Goal: Task Accomplishment & Management: Complete application form

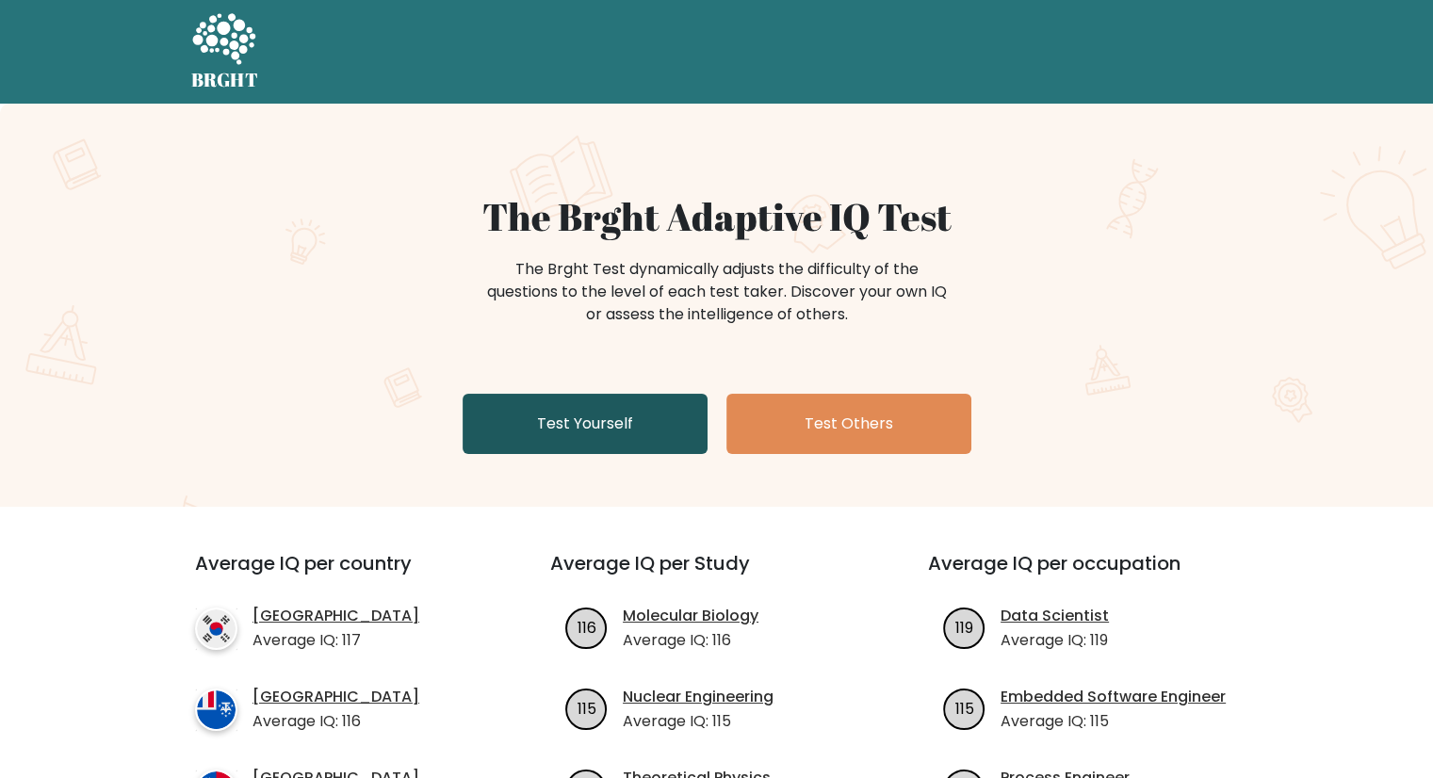
click at [556, 424] on link "Test Yourself" at bounding box center [585, 424] width 245 height 60
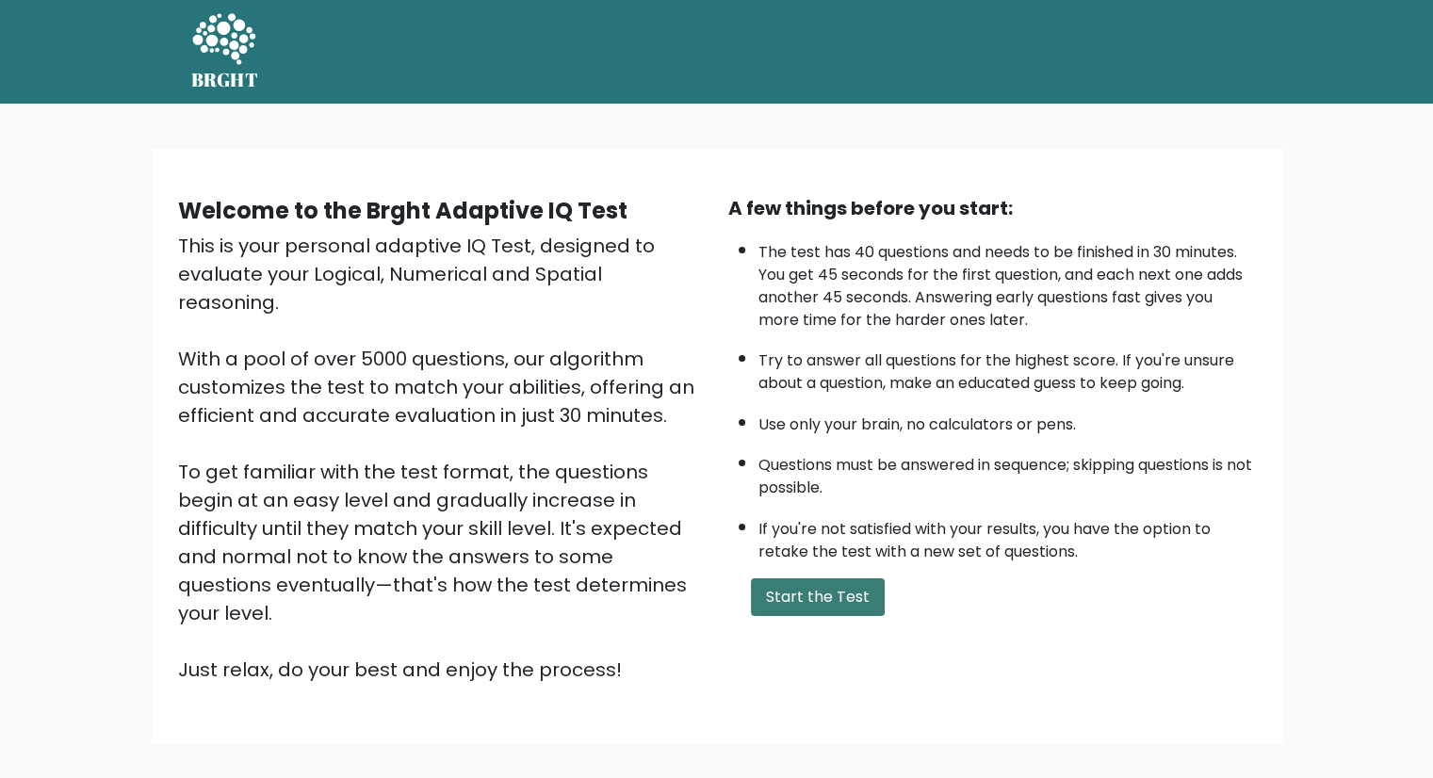
click at [784, 587] on button "Start the Test" at bounding box center [818, 598] width 134 height 38
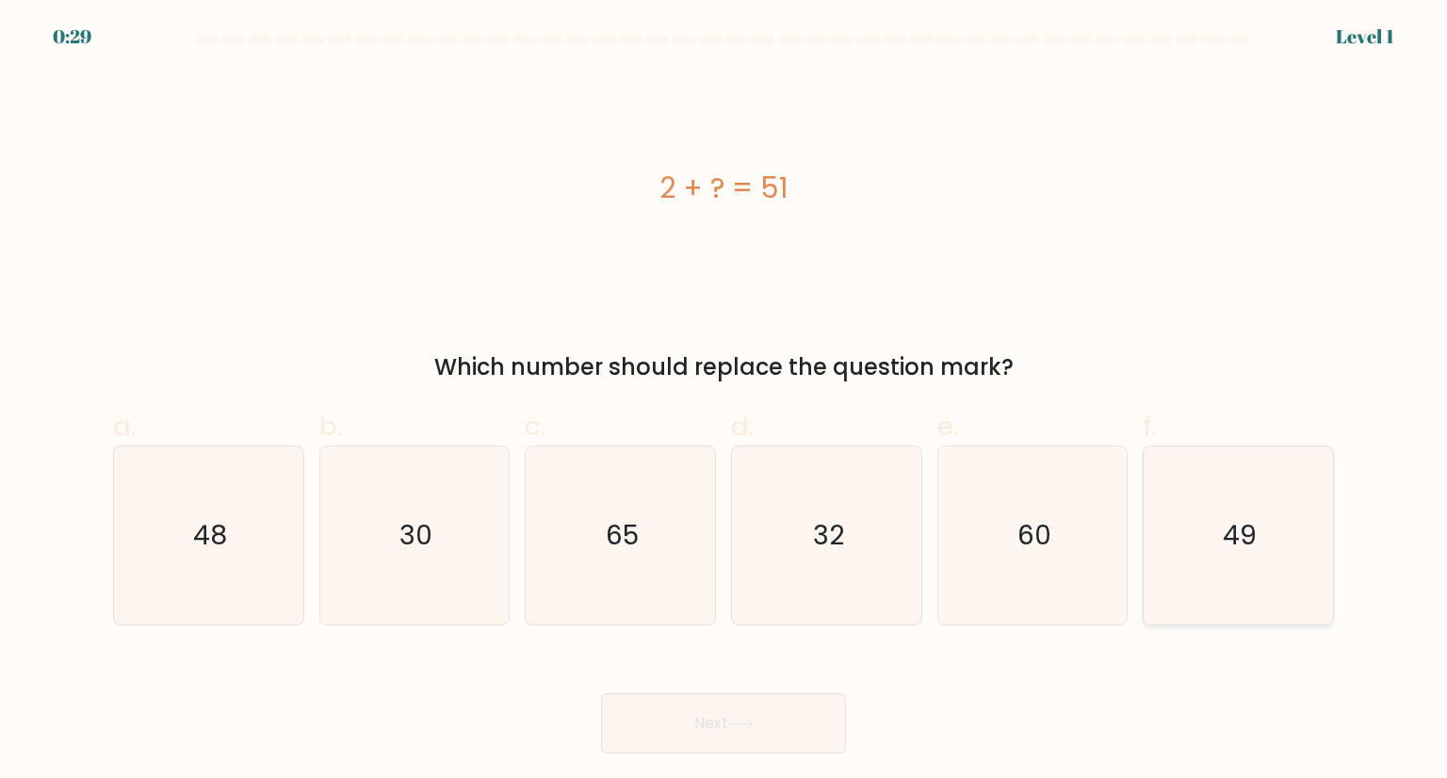
click at [1247, 530] on text "49" at bounding box center [1240, 535] width 34 height 38
click at [725, 401] on input "f. 49" at bounding box center [724, 395] width 1 height 12
radio input "true"
click at [1247, 530] on text "49" at bounding box center [1240, 535] width 33 height 37
click at [725, 401] on input "f. 49" at bounding box center [724, 395] width 1 height 12
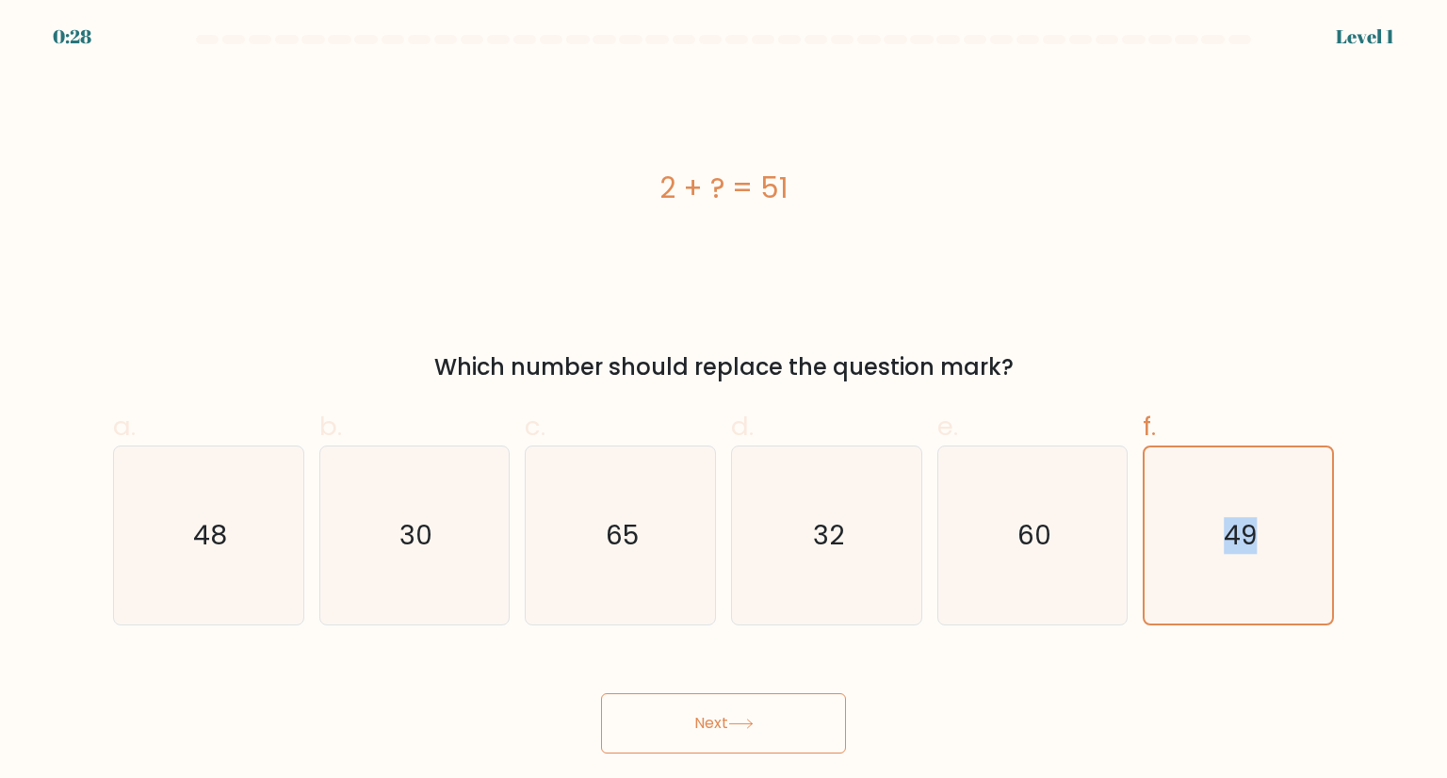
click at [699, 733] on button "Next" at bounding box center [723, 723] width 245 height 60
click at [1218, 492] on icon "49" at bounding box center [1237, 535] width 175 height 175
click at [725, 401] on input "f. 49" at bounding box center [724, 395] width 1 height 12
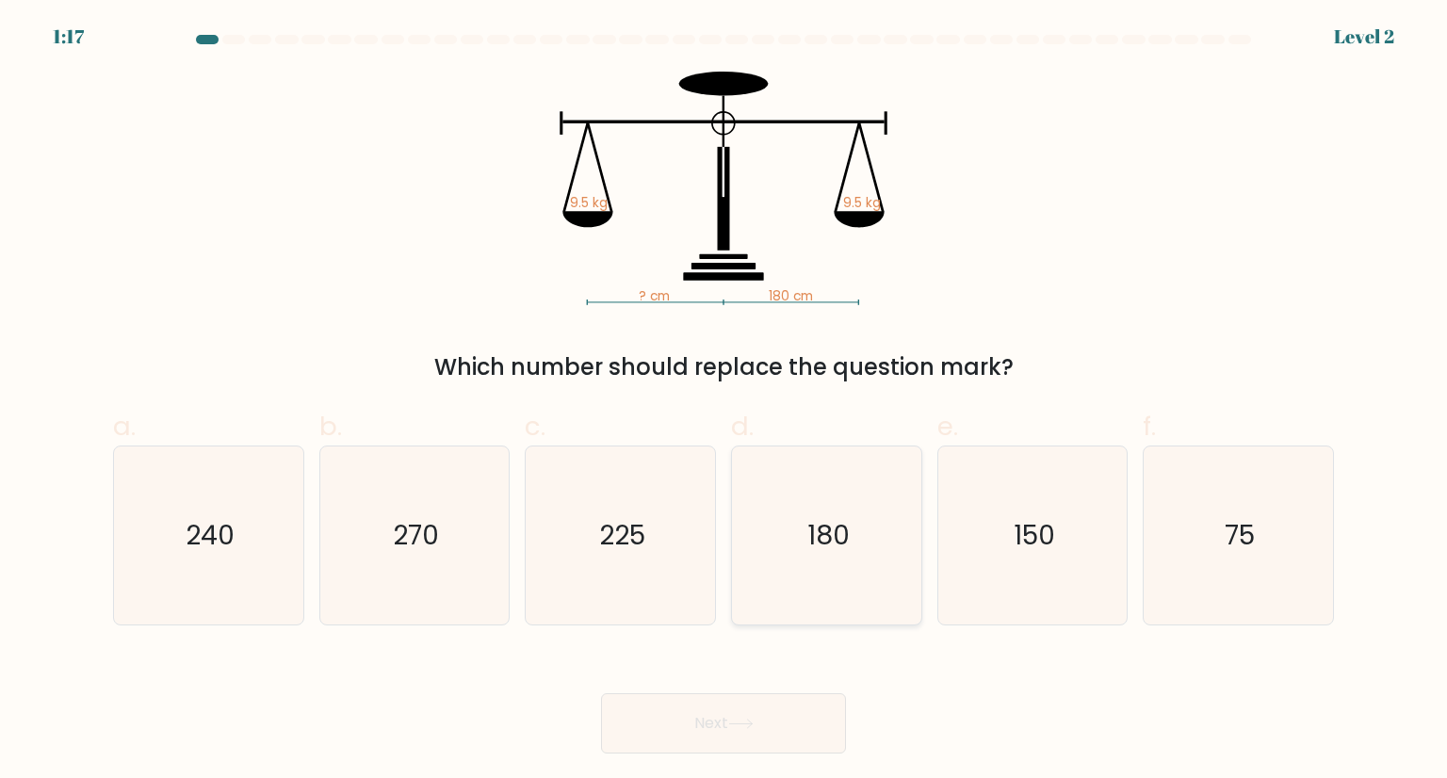
click at [800, 540] on icon "180" at bounding box center [826, 535] width 177 height 177
click at [725, 401] on input "d. 180" at bounding box center [724, 395] width 1 height 12
radio input "true"
click at [728, 720] on button "Next" at bounding box center [723, 723] width 245 height 60
click at [822, 491] on icon "180" at bounding box center [826, 535] width 175 height 175
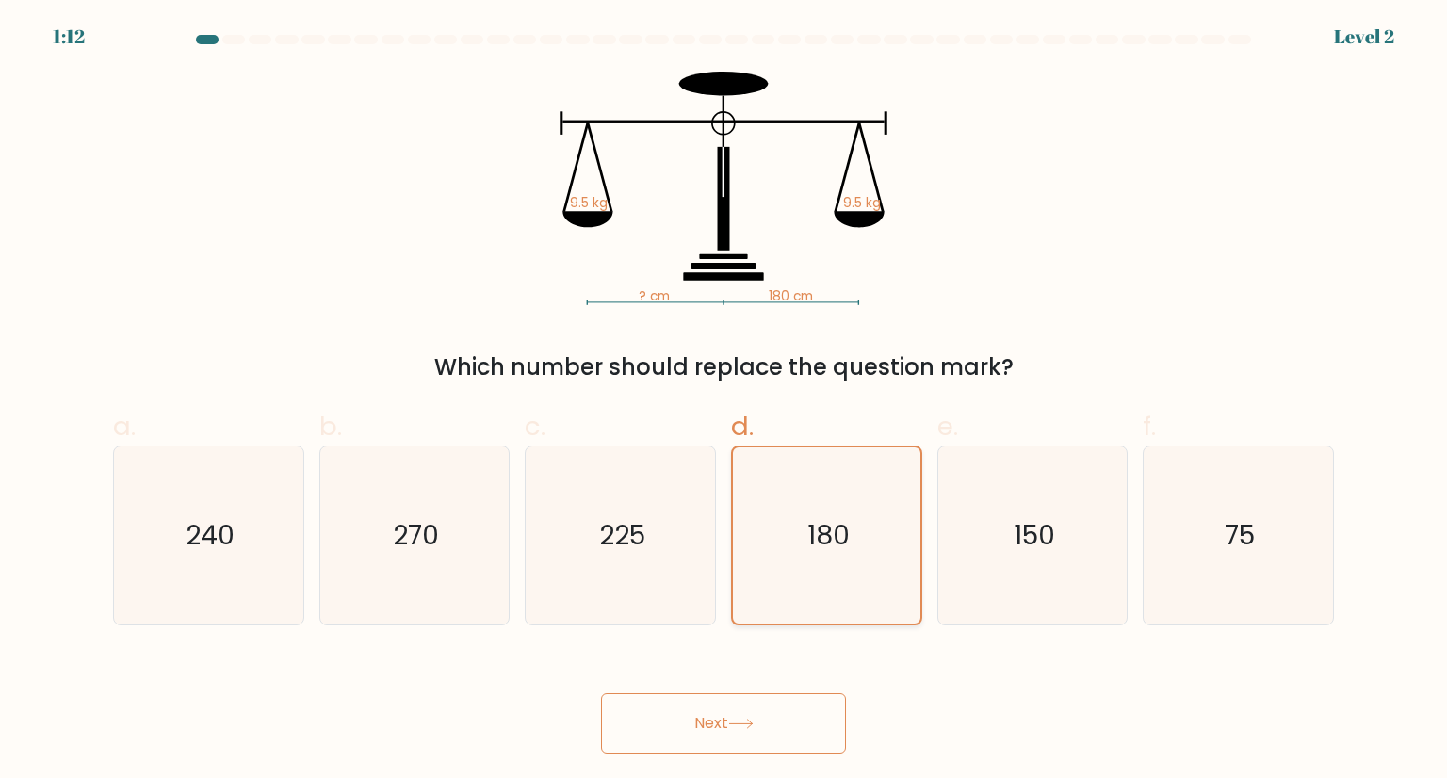
click at [725, 401] on input "d. 180" at bounding box center [724, 395] width 1 height 12
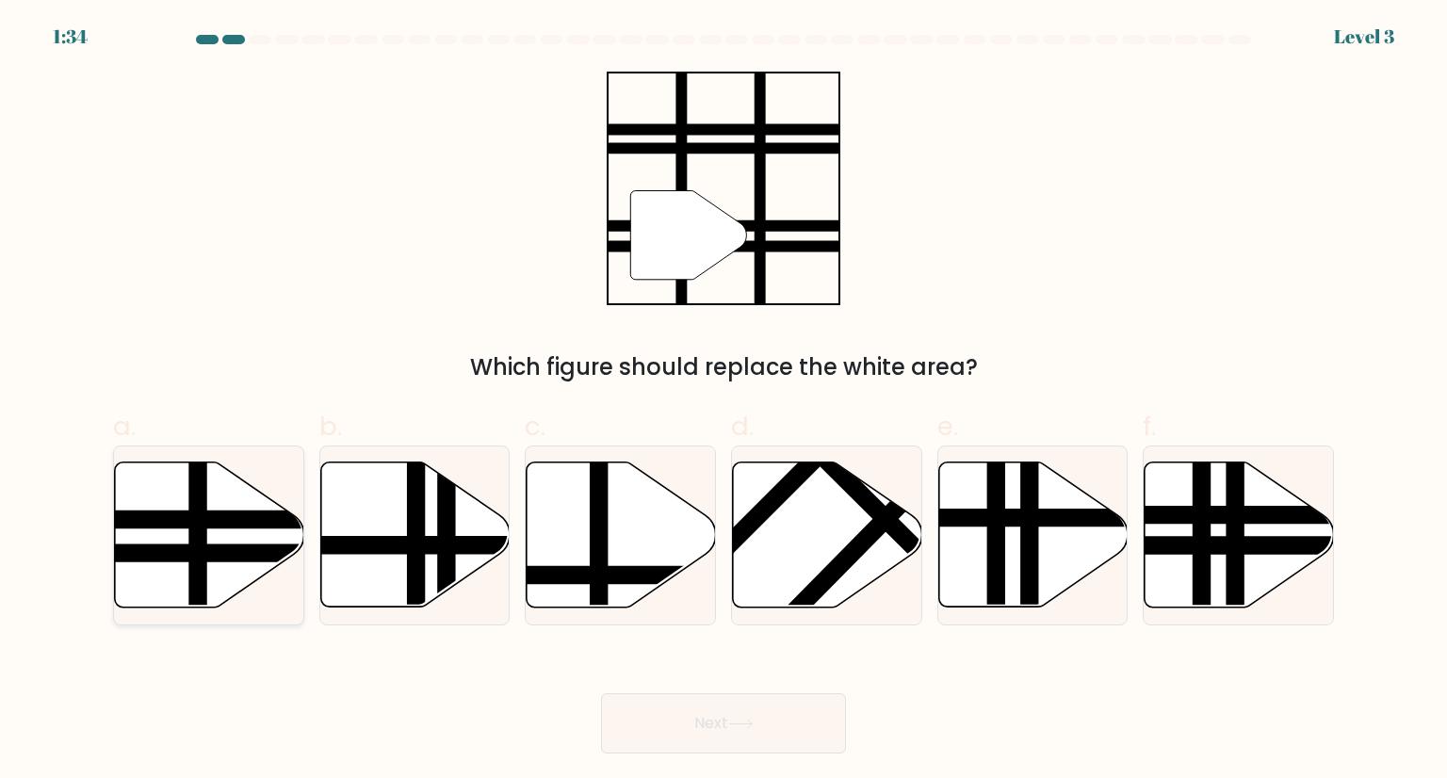
click at [219, 504] on icon at bounding box center [209, 535] width 189 height 145
click at [724, 401] on input "a." at bounding box center [724, 395] width 1 height 12
radio input "true"
click at [739, 724] on icon at bounding box center [740, 724] width 23 height 8
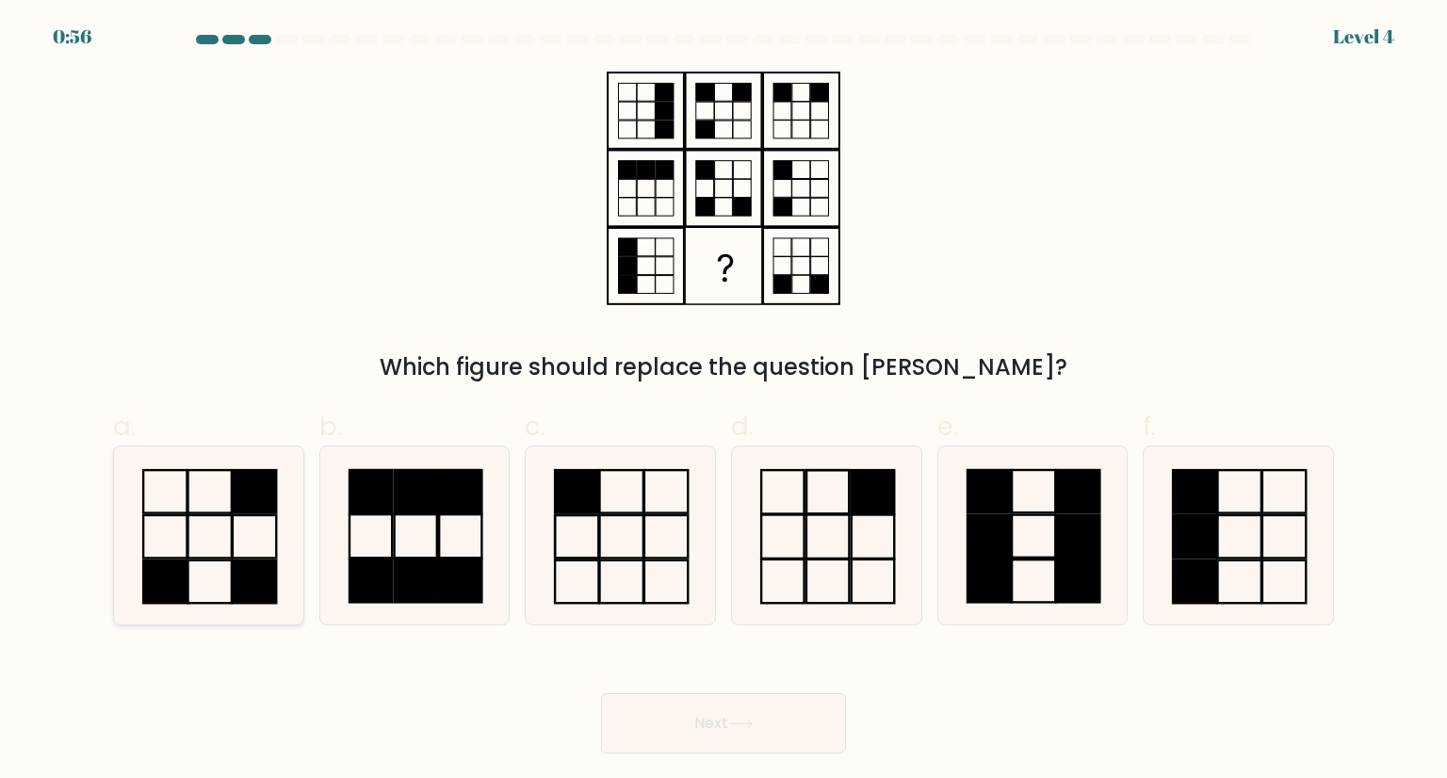
click at [200, 506] on icon at bounding box center [208, 535] width 177 height 177
click at [724, 401] on input "a." at bounding box center [724, 395] width 1 height 12
radio input "true"
click at [701, 725] on button "Next" at bounding box center [723, 723] width 245 height 60
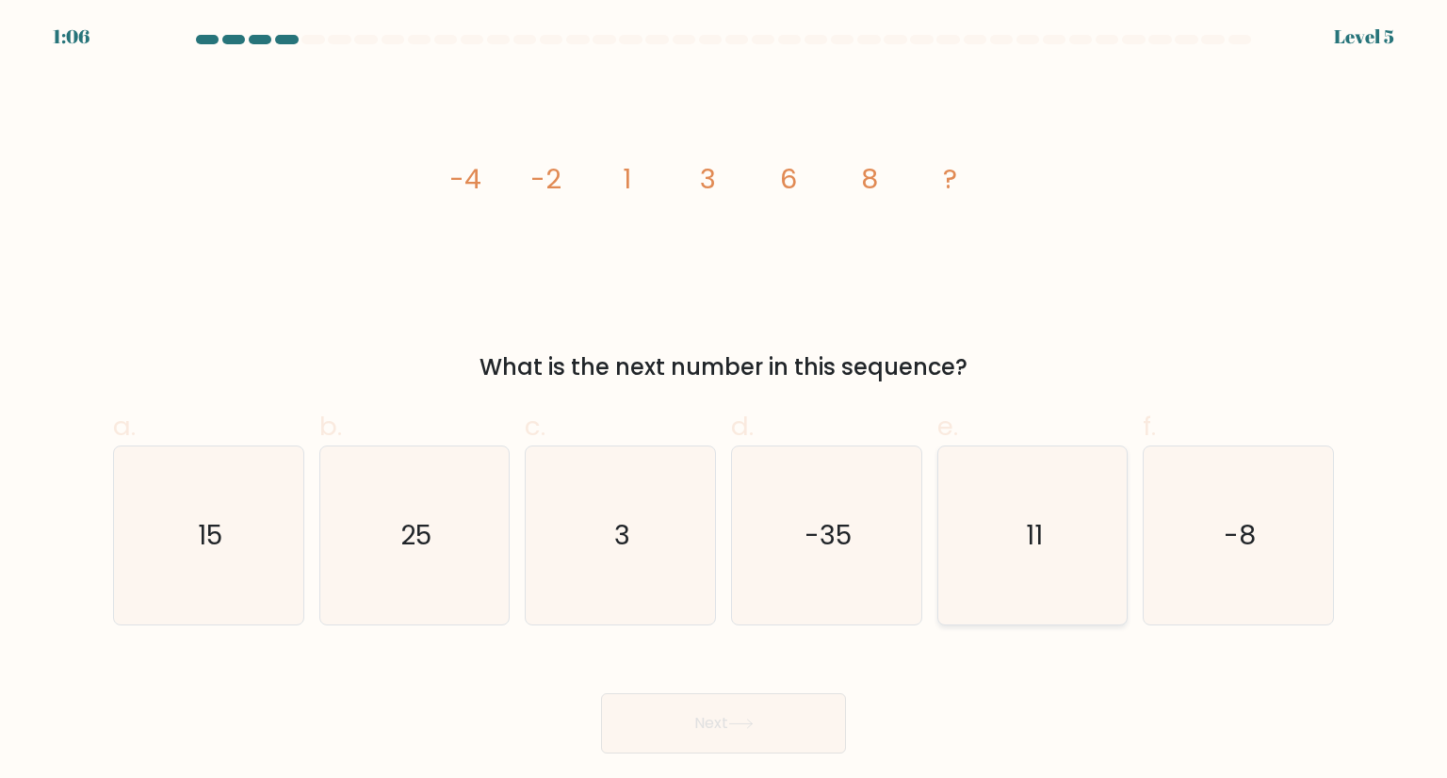
click at [1027, 524] on text "11" at bounding box center [1034, 535] width 17 height 38
click at [725, 401] on input "e. 11" at bounding box center [724, 395] width 1 height 12
radio input "true"
click at [756, 731] on button "Next" at bounding box center [723, 723] width 245 height 60
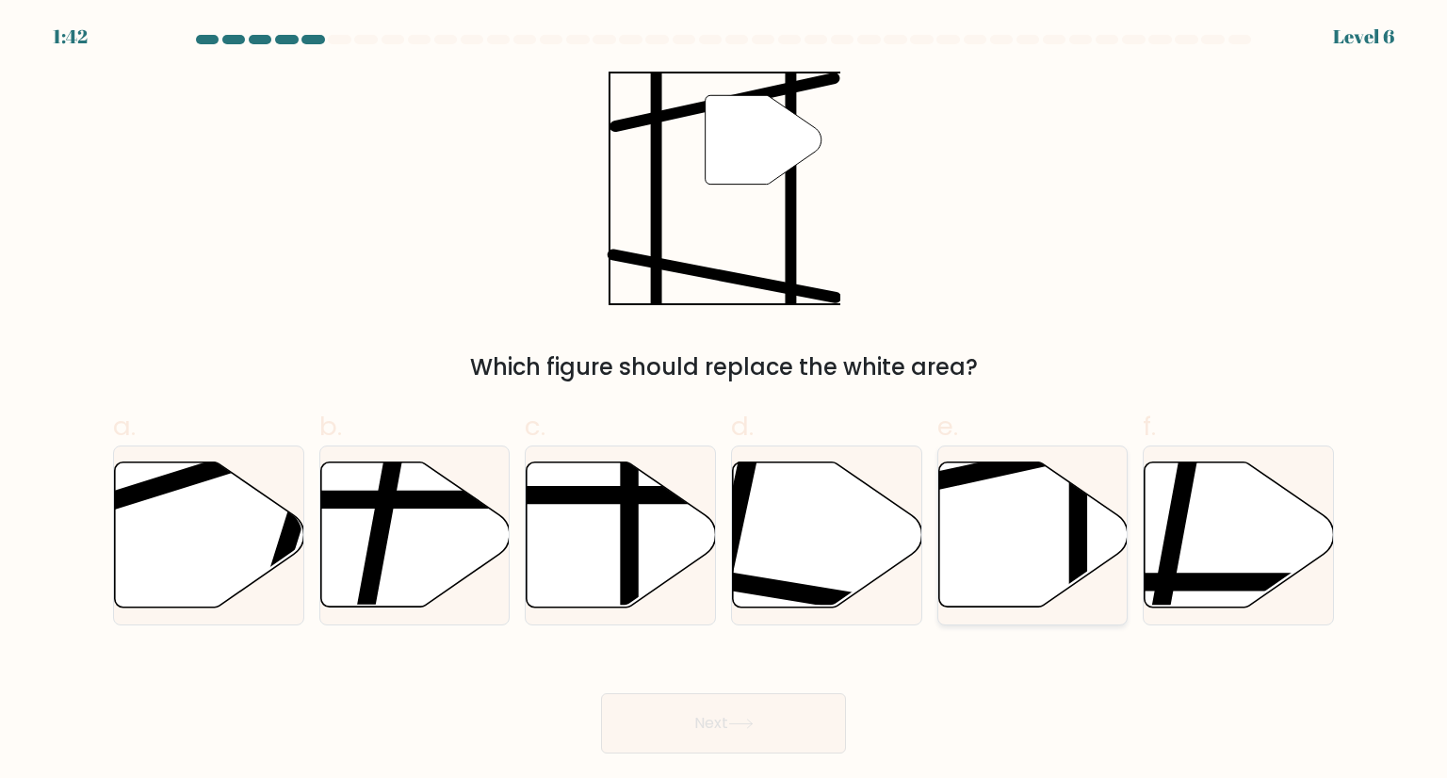
click at [1038, 516] on icon at bounding box center [1032, 535] width 189 height 145
click at [725, 401] on input "e." at bounding box center [724, 395] width 1 height 12
radio input "true"
click at [710, 742] on button "Next" at bounding box center [723, 723] width 245 height 60
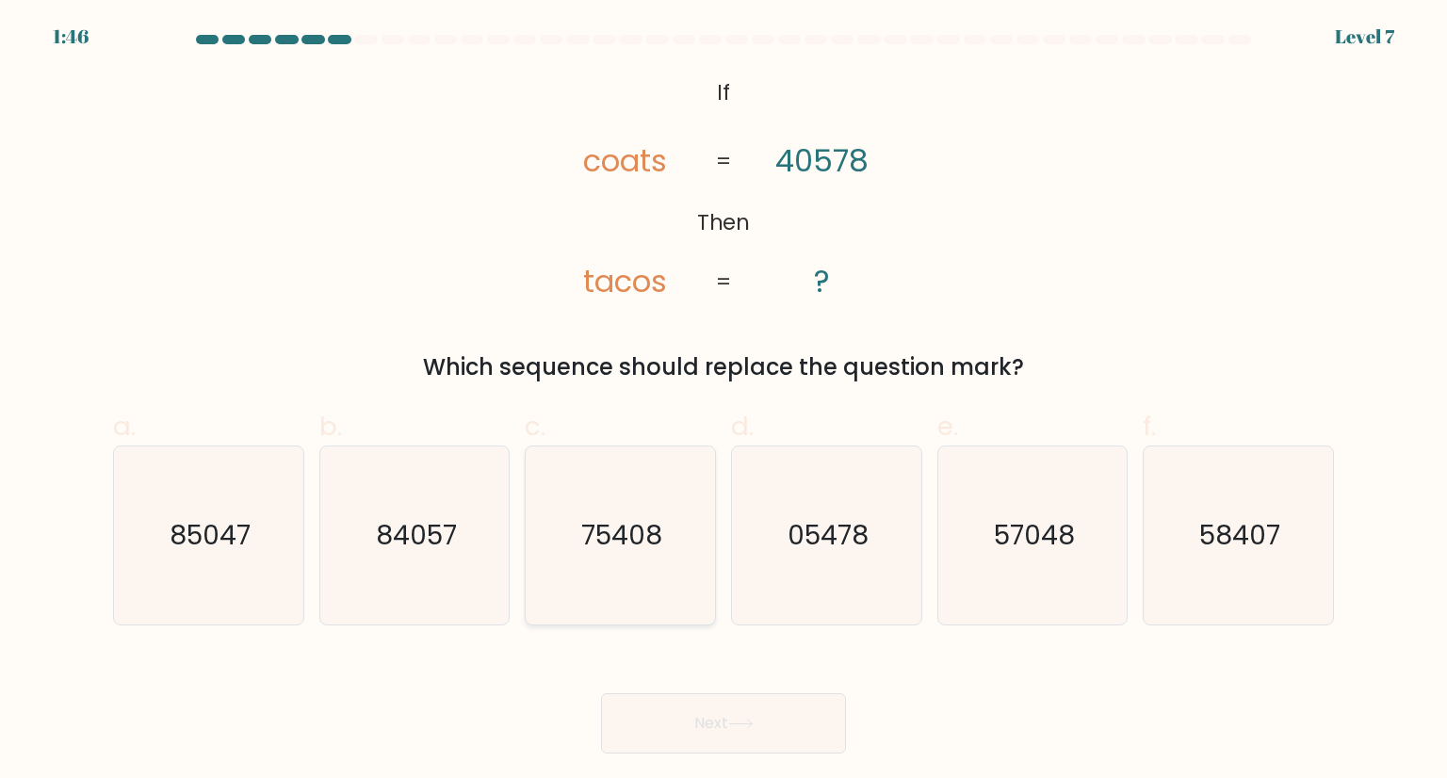
click at [597, 553] on text "75408" at bounding box center [622, 535] width 81 height 38
click at [724, 401] on input "c. 75408" at bounding box center [724, 395] width 1 height 12
radio input "true"
click at [718, 722] on button "Next" at bounding box center [723, 723] width 245 height 60
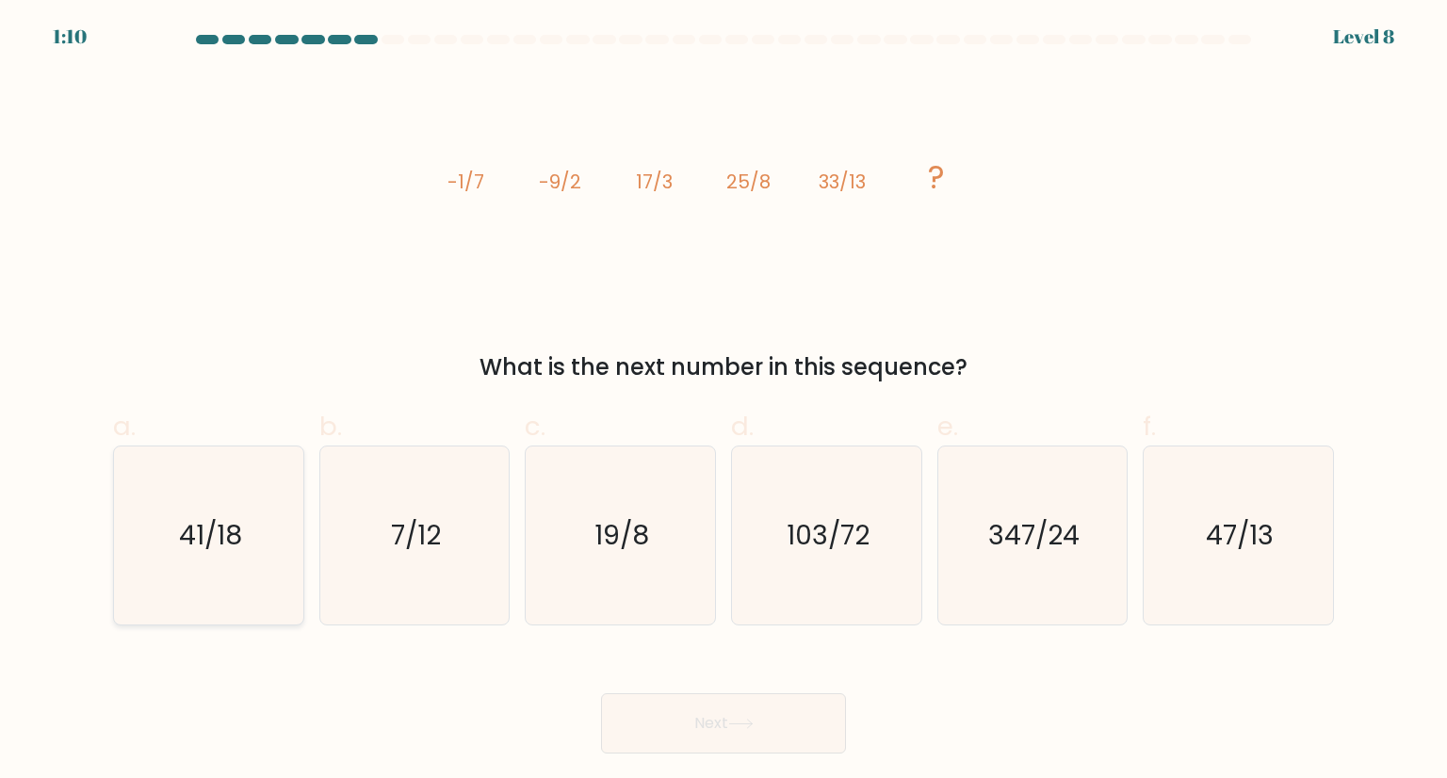
click at [215, 503] on icon "41/18" at bounding box center [208, 535] width 177 height 177
click at [724, 401] on input "a. 41/18" at bounding box center [724, 395] width 1 height 12
radio input "true"
click at [712, 718] on button "Next" at bounding box center [723, 723] width 245 height 60
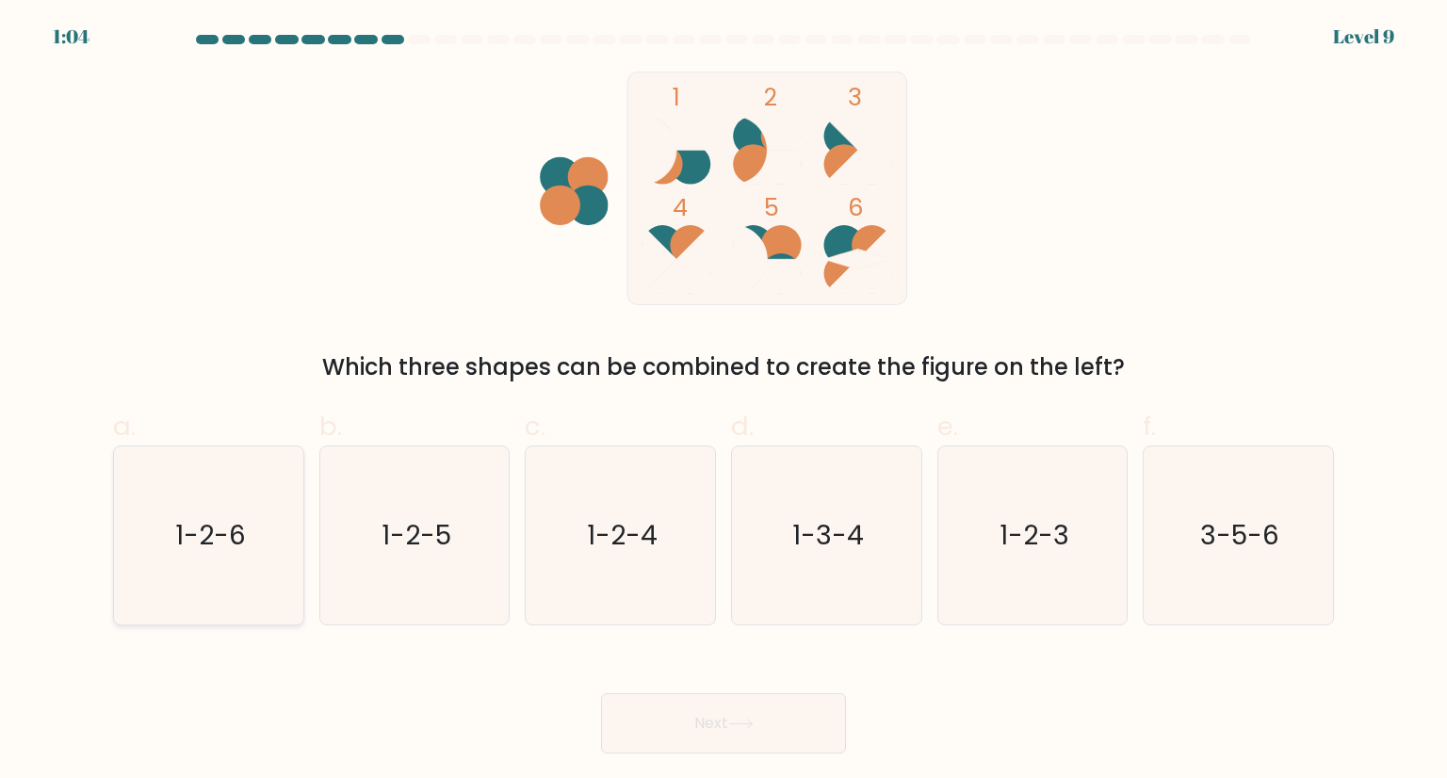
click at [189, 529] on text "1-2-6" at bounding box center [210, 535] width 71 height 38
click at [724, 401] on input "a. 1-2-6" at bounding box center [724, 395] width 1 height 12
radio input "true"
click at [427, 506] on icon "1-2-5" at bounding box center [414, 535] width 177 height 177
click at [724, 401] on input "b. 1-2-5" at bounding box center [724, 395] width 1 height 12
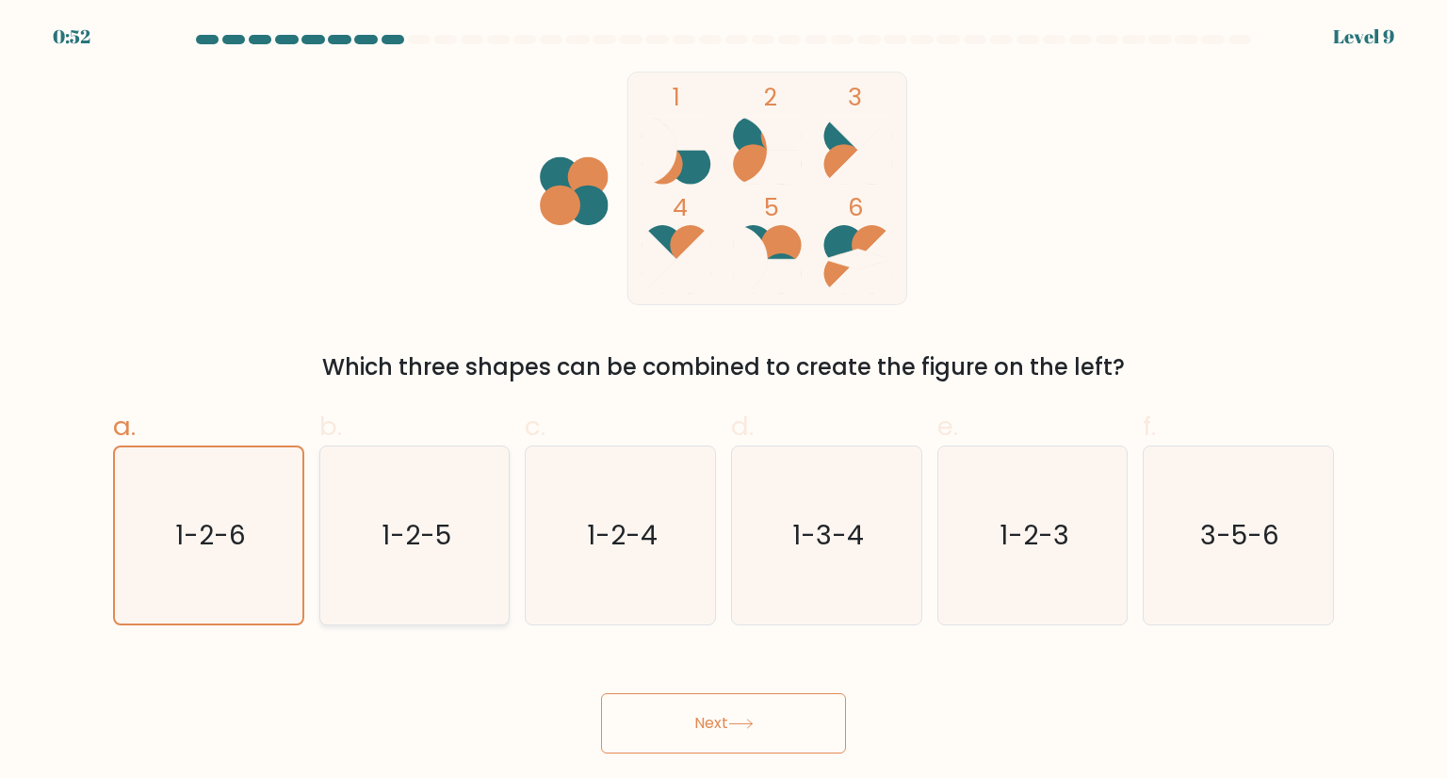
radio input "true"
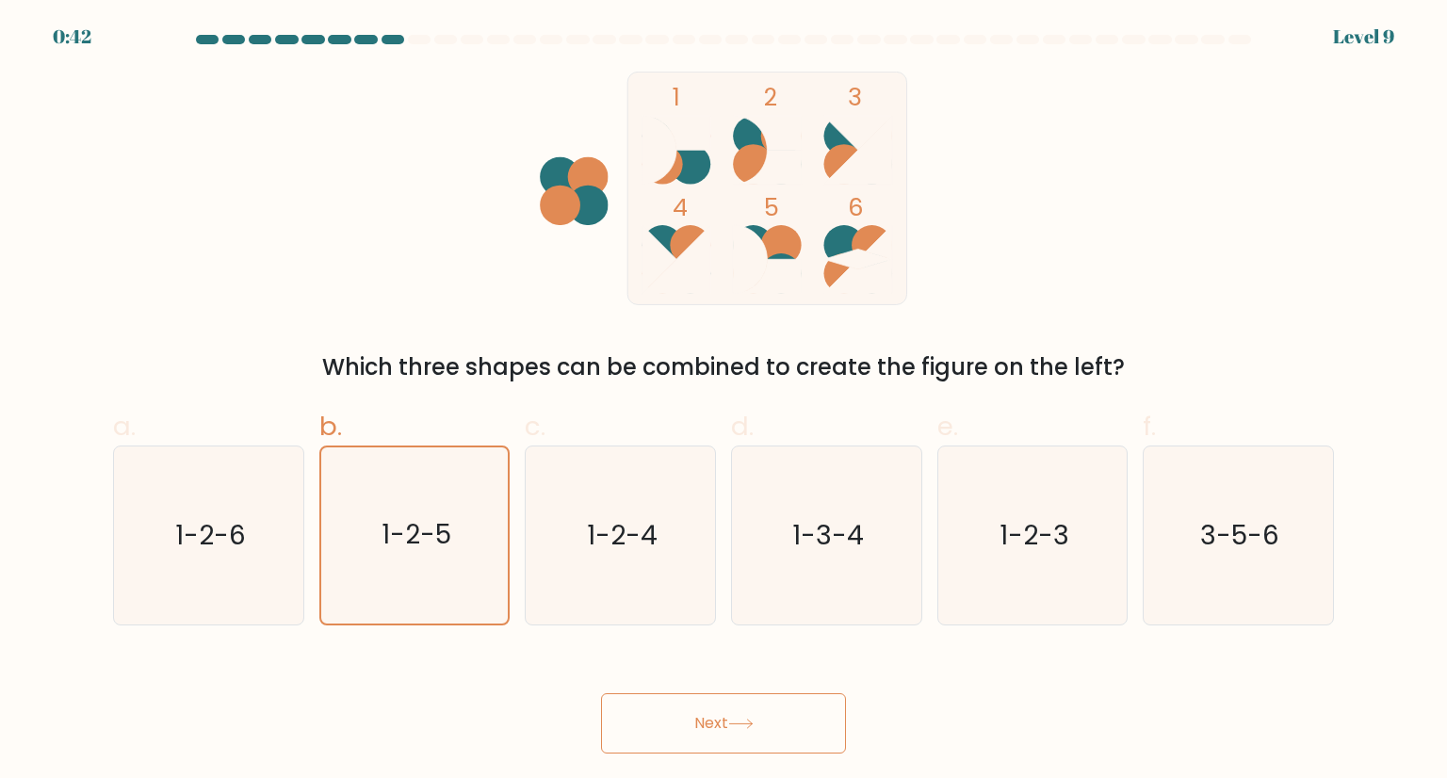
click at [689, 721] on button "Next" at bounding box center [723, 723] width 245 height 60
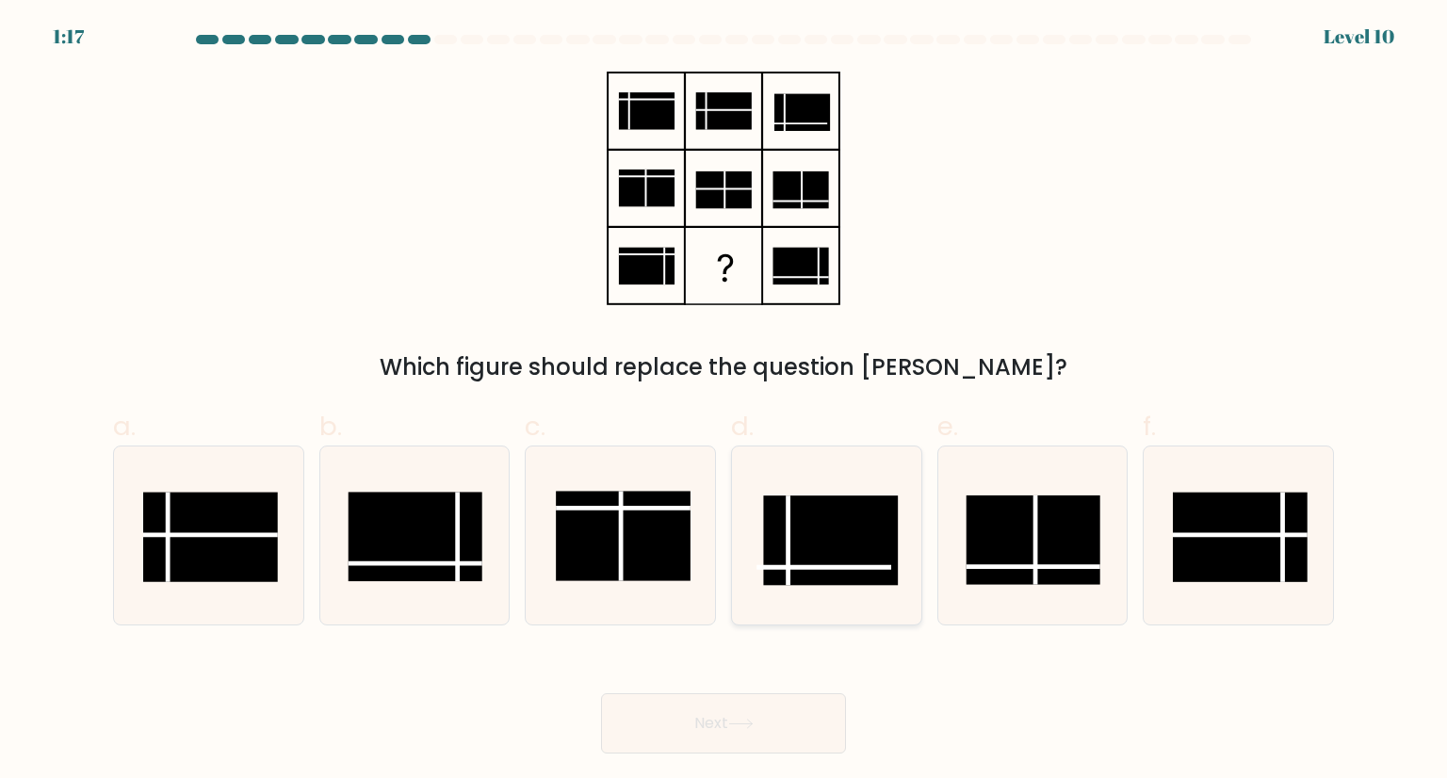
click at [818, 504] on rect at bounding box center [830, 541] width 134 height 90
click at [725, 401] on input "d." at bounding box center [724, 395] width 1 height 12
radio input "true"
click at [1259, 515] on rect at bounding box center [1240, 538] width 134 height 90
click at [725, 401] on input "f." at bounding box center [724, 395] width 1 height 12
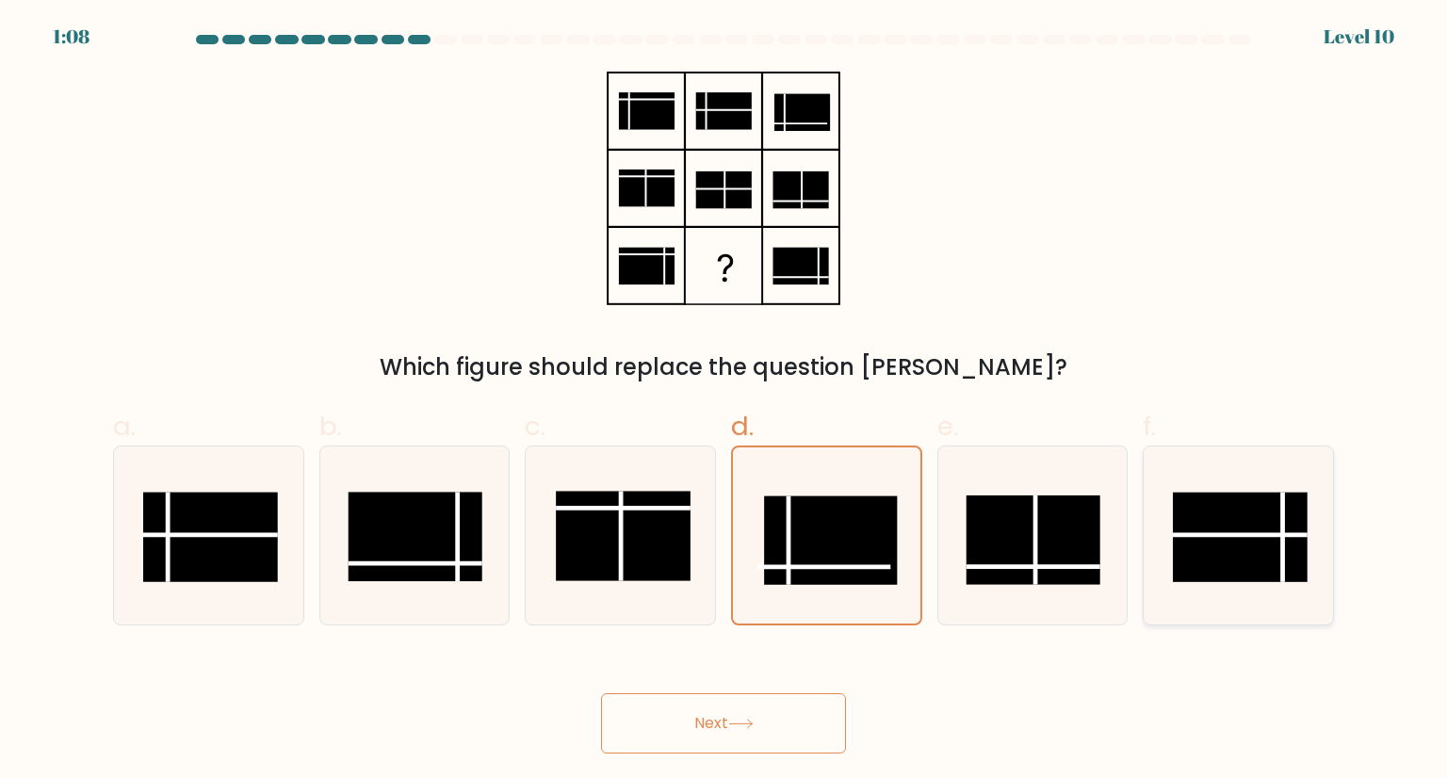
radio input "true"
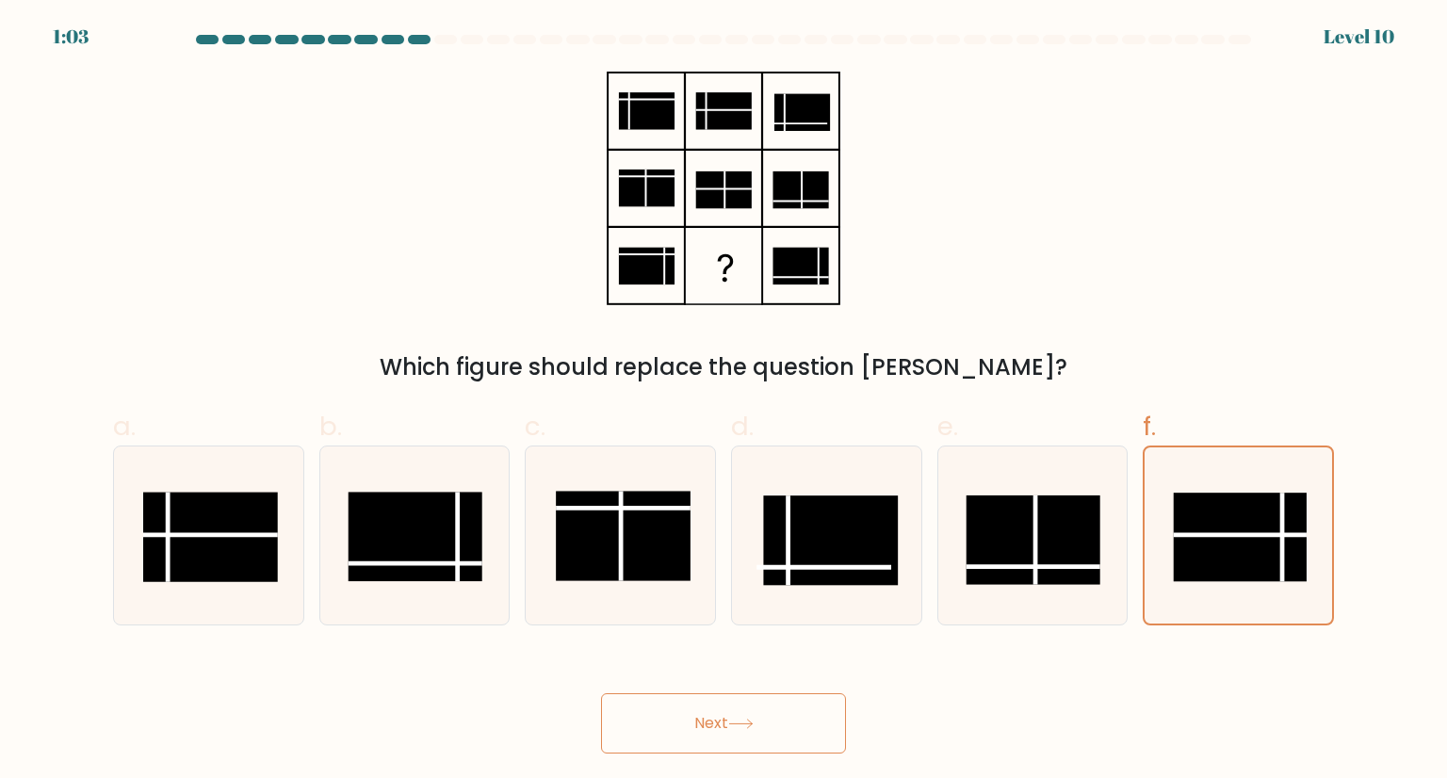
click at [737, 703] on button "Next" at bounding box center [723, 723] width 245 height 60
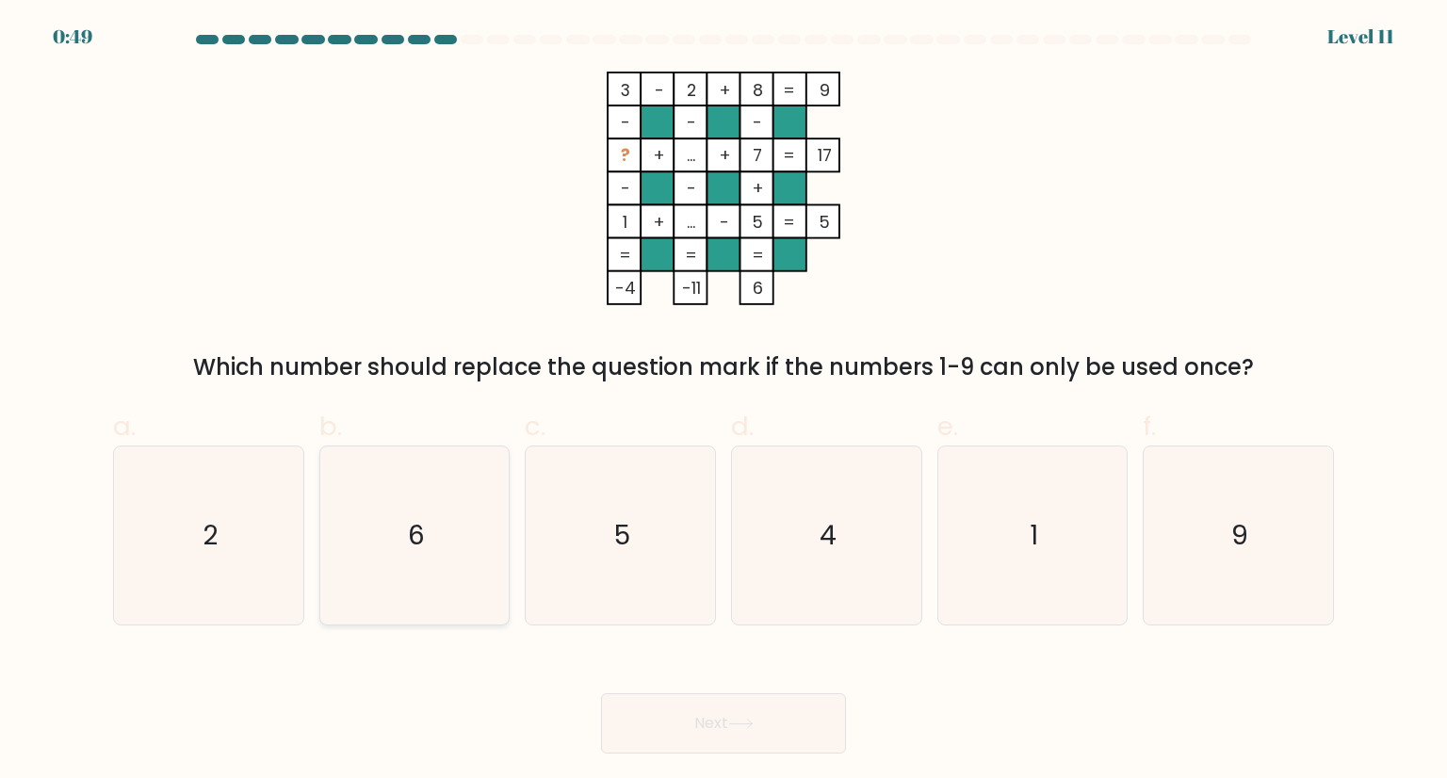
click at [355, 551] on icon "6" at bounding box center [414, 535] width 177 height 177
click at [724, 401] on input "b. 6" at bounding box center [724, 395] width 1 height 12
radio input "true"
click at [712, 703] on button "Next" at bounding box center [723, 723] width 245 height 60
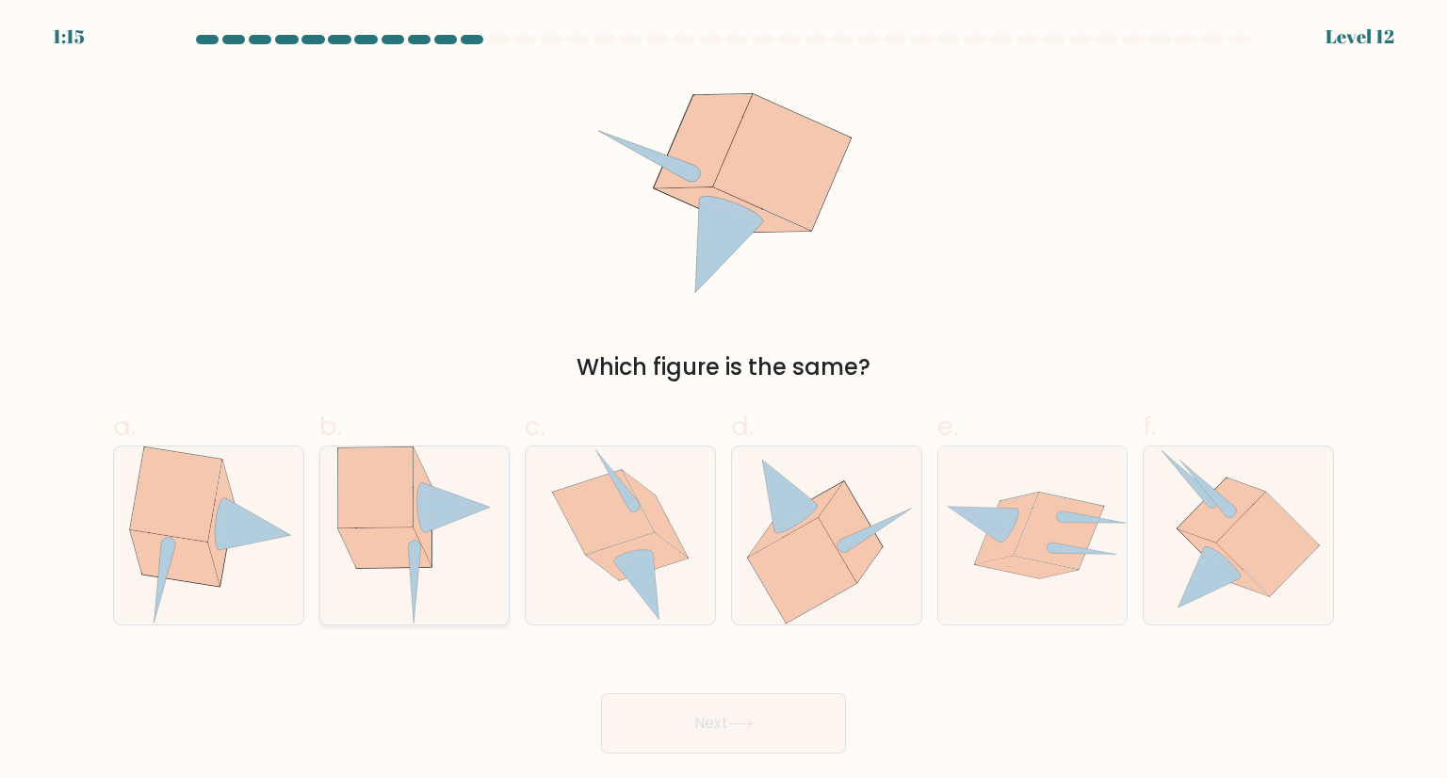
click at [418, 532] on icon at bounding box center [423, 507] width 18 height 118
click at [724, 401] on input "b." at bounding box center [724, 395] width 1 height 12
radio input "true"
click at [680, 725] on button "Next" at bounding box center [723, 723] width 245 height 60
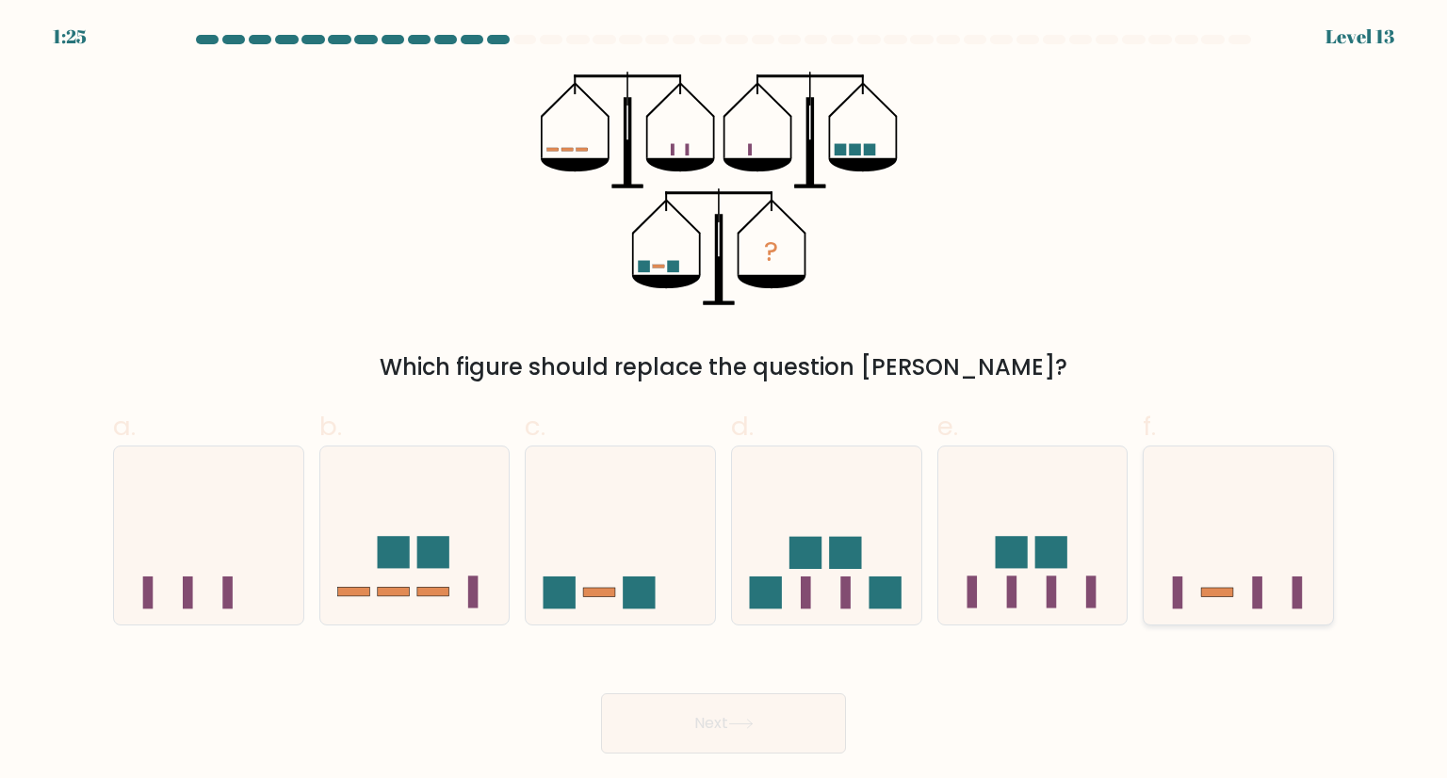
click at [1190, 566] on icon at bounding box center [1238, 535] width 189 height 156
click at [725, 401] on input "f." at bounding box center [724, 395] width 1 height 12
radio input "true"
click at [751, 732] on button "Next" at bounding box center [723, 723] width 245 height 60
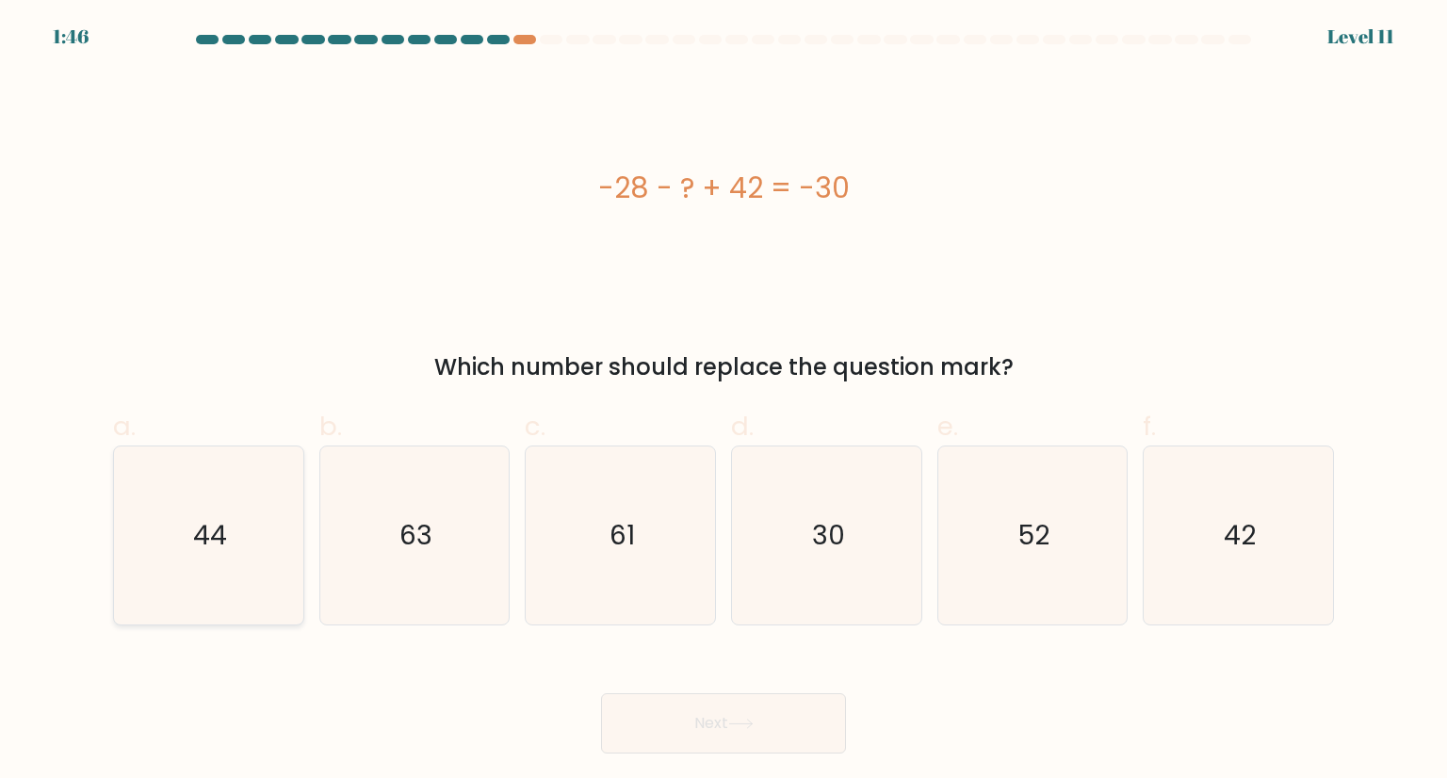
click at [135, 540] on icon "44" at bounding box center [208, 535] width 177 height 177
click at [724, 401] on input "a. 44" at bounding box center [724, 395] width 1 height 12
radio input "true"
click at [719, 722] on button "Next" at bounding box center [723, 723] width 245 height 60
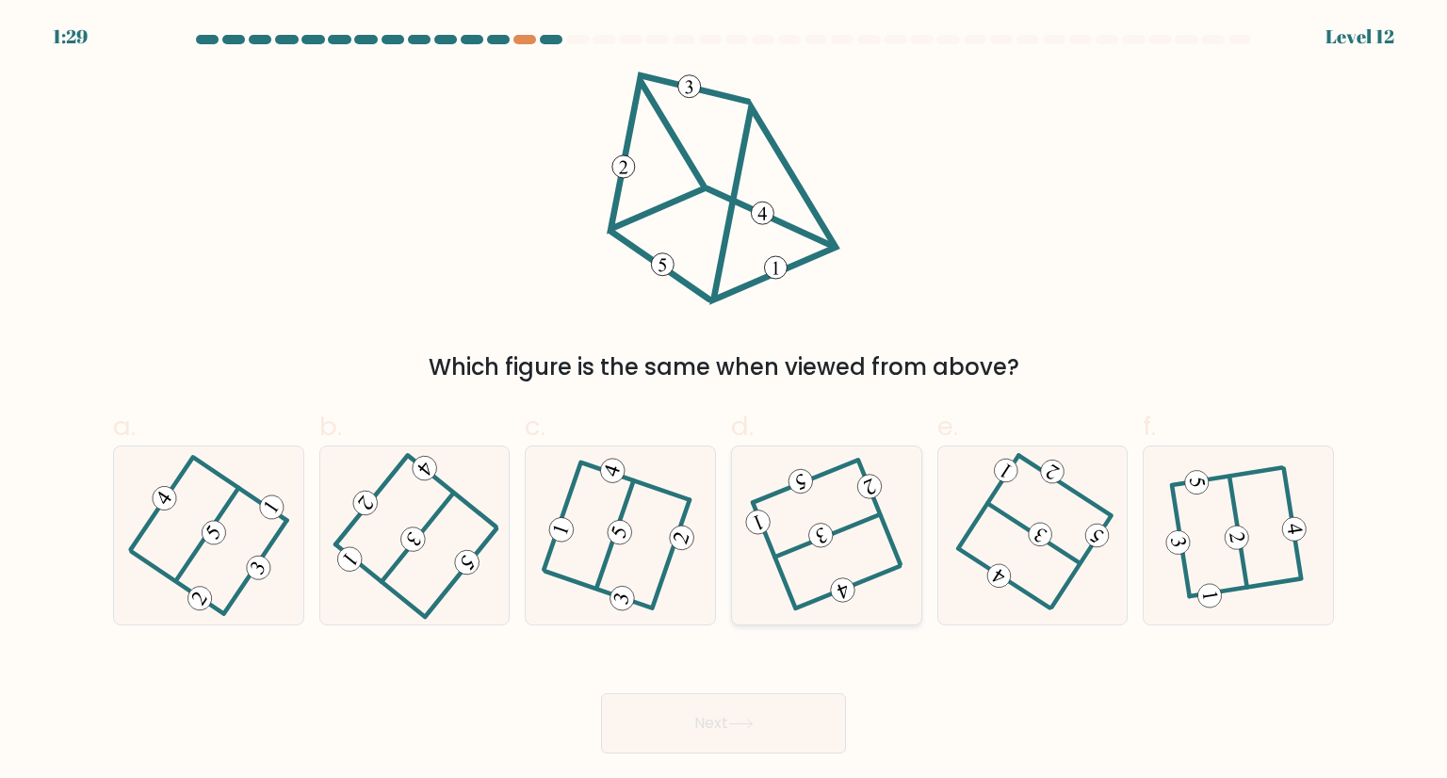
click at [776, 546] on icon at bounding box center [826, 536] width 141 height 142
click at [725, 401] on input "d." at bounding box center [724, 395] width 1 height 12
radio input "true"
click at [727, 715] on button "Next" at bounding box center [723, 723] width 245 height 60
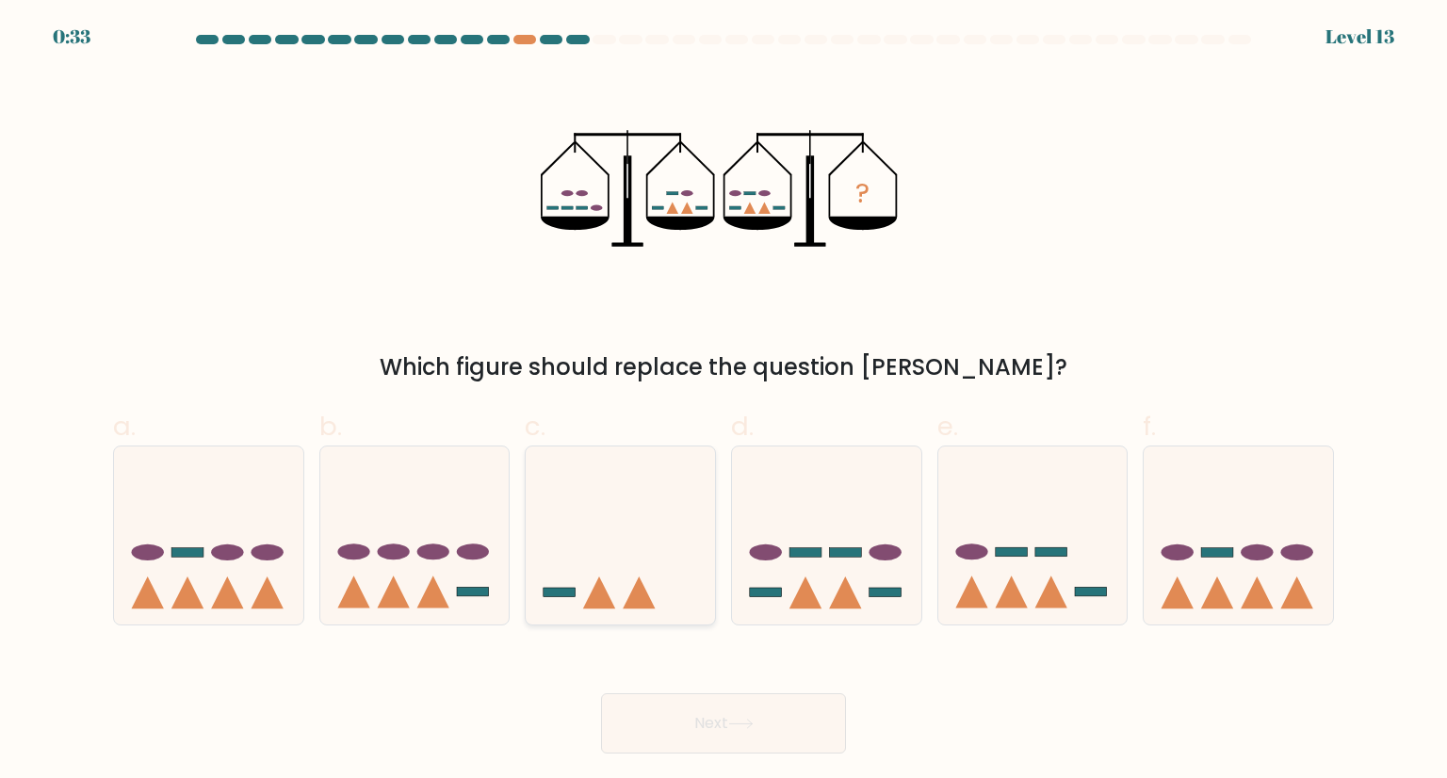
click at [554, 527] on icon at bounding box center [620, 535] width 189 height 156
click at [724, 401] on input "c." at bounding box center [724, 395] width 1 height 12
radio input "true"
click at [676, 725] on button "Next" at bounding box center [723, 723] width 245 height 60
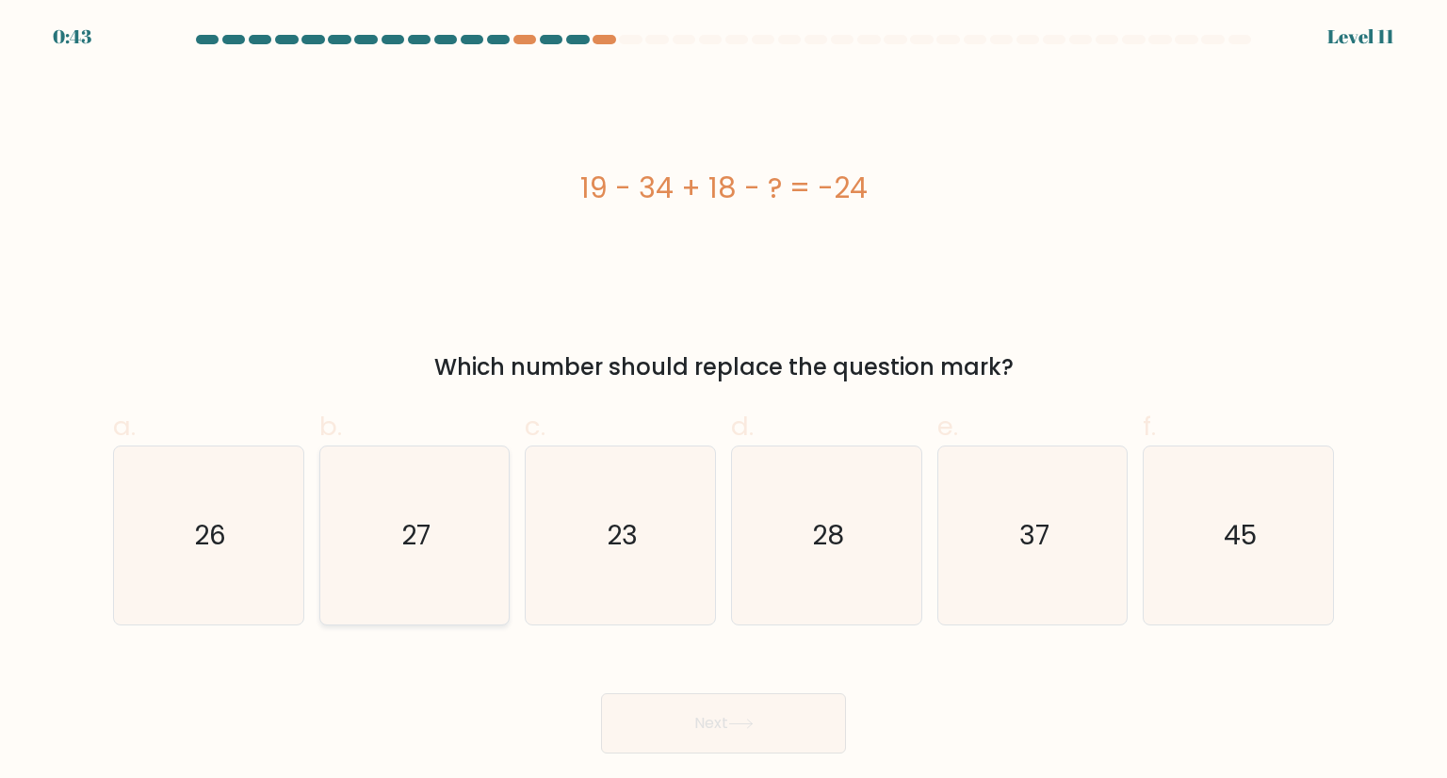
click at [430, 472] on icon "27" at bounding box center [414, 535] width 177 height 177
click at [724, 401] on input "b. 27" at bounding box center [724, 395] width 1 height 12
radio input "true"
click at [693, 735] on button "Next" at bounding box center [723, 723] width 245 height 60
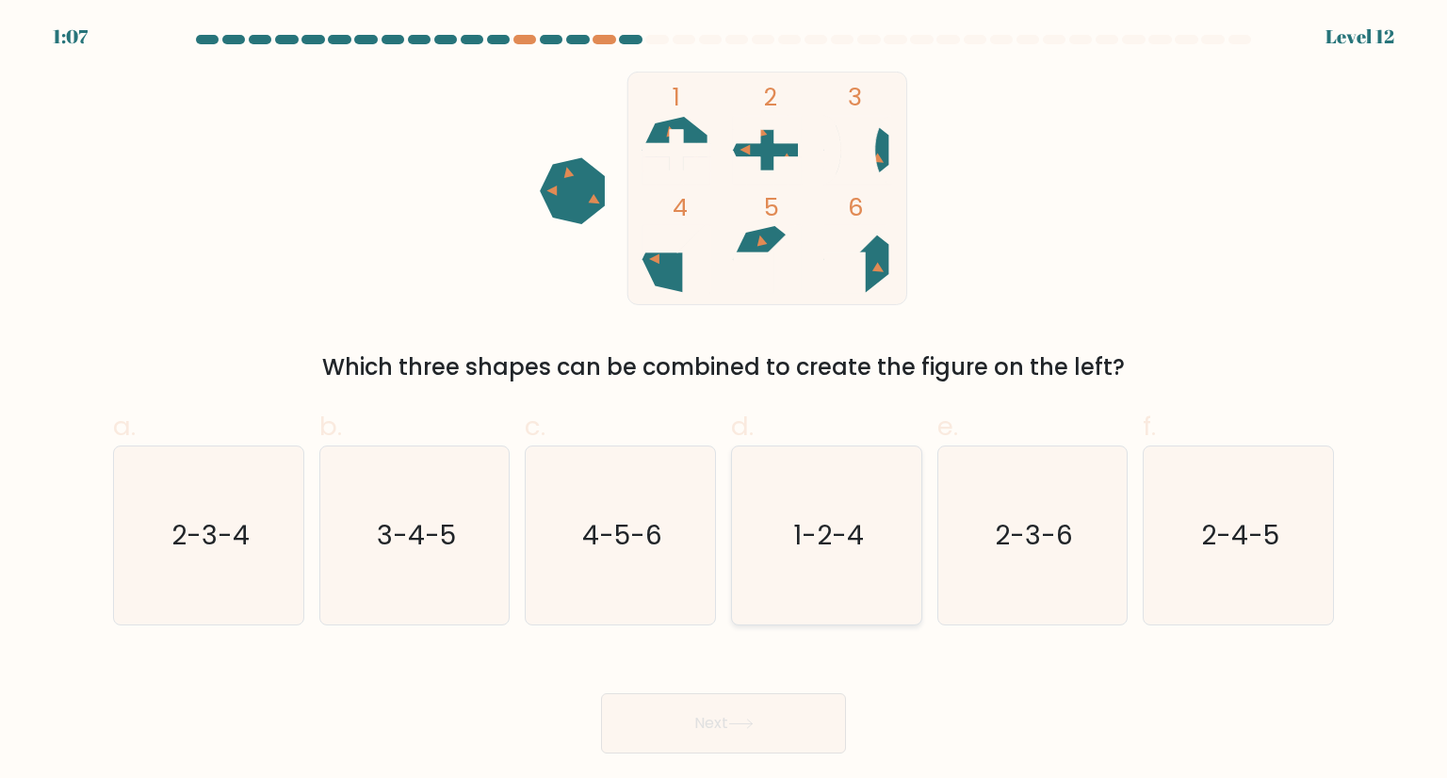
click at [856, 498] on icon "1-2-4" at bounding box center [826, 535] width 177 height 177
click at [725, 401] on input "d. 1-2-4" at bounding box center [724, 395] width 1 height 12
radio input "true"
click at [614, 543] on text "4-5-6" at bounding box center [622, 535] width 80 height 38
click at [724, 401] on input "c. 4-5-6" at bounding box center [724, 395] width 1 height 12
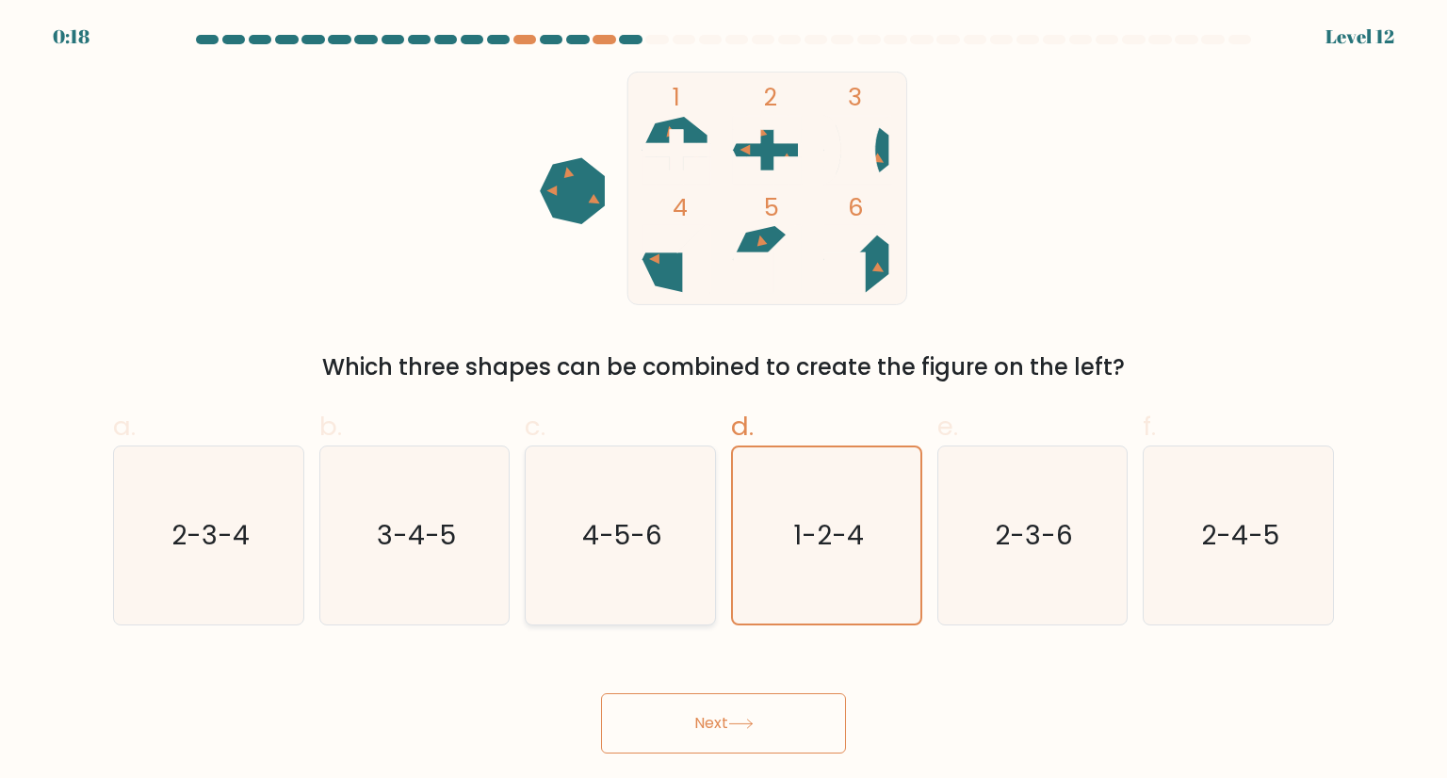
radio input "true"
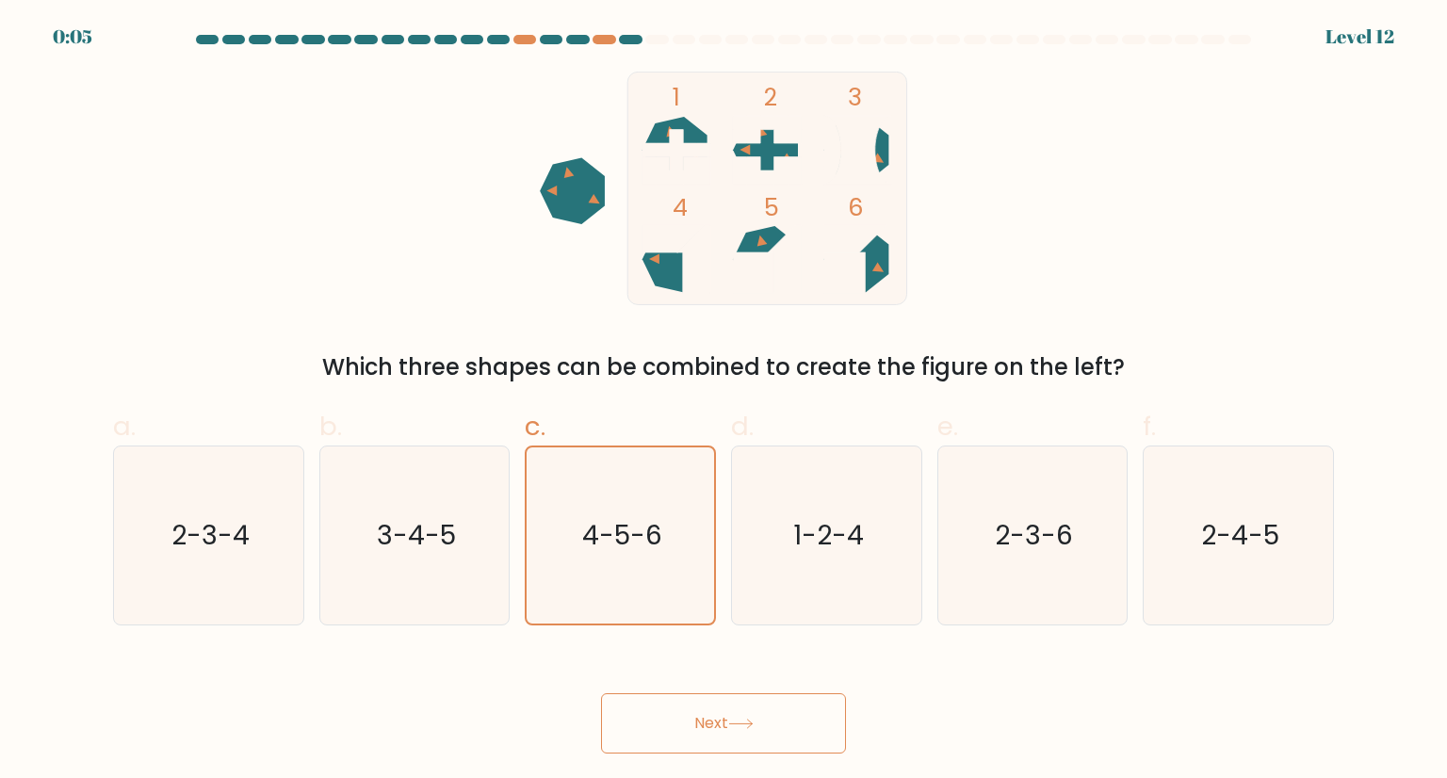
click at [712, 728] on button "Next" at bounding box center [723, 723] width 245 height 60
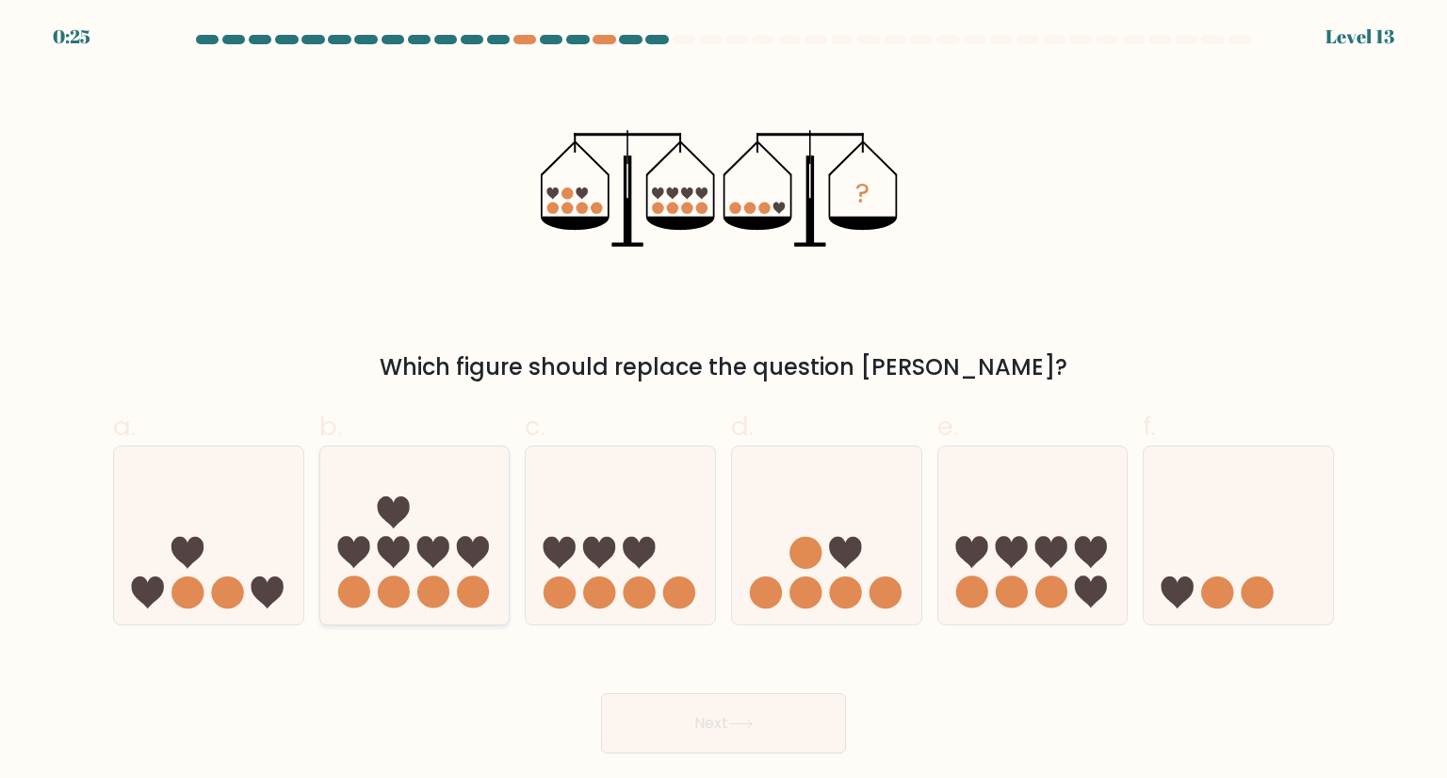
click at [466, 551] on icon at bounding box center [473, 553] width 32 height 32
click at [724, 401] on input "b." at bounding box center [724, 395] width 1 height 12
radio input "true"
click at [211, 539] on icon at bounding box center [208, 535] width 189 height 156
click at [724, 401] on input "a." at bounding box center [724, 395] width 1 height 12
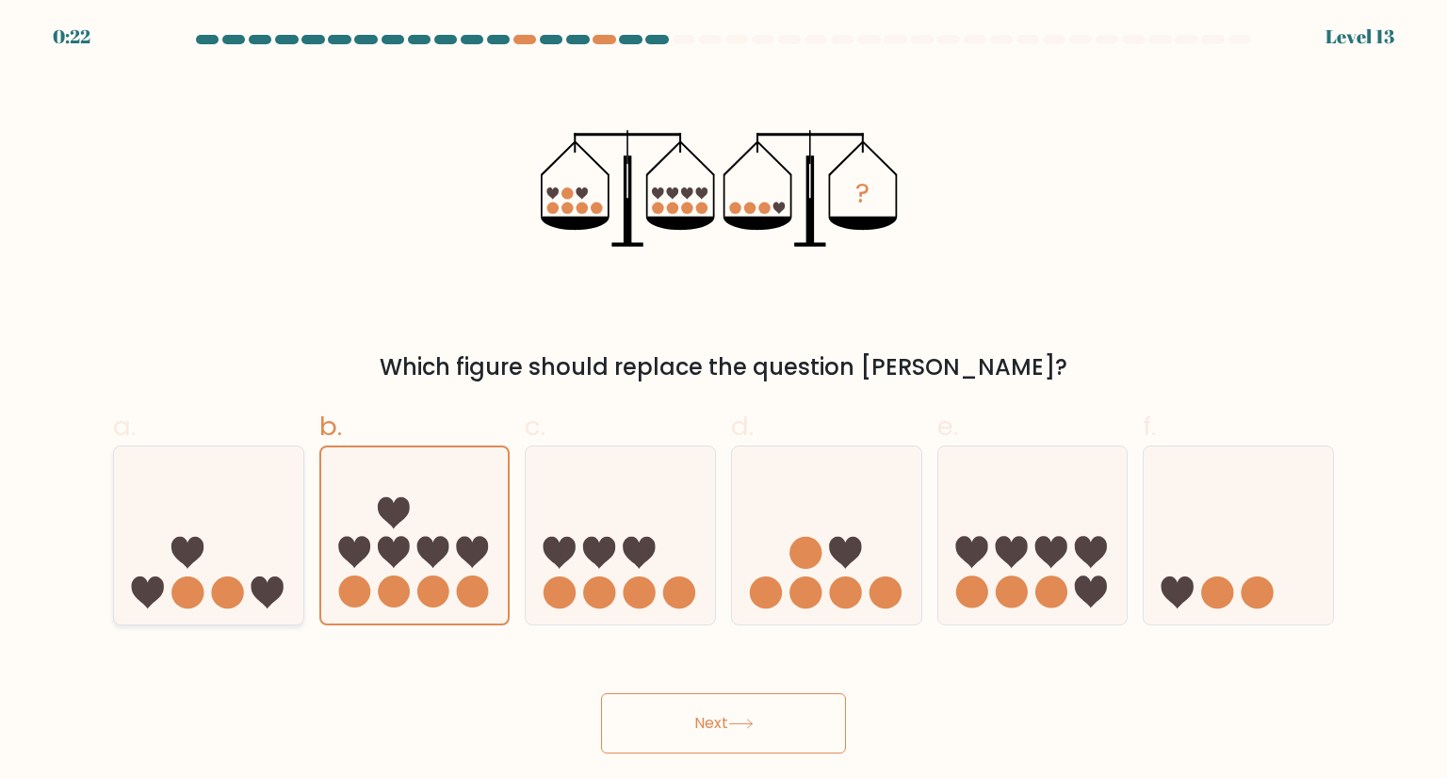
radio input "true"
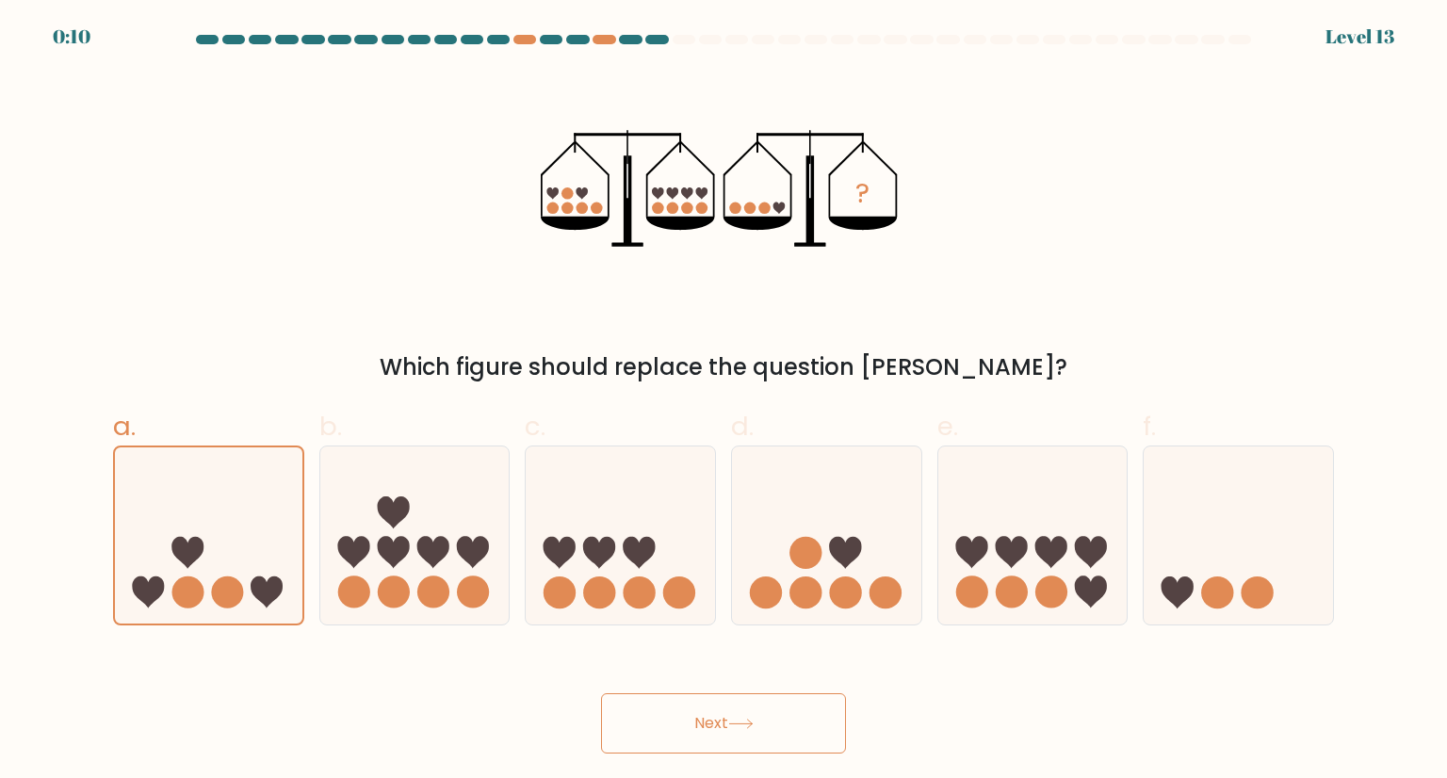
click at [716, 722] on button "Next" at bounding box center [723, 723] width 245 height 60
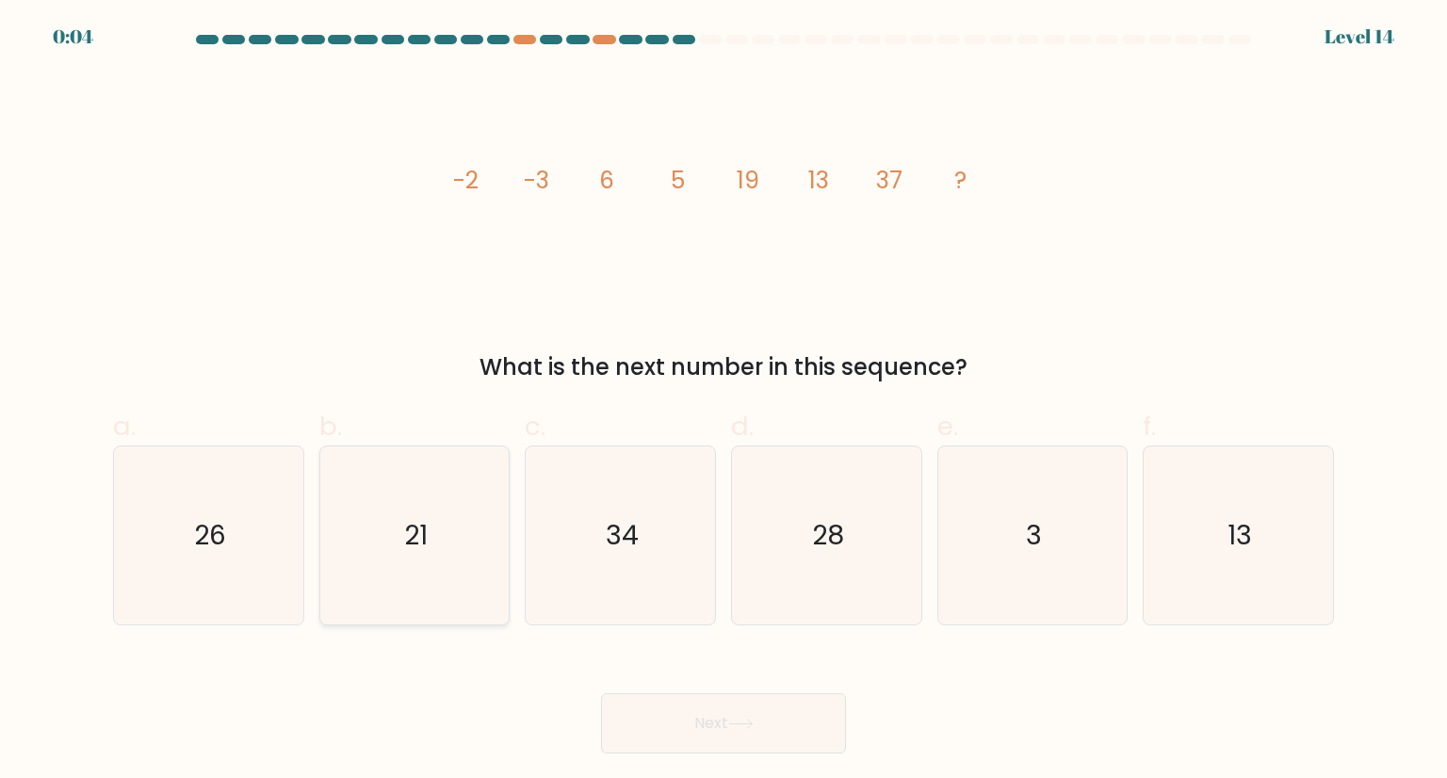
click at [438, 555] on icon "21" at bounding box center [414, 535] width 177 height 177
click at [724, 401] on input "b. 21" at bounding box center [724, 395] width 1 height 12
radio input "true"
click at [155, 587] on icon "26" at bounding box center [208, 535] width 177 height 177
click at [724, 401] on input "a. 26" at bounding box center [724, 395] width 1 height 12
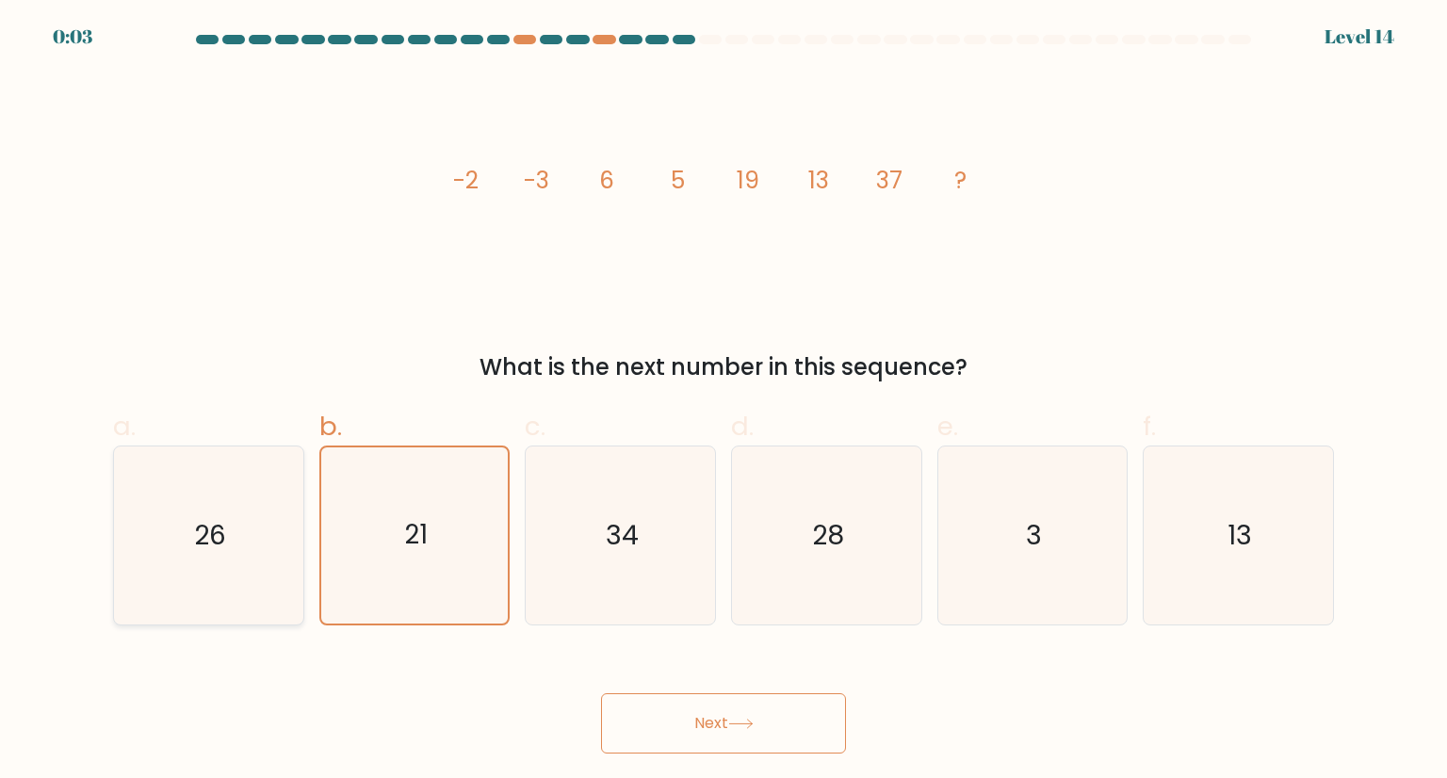
radio input "true"
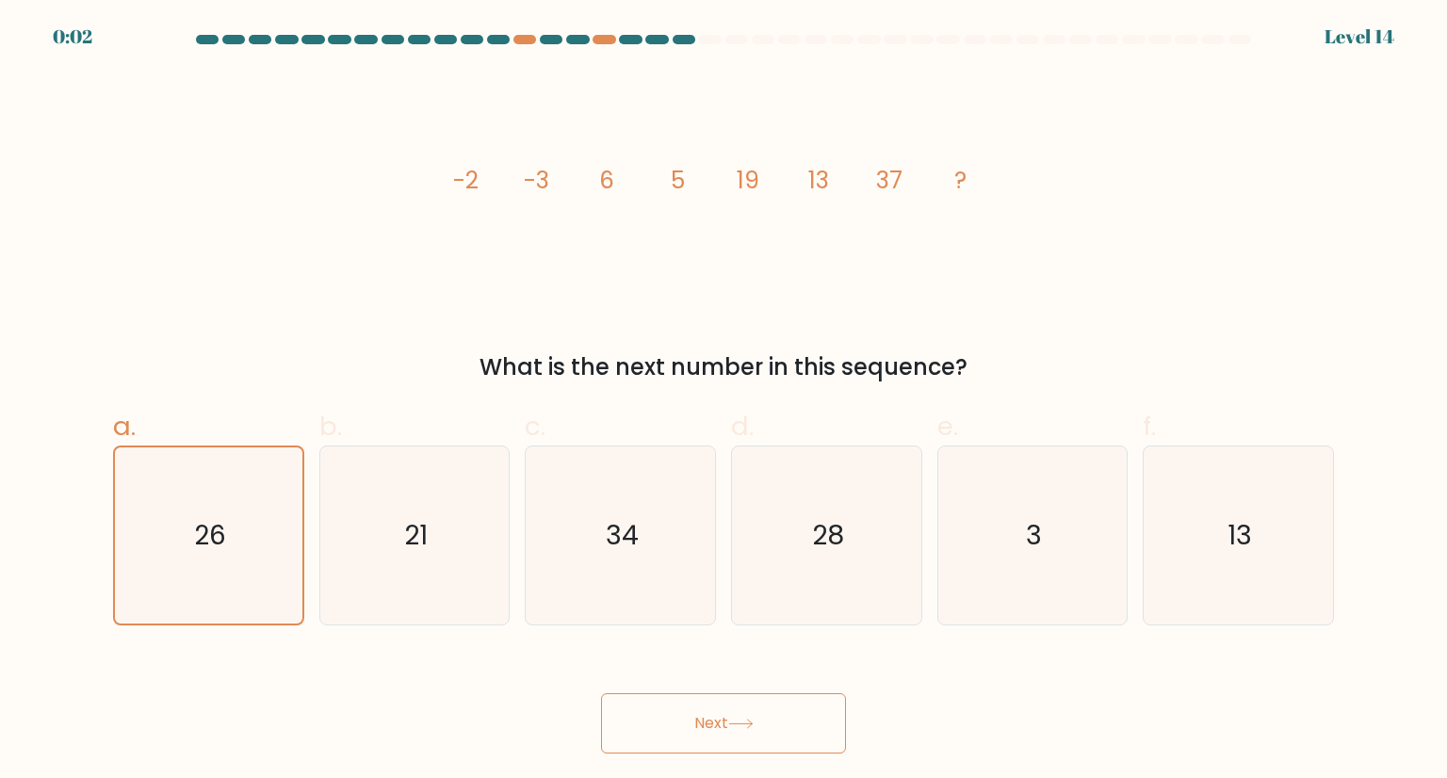
click at [709, 713] on button "Next" at bounding box center [723, 723] width 245 height 60
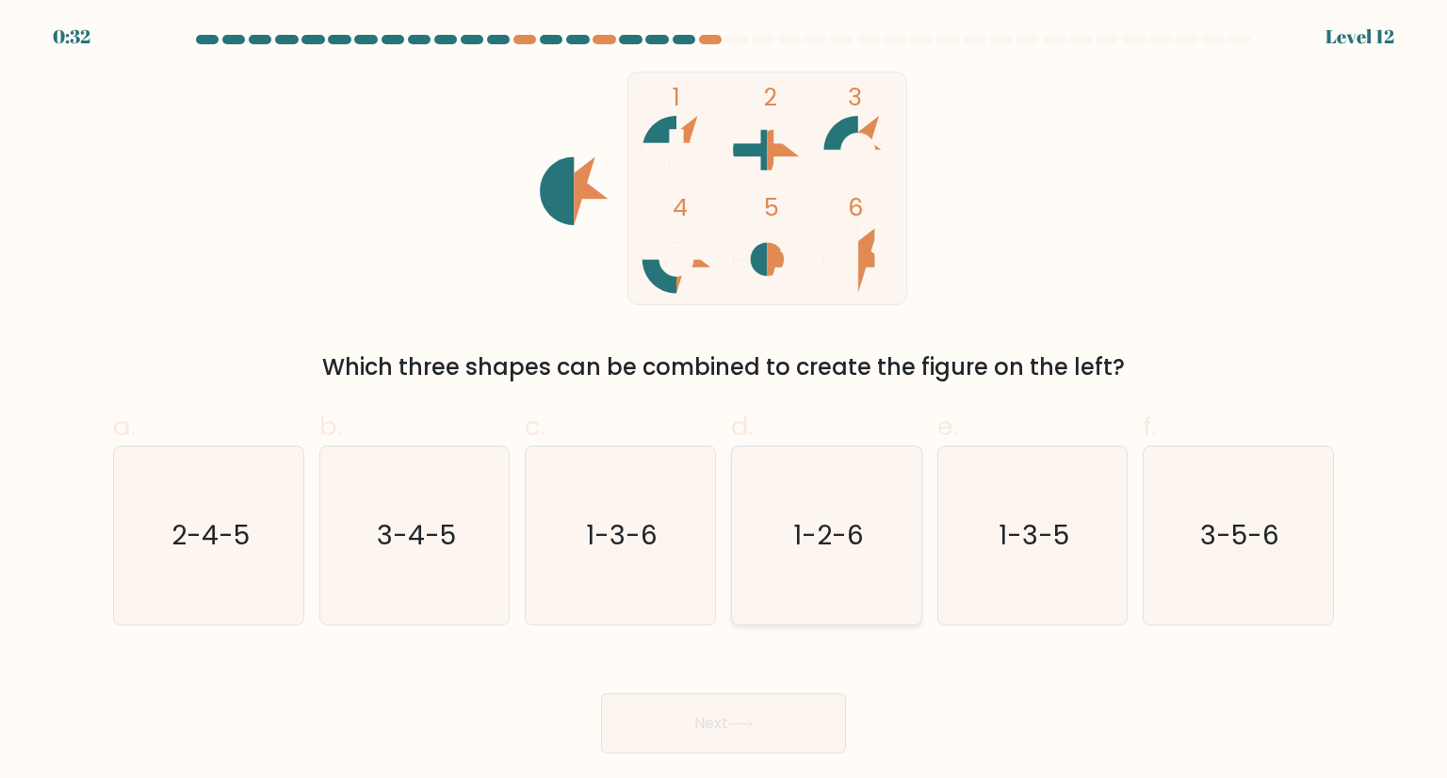
click at [844, 542] on text "1-2-6" at bounding box center [828, 535] width 71 height 38
click at [725, 401] on input "d. 1-2-6" at bounding box center [724, 395] width 1 height 12
radio input "true"
click at [369, 522] on icon "3-4-5" at bounding box center [414, 535] width 177 height 177
click at [724, 401] on input "b. 3-4-5" at bounding box center [724, 395] width 1 height 12
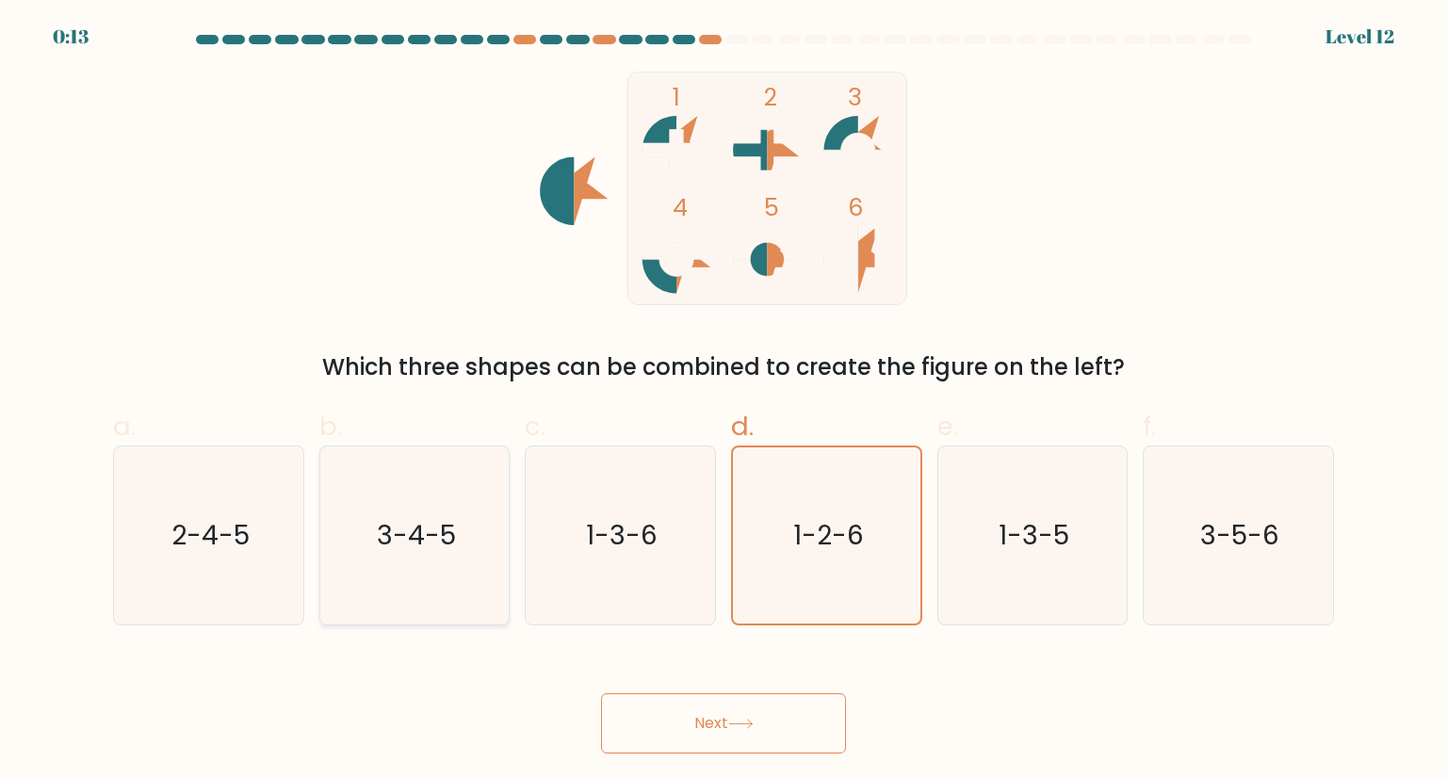
radio input "true"
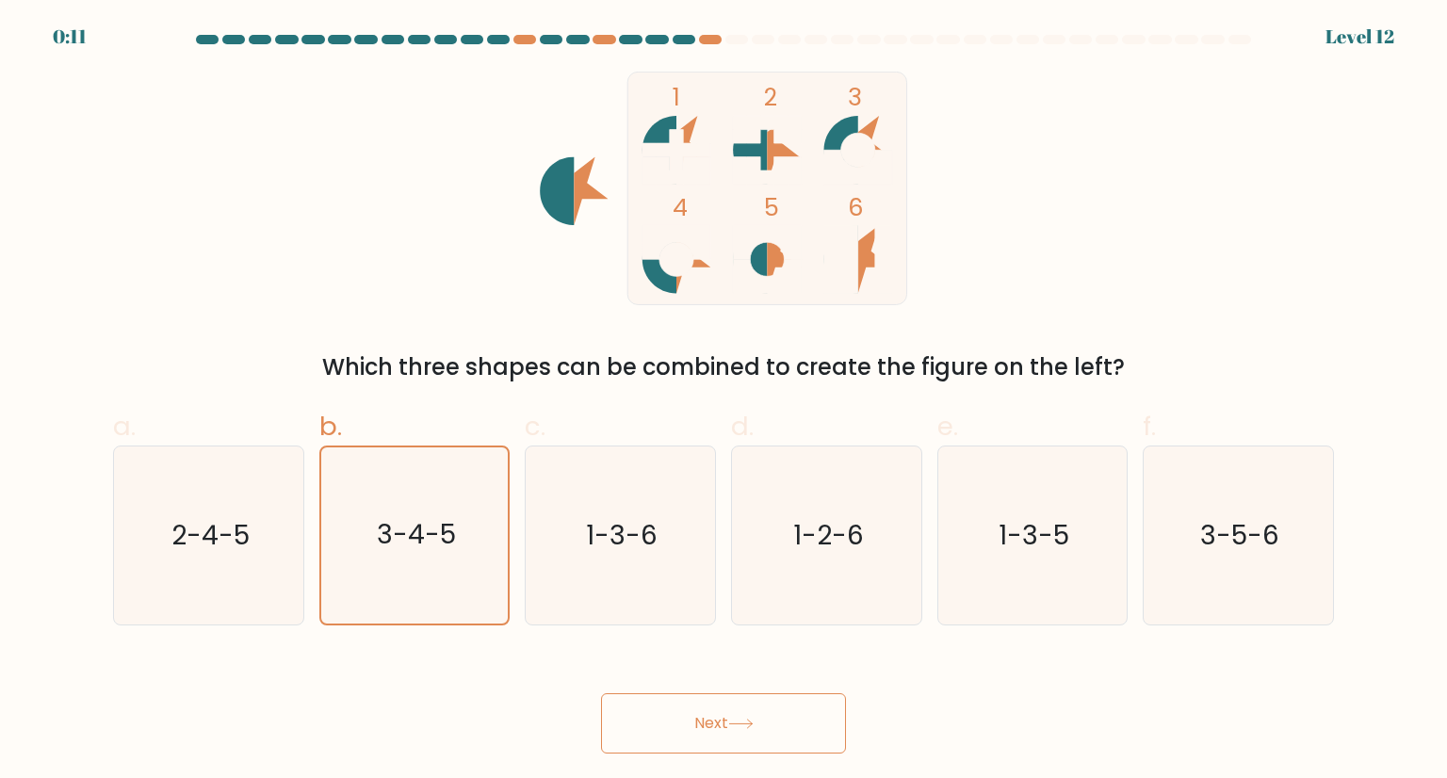
click at [774, 725] on button "Next" at bounding box center [723, 723] width 245 height 60
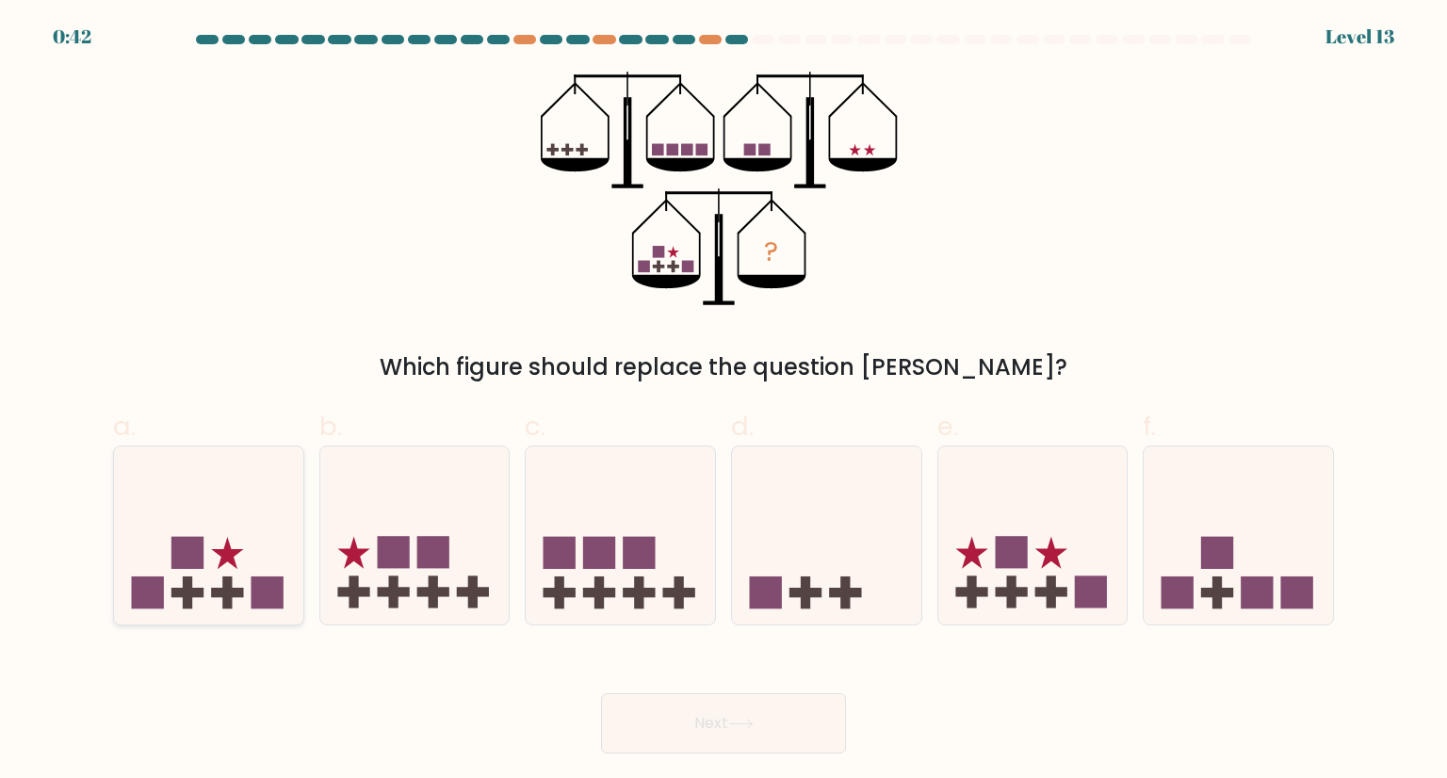
click at [195, 557] on rect at bounding box center [187, 553] width 32 height 32
click at [724, 401] on input "a." at bounding box center [724, 395] width 1 height 12
radio input "true"
click at [695, 712] on button "Next" at bounding box center [723, 723] width 245 height 60
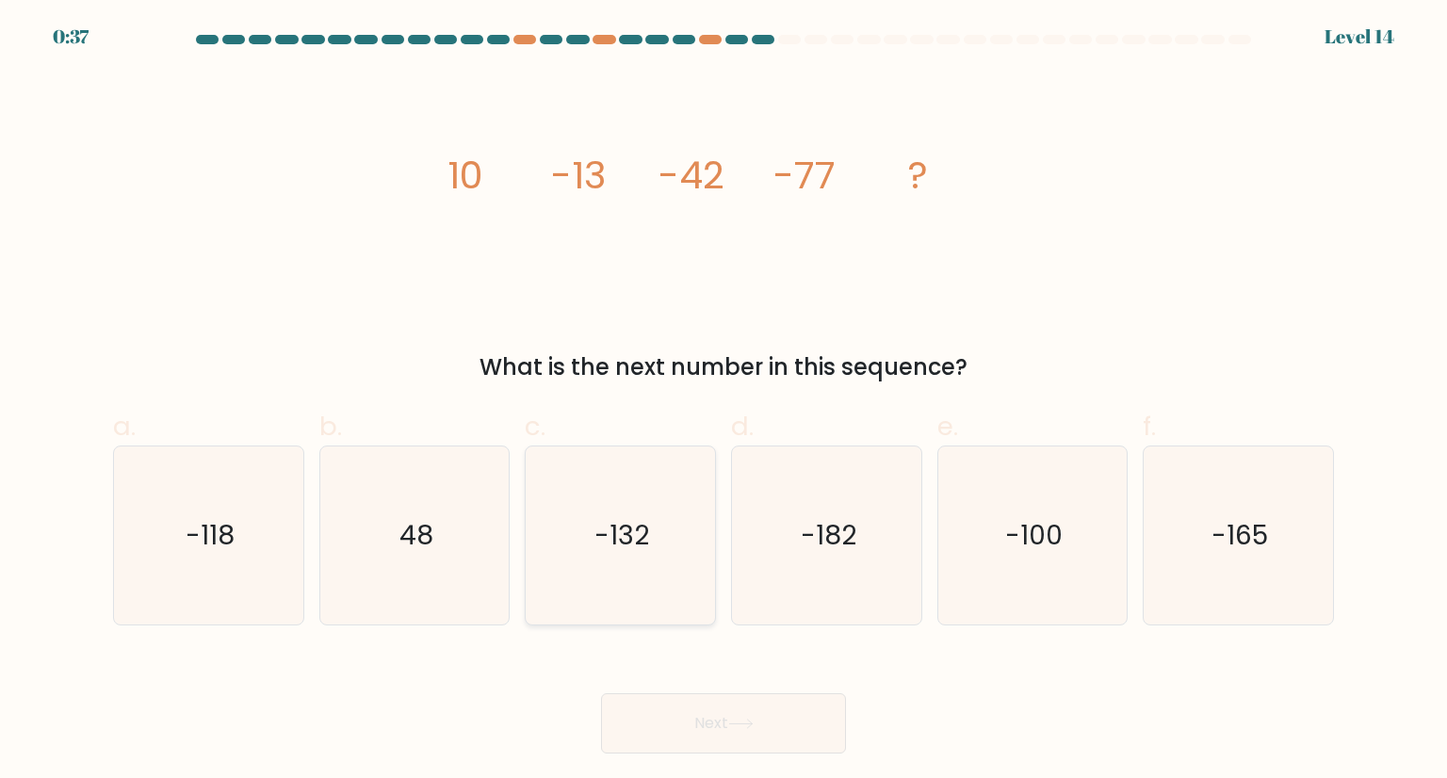
click at [646, 543] on text "-132" at bounding box center [622, 535] width 55 height 38
click at [724, 401] on input "c. -132" at bounding box center [724, 395] width 1 height 12
radio input "true"
click at [725, 723] on button "Next" at bounding box center [723, 723] width 245 height 60
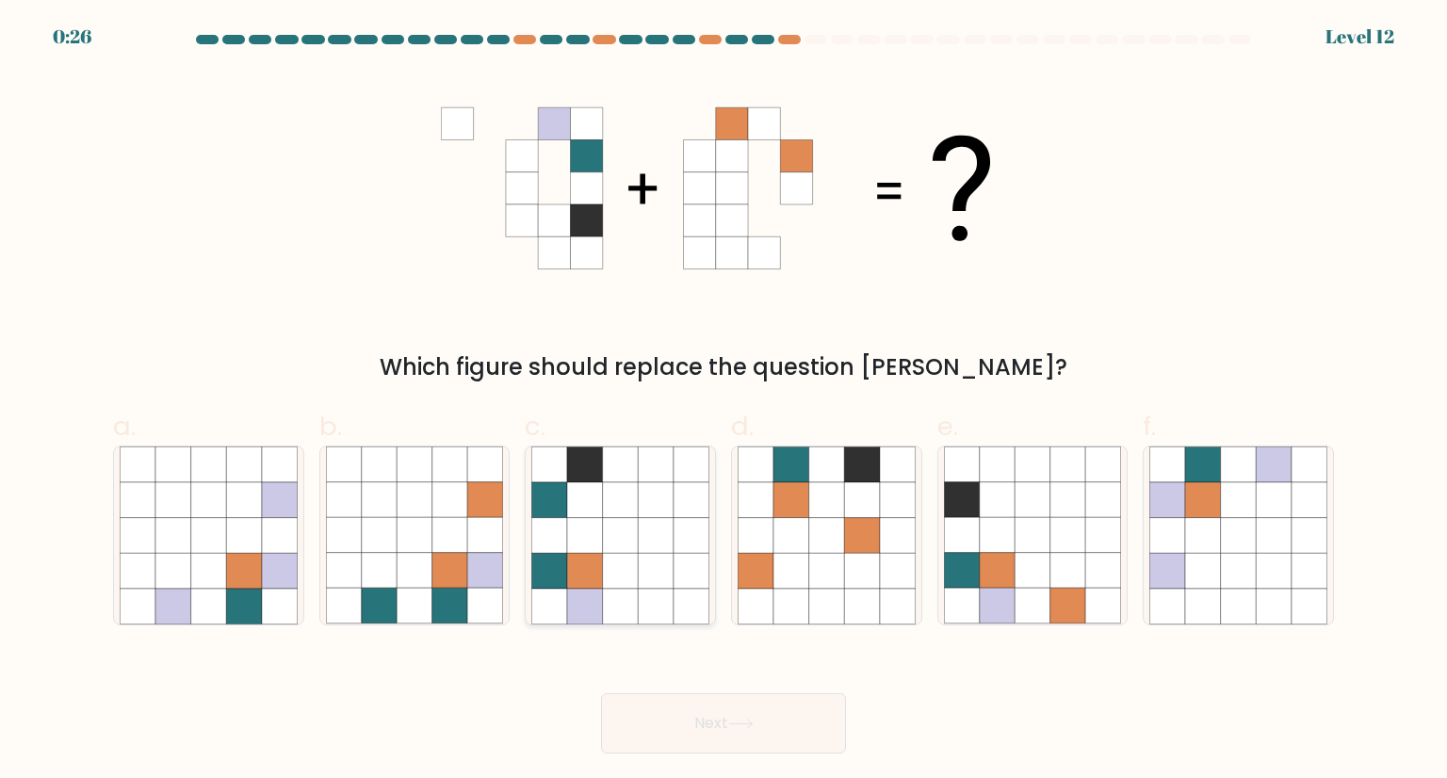
click at [584, 567] on icon at bounding box center [585, 571] width 36 height 36
click at [724, 401] on input "c." at bounding box center [724, 395] width 1 height 12
radio input "true"
click at [1015, 507] on icon at bounding box center [1033, 500] width 36 height 36
click at [725, 401] on input "e." at bounding box center [724, 395] width 1 height 12
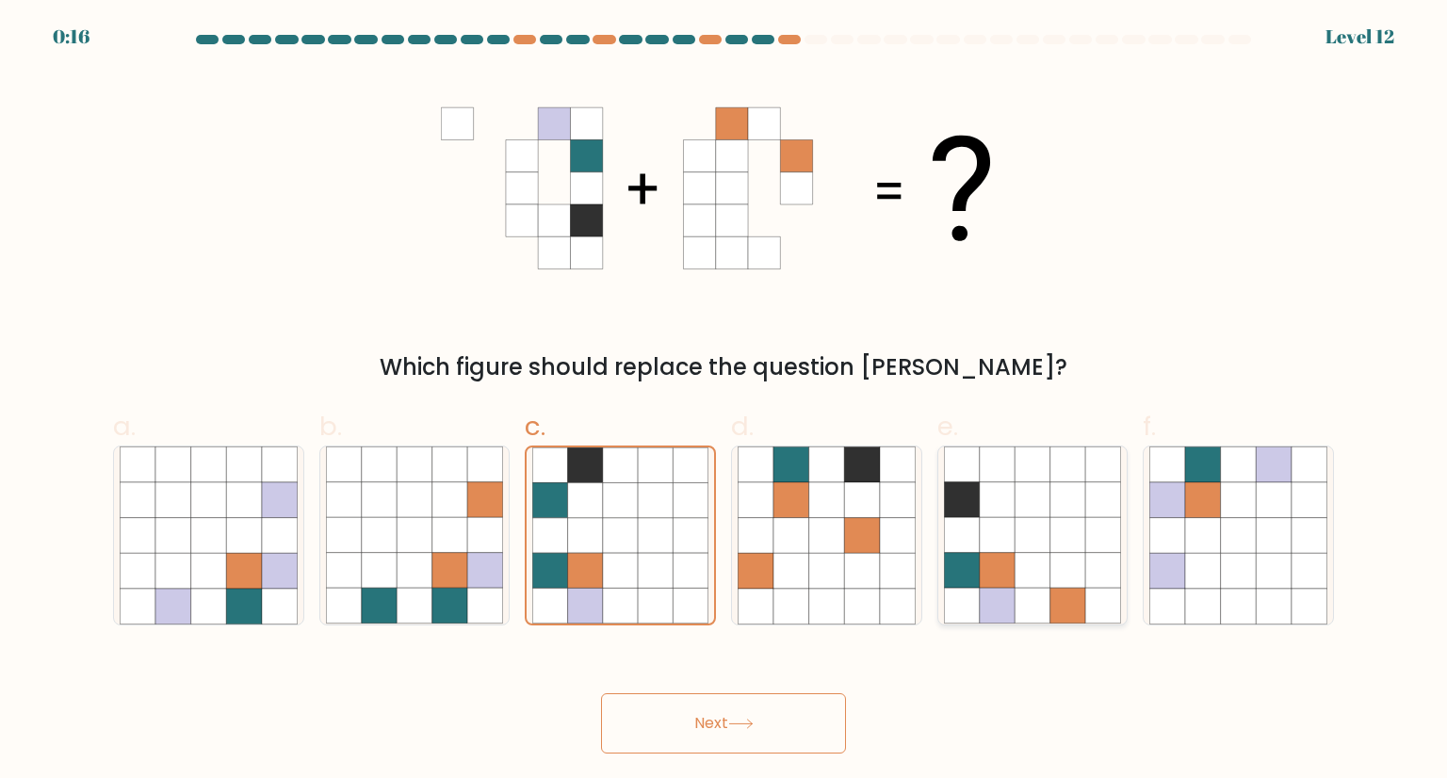
radio input "true"
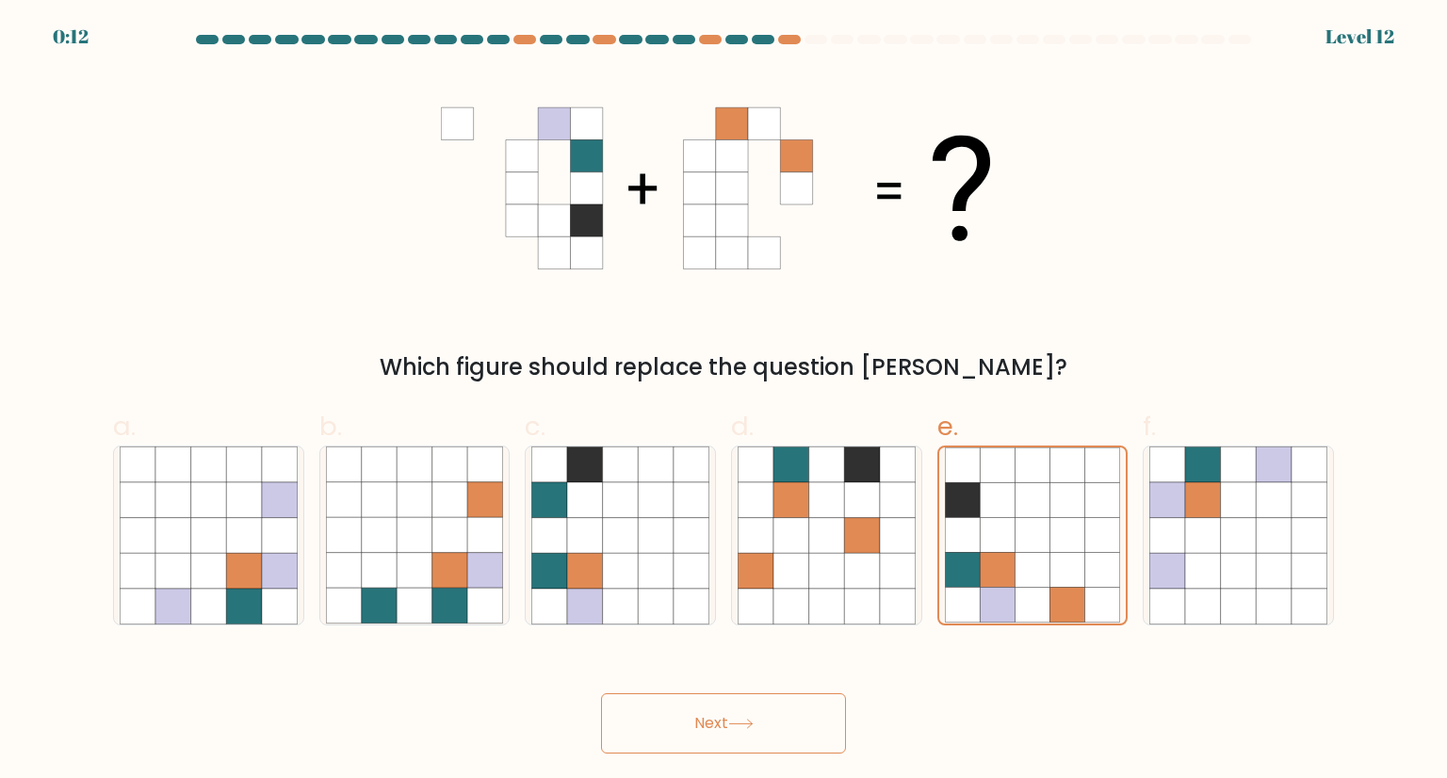
click at [716, 722] on button "Next" at bounding box center [723, 723] width 245 height 60
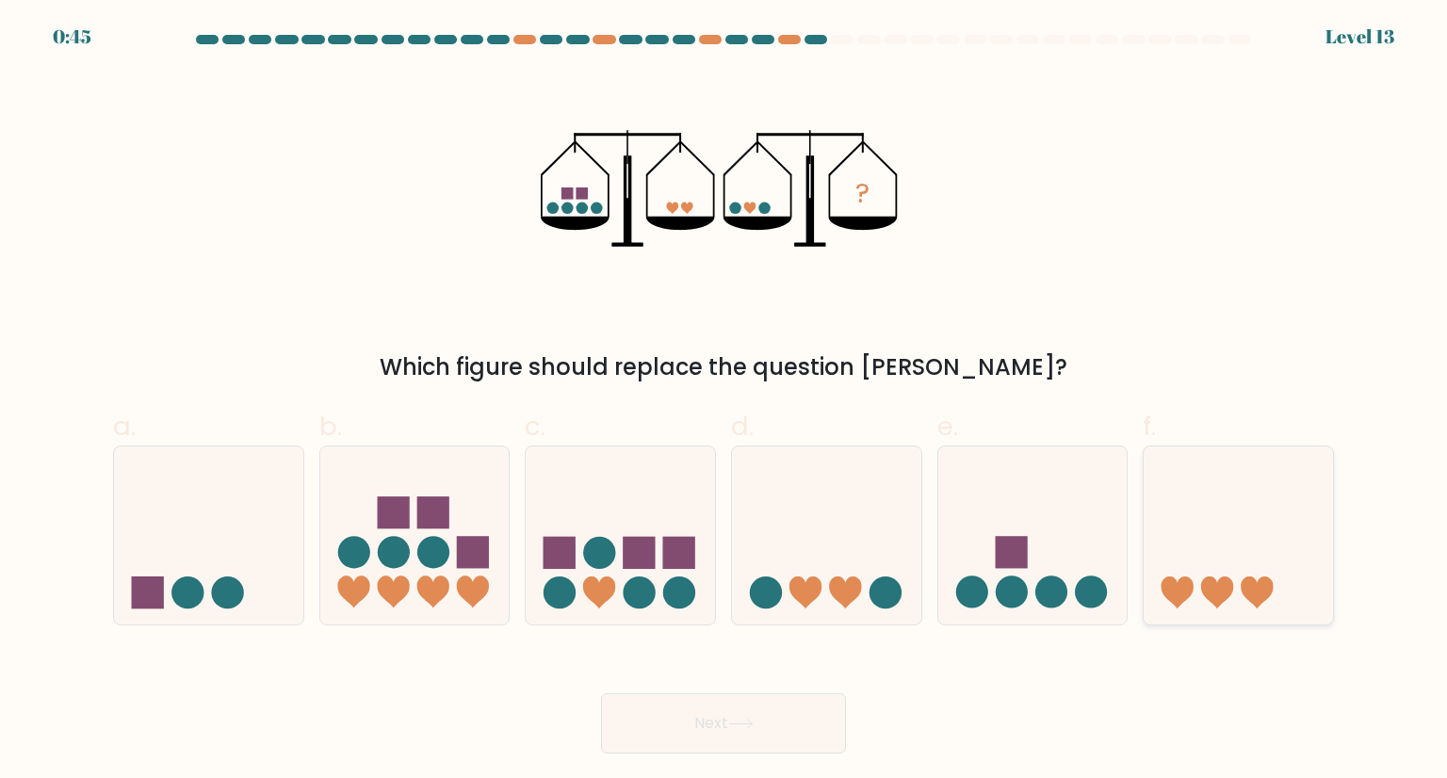
click at [1217, 542] on icon at bounding box center [1238, 535] width 189 height 156
click at [725, 401] on input "f." at bounding box center [724, 395] width 1 height 12
radio input "true"
click at [733, 710] on button "Next" at bounding box center [723, 723] width 245 height 60
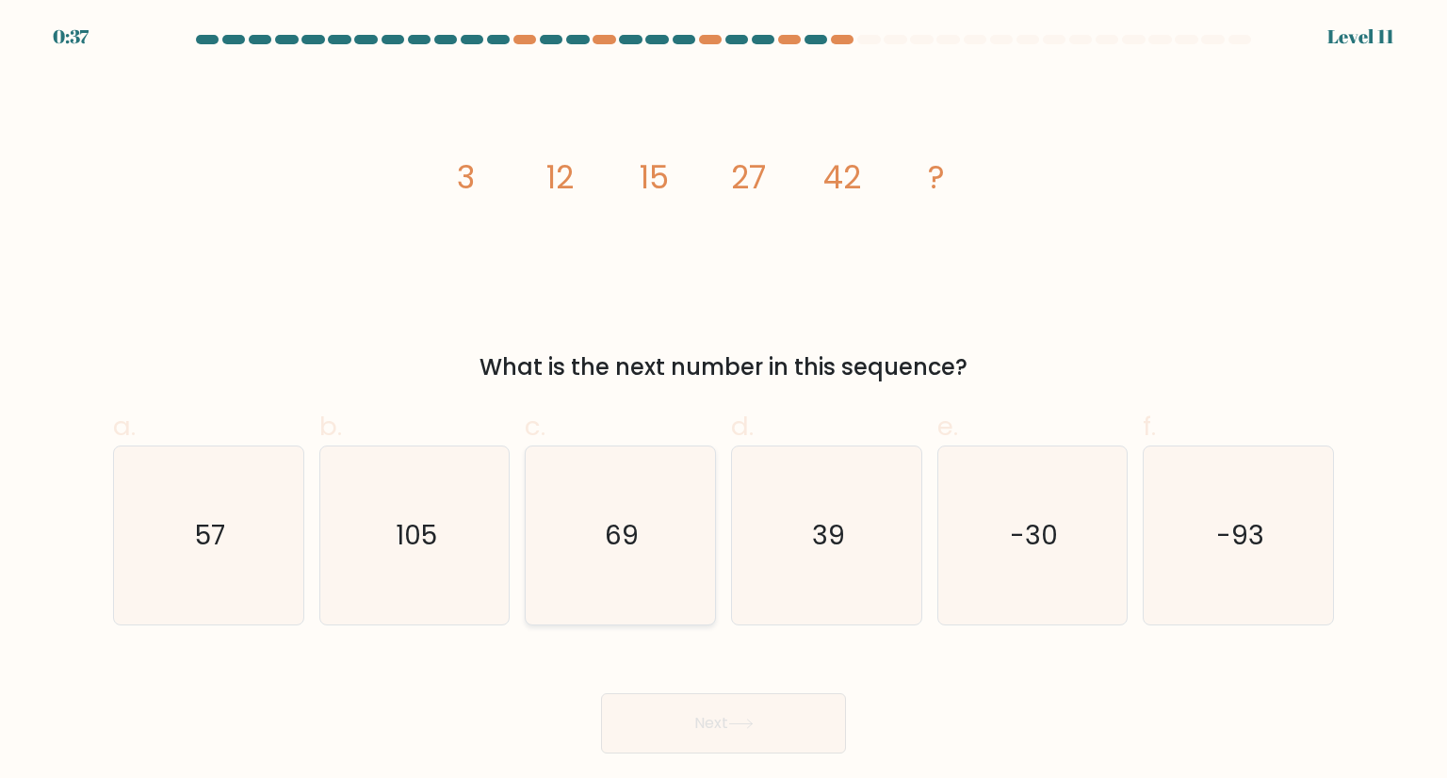
click at [660, 481] on icon "69" at bounding box center [619, 535] width 177 height 177
click at [724, 401] on input "c. 69" at bounding box center [724, 395] width 1 height 12
radio input "true"
click at [750, 721] on icon at bounding box center [740, 724] width 25 height 10
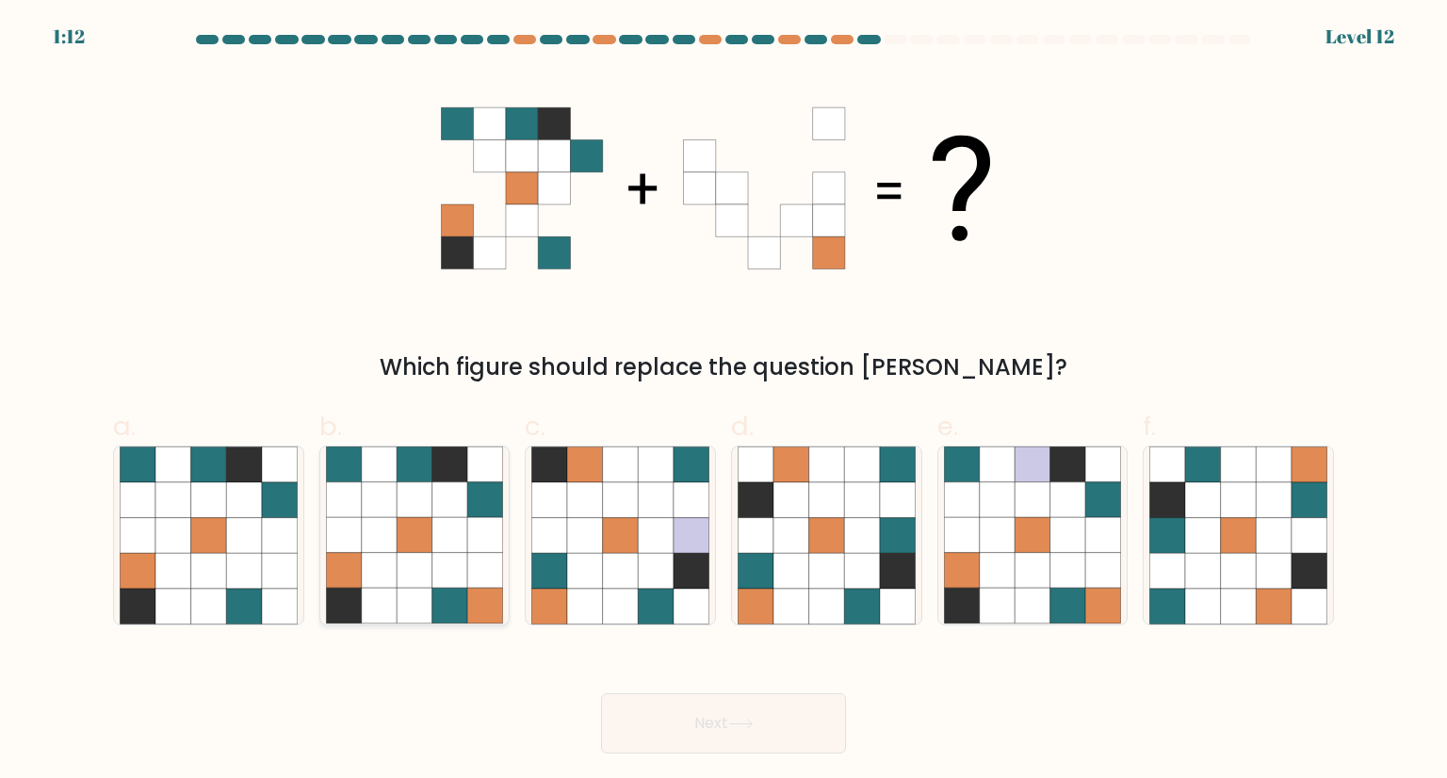
click at [431, 514] on icon at bounding box center [415, 500] width 36 height 36
click at [724, 401] on input "b." at bounding box center [724, 395] width 1 height 12
radio input "true"
click at [693, 731] on button "Next" at bounding box center [723, 723] width 245 height 60
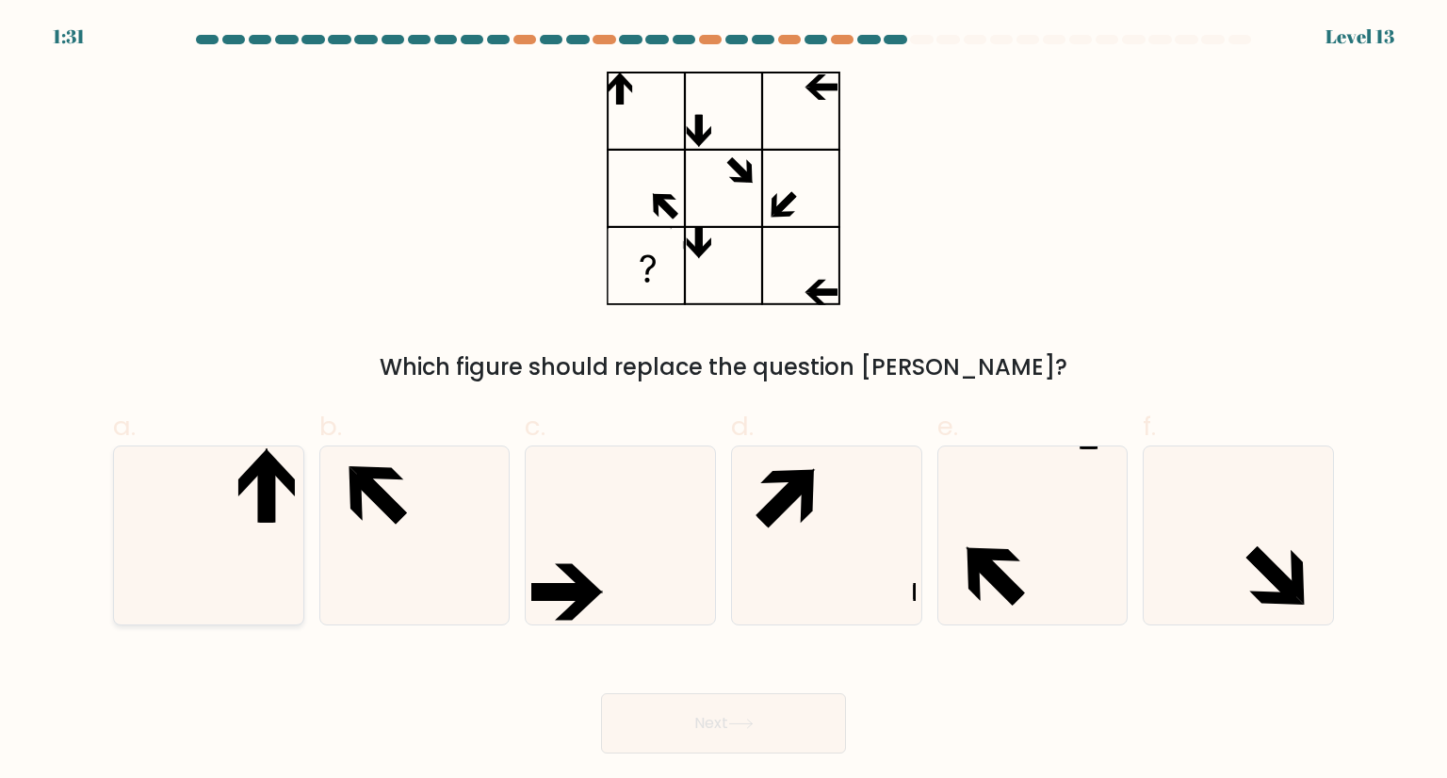
click at [177, 517] on icon at bounding box center [208, 535] width 177 height 177
click at [724, 401] on input "a." at bounding box center [724, 395] width 1 height 12
radio input "true"
click at [632, 560] on icon at bounding box center [619, 535] width 177 height 177
click at [724, 401] on input "c." at bounding box center [724, 395] width 1 height 12
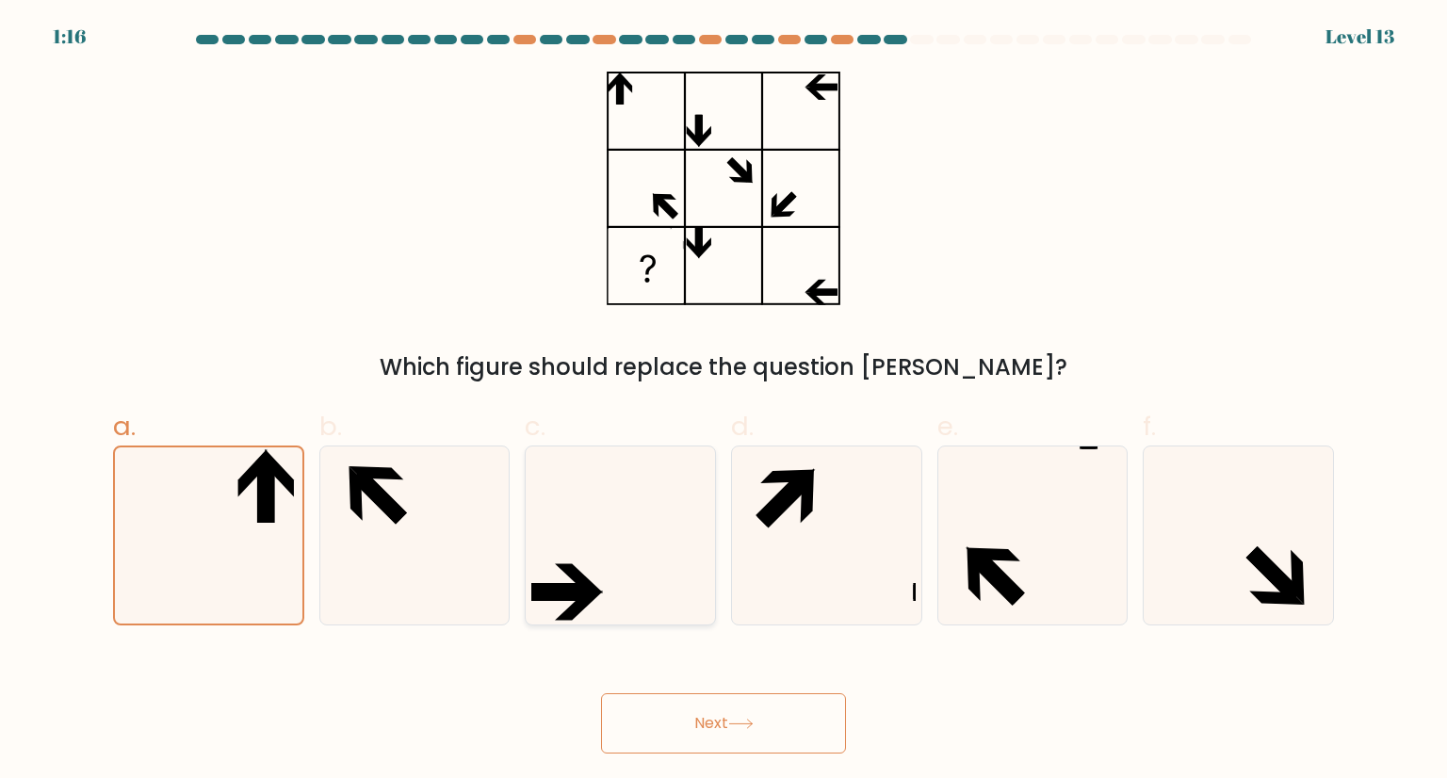
radio input "true"
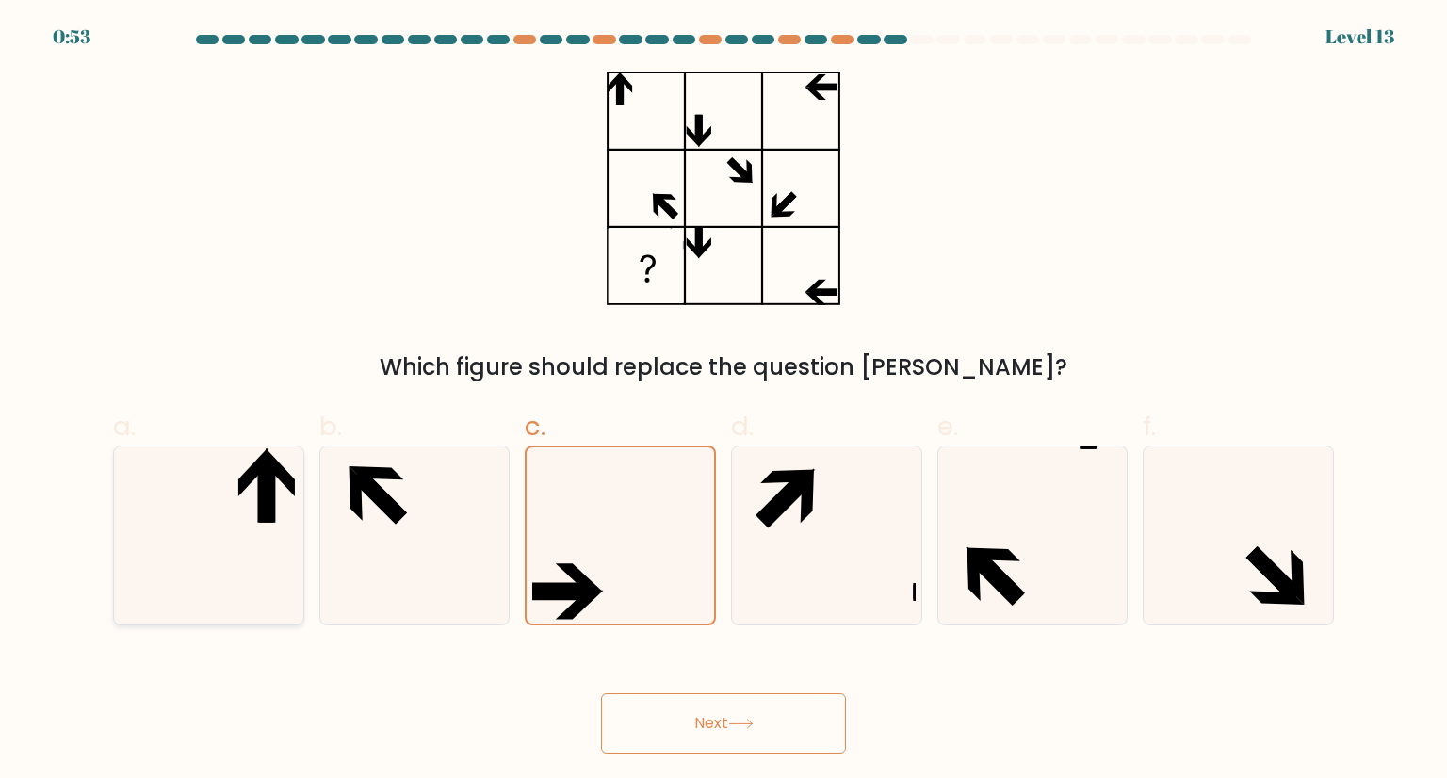
click at [219, 501] on icon at bounding box center [208, 535] width 177 height 177
click at [724, 401] on input "a." at bounding box center [724, 395] width 1 height 12
radio input "true"
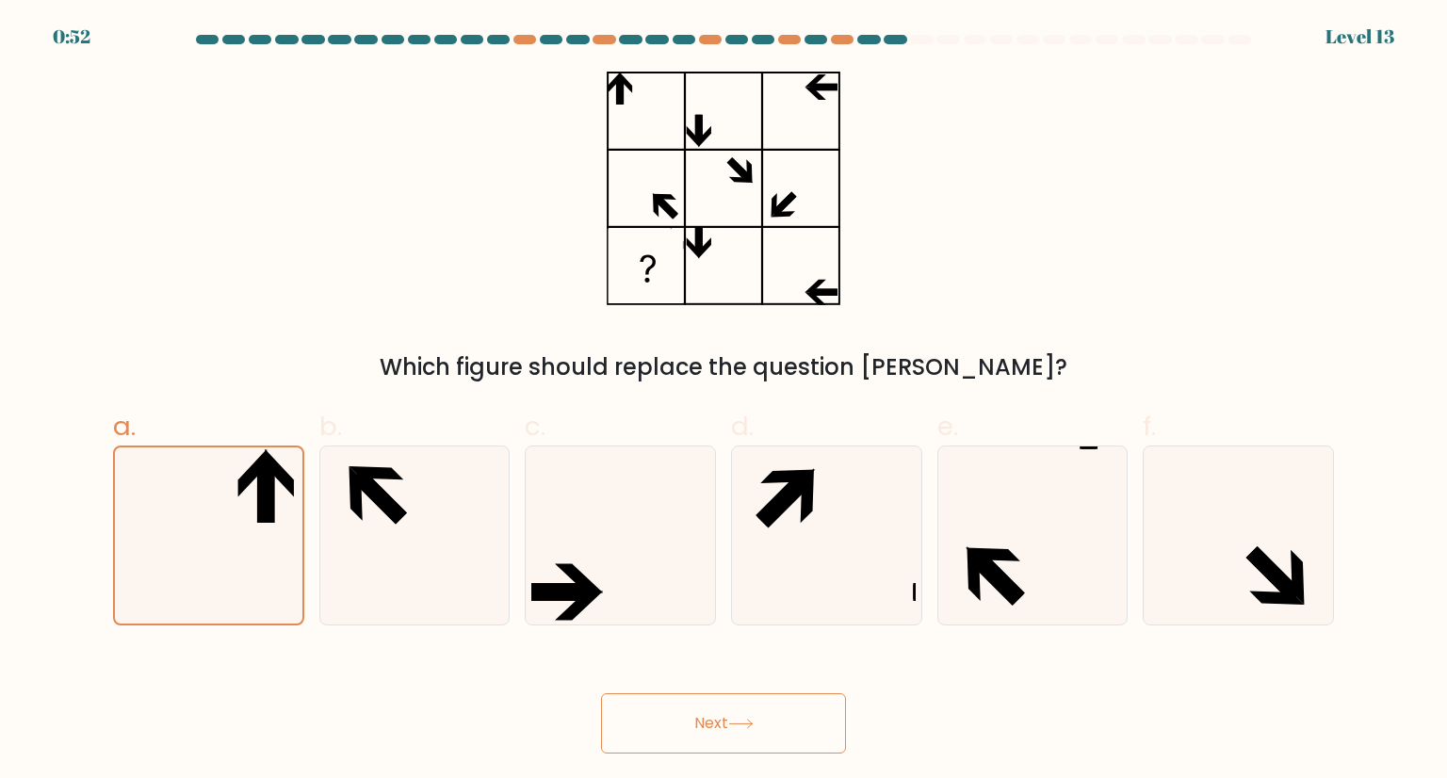
click at [723, 710] on button "Next" at bounding box center [723, 723] width 245 height 60
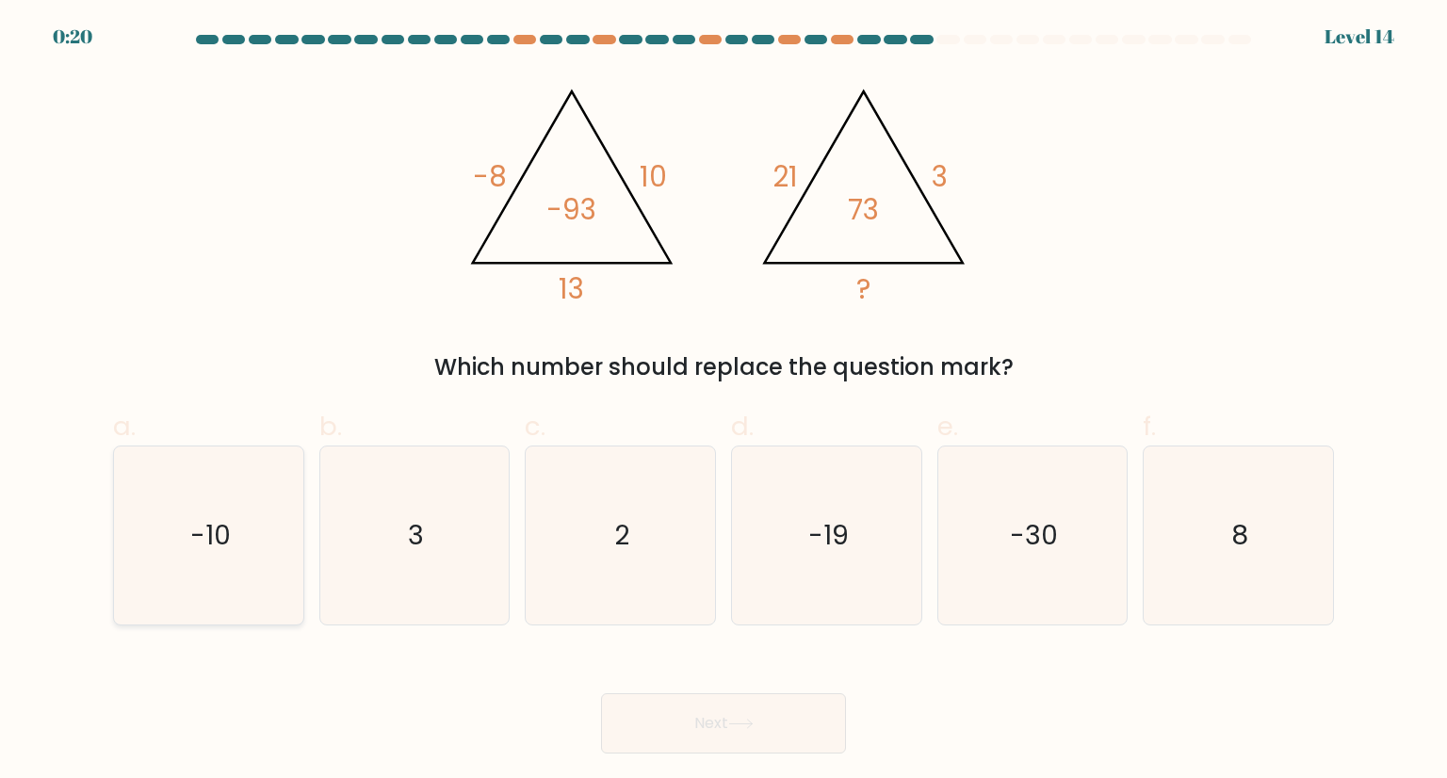
click at [236, 524] on icon "-10" at bounding box center [208, 535] width 177 height 177
click at [724, 401] on input "a. -10" at bounding box center [724, 395] width 1 height 12
radio input "true"
click at [713, 717] on button "Next" at bounding box center [723, 723] width 245 height 60
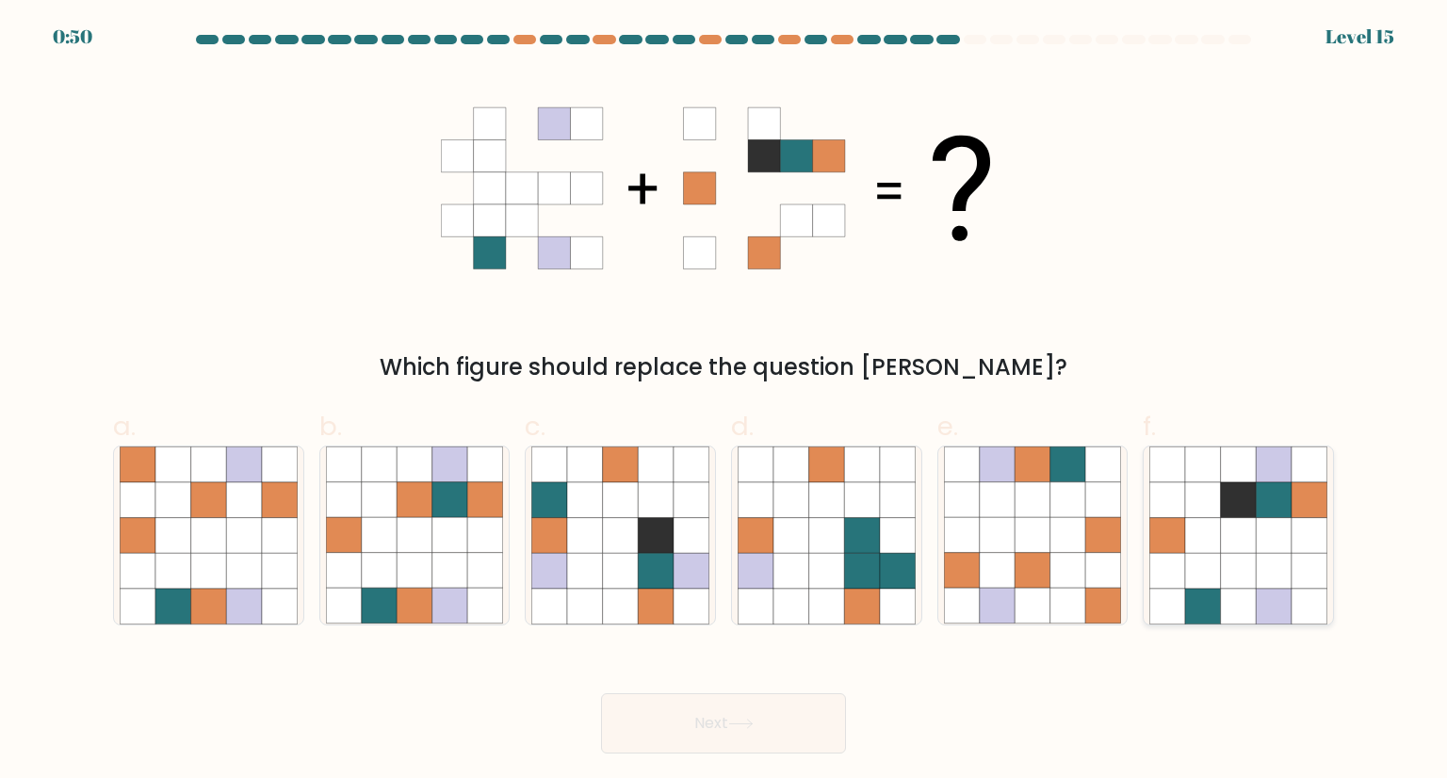
click at [1221, 545] on icon at bounding box center [1239, 536] width 36 height 36
click at [725, 401] on input "f." at bounding box center [724, 395] width 1 height 12
radio input "true"
click at [714, 711] on button "Next" at bounding box center [723, 723] width 245 height 60
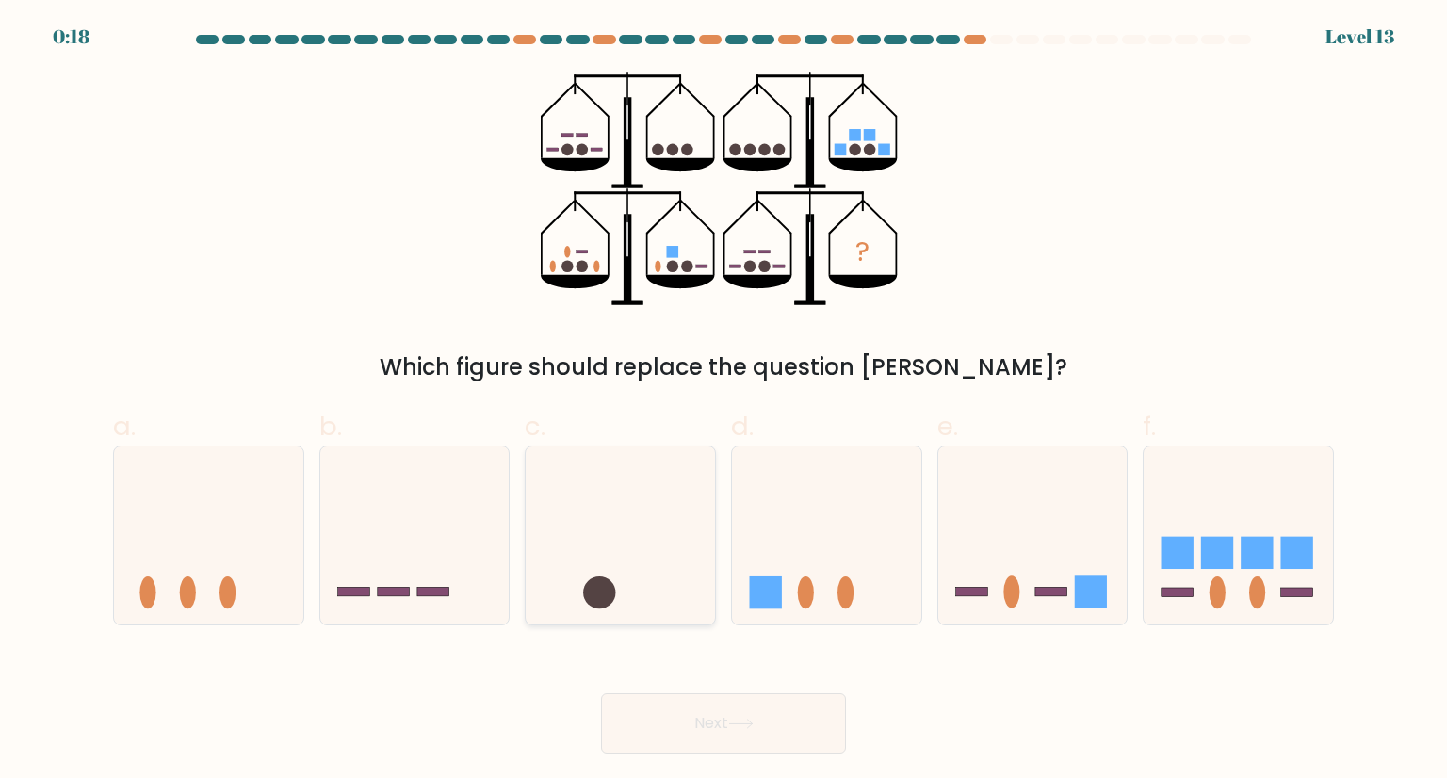
click at [632, 514] on icon at bounding box center [620, 535] width 189 height 156
click at [724, 401] on input "c." at bounding box center [724, 395] width 1 height 12
radio input "true"
click at [702, 717] on button "Next" at bounding box center [723, 723] width 245 height 60
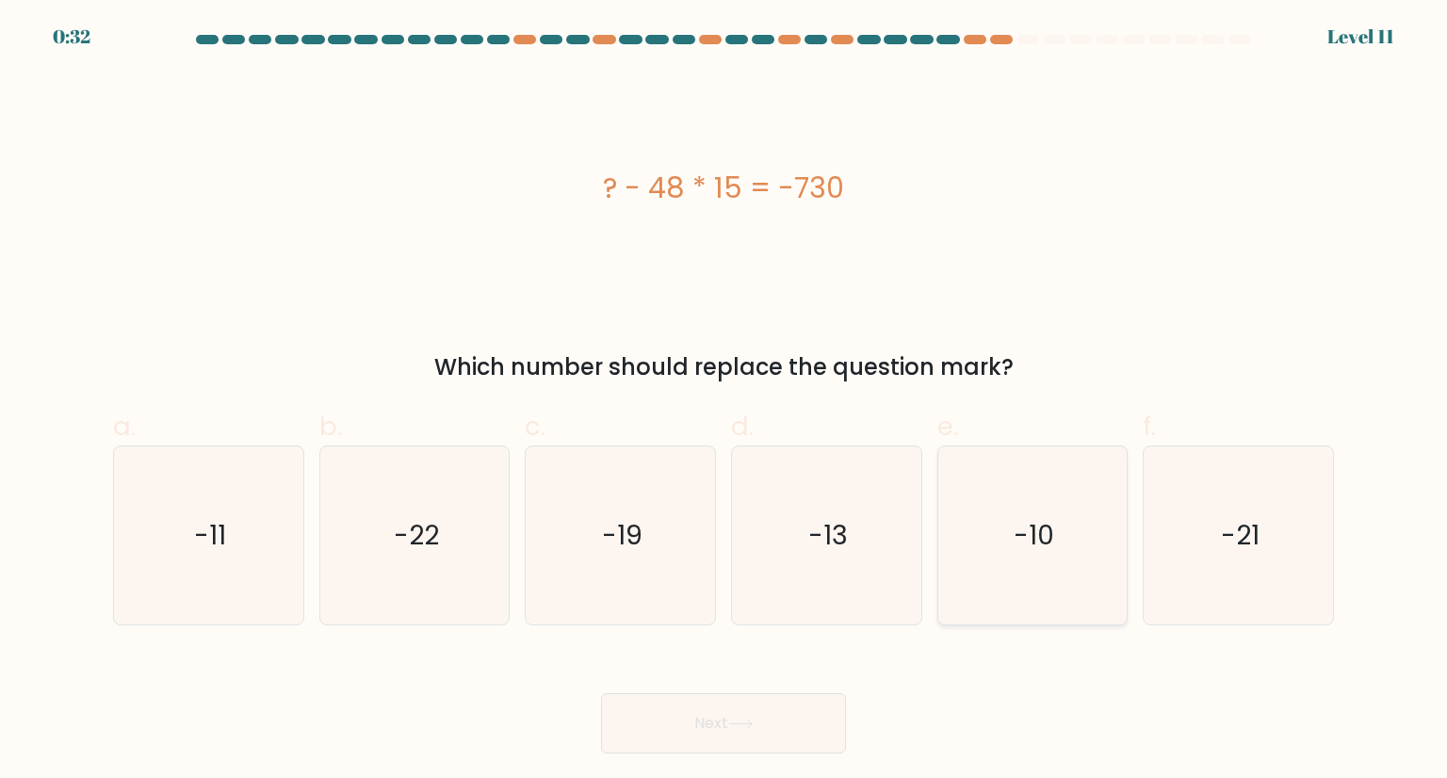
click at [1055, 496] on icon "-10" at bounding box center [1032, 535] width 177 height 177
click at [725, 401] on input "e. -10" at bounding box center [724, 395] width 1 height 12
radio input "true"
click at [730, 728] on button "Next" at bounding box center [723, 723] width 245 height 60
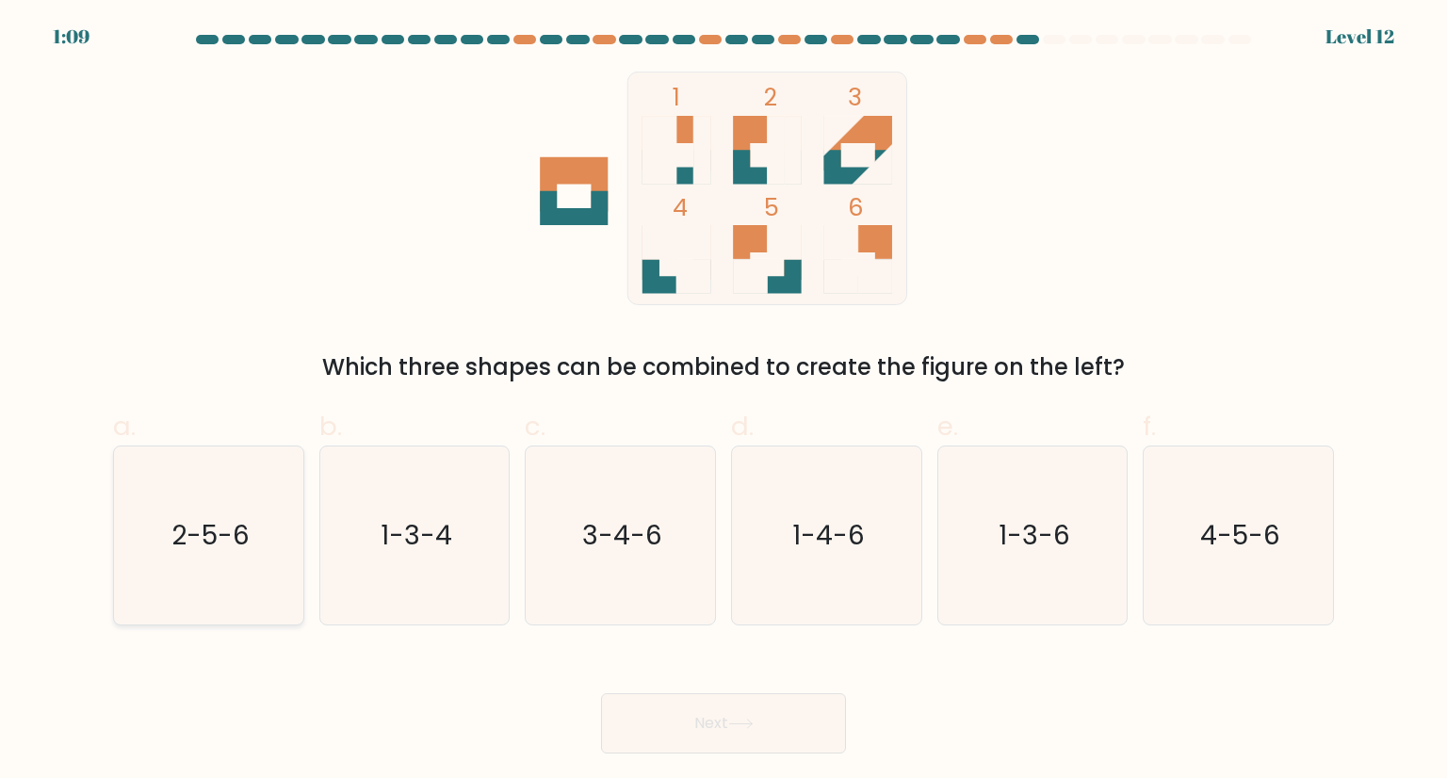
click at [157, 521] on icon "2-5-6" at bounding box center [208, 535] width 177 height 177
click at [724, 401] on input "a. 2-5-6" at bounding box center [724, 395] width 1 height 12
radio input "true"
click at [440, 472] on icon "1-3-4" at bounding box center [414, 535] width 177 height 177
click at [724, 401] on input "b. 1-3-4" at bounding box center [724, 395] width 1 height 12
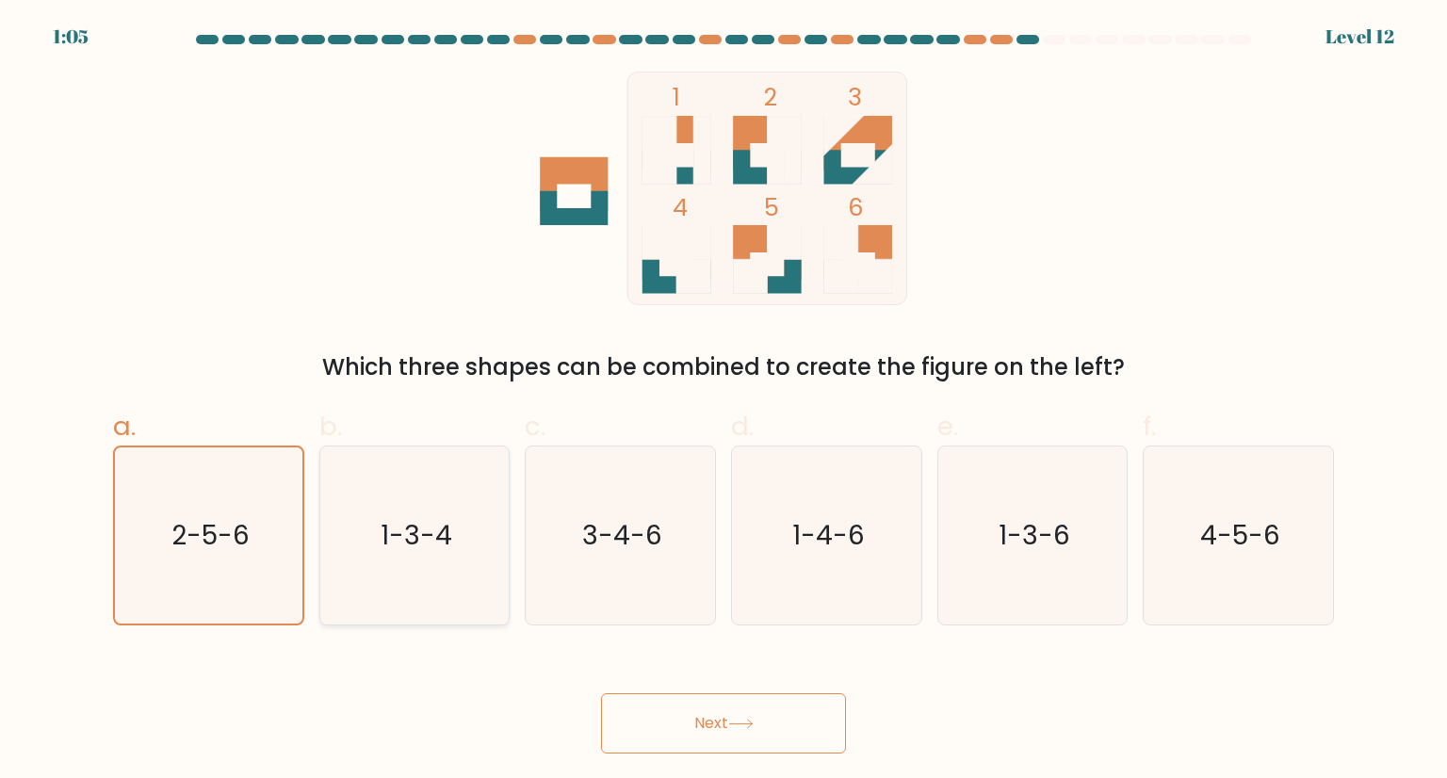
radio input "true"
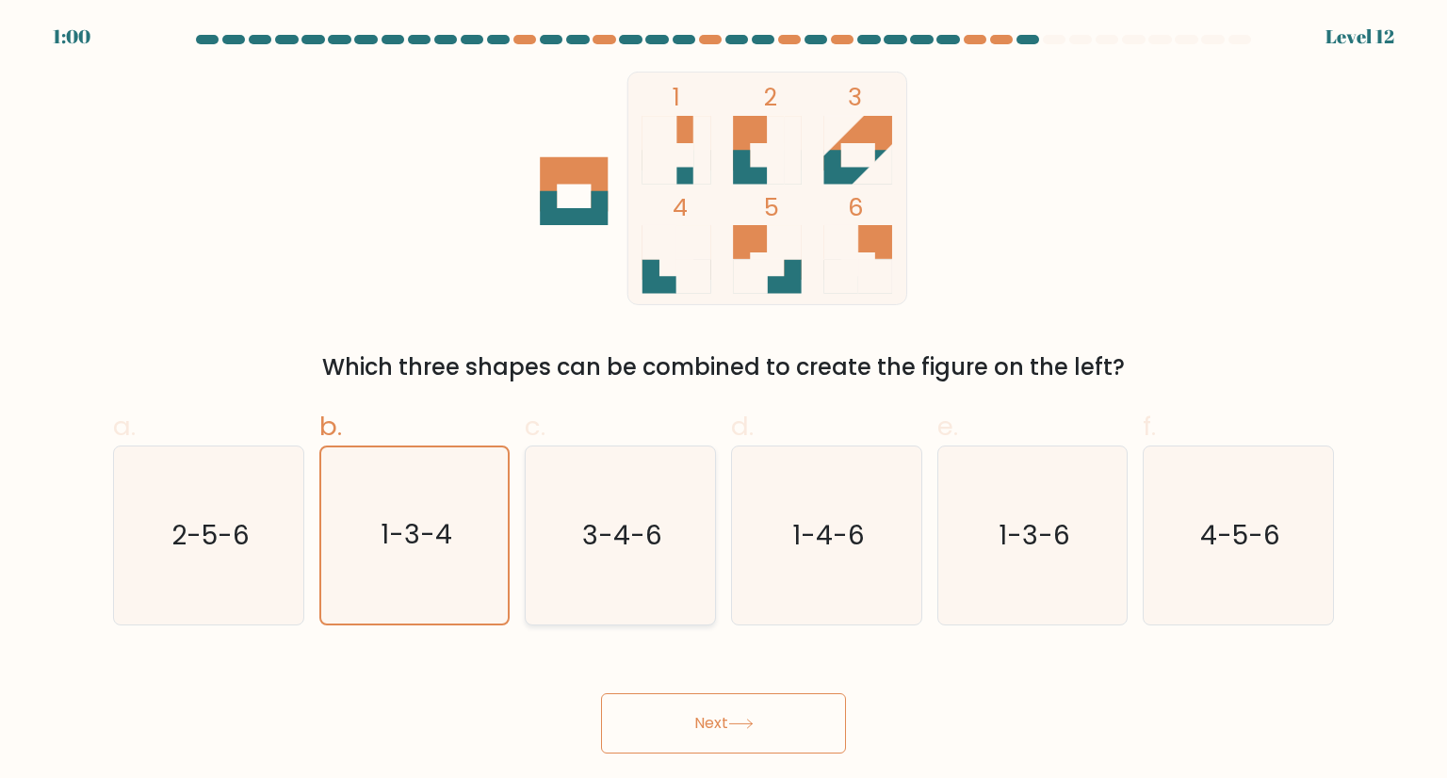
click at [556, 498] on icon "3-4-6" at bounding box center [619, 535] width 177 height 177
click at [724, 401] on input "c. 3-4-6" at bounding box center [724, 395] width 1 height 12
radio input "true"
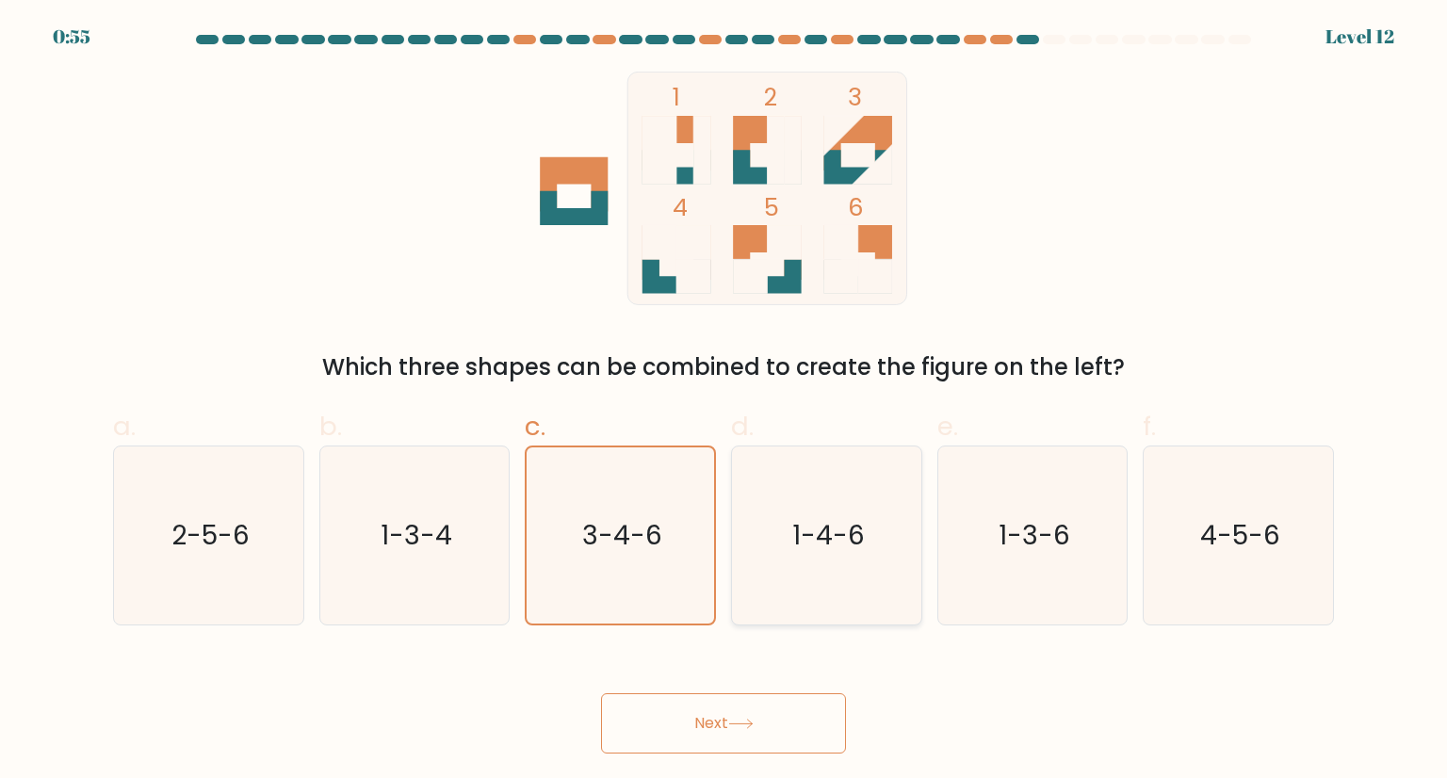
click at [799, 533] on text "1-4-6" at bounding box center [828, 535] width 73 height 38
click at [725, 401] on input "d. 1-4-6" at bounding box center [724, 395] width 1 height 12
radio input "true"
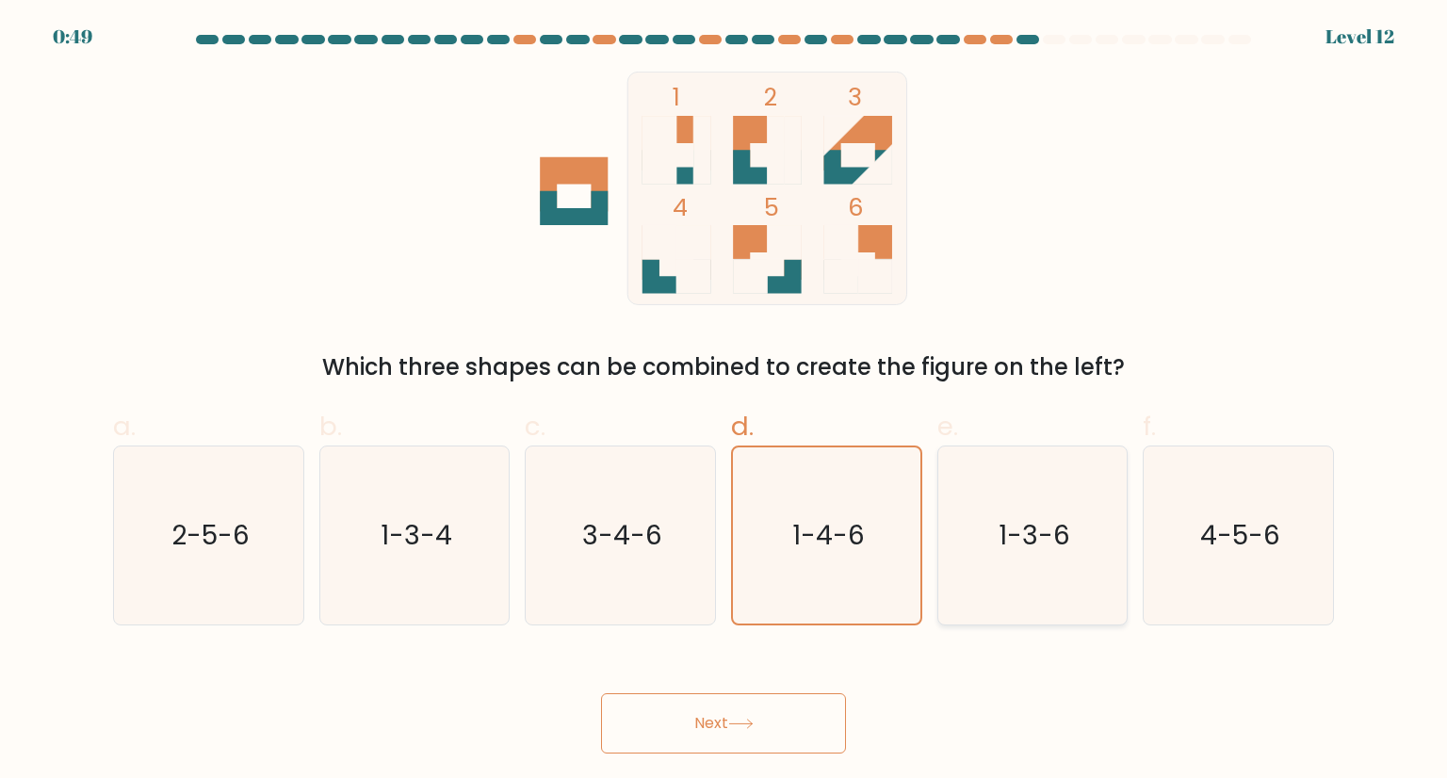
click at [1032, 589] on icon "1-3-6" at bounding box center [1032, 535] width 177 height 177
click at [725, 401] on input "e. 1-3-6" at bounding box center [724, 395] width 1 height 12
radio input "true"
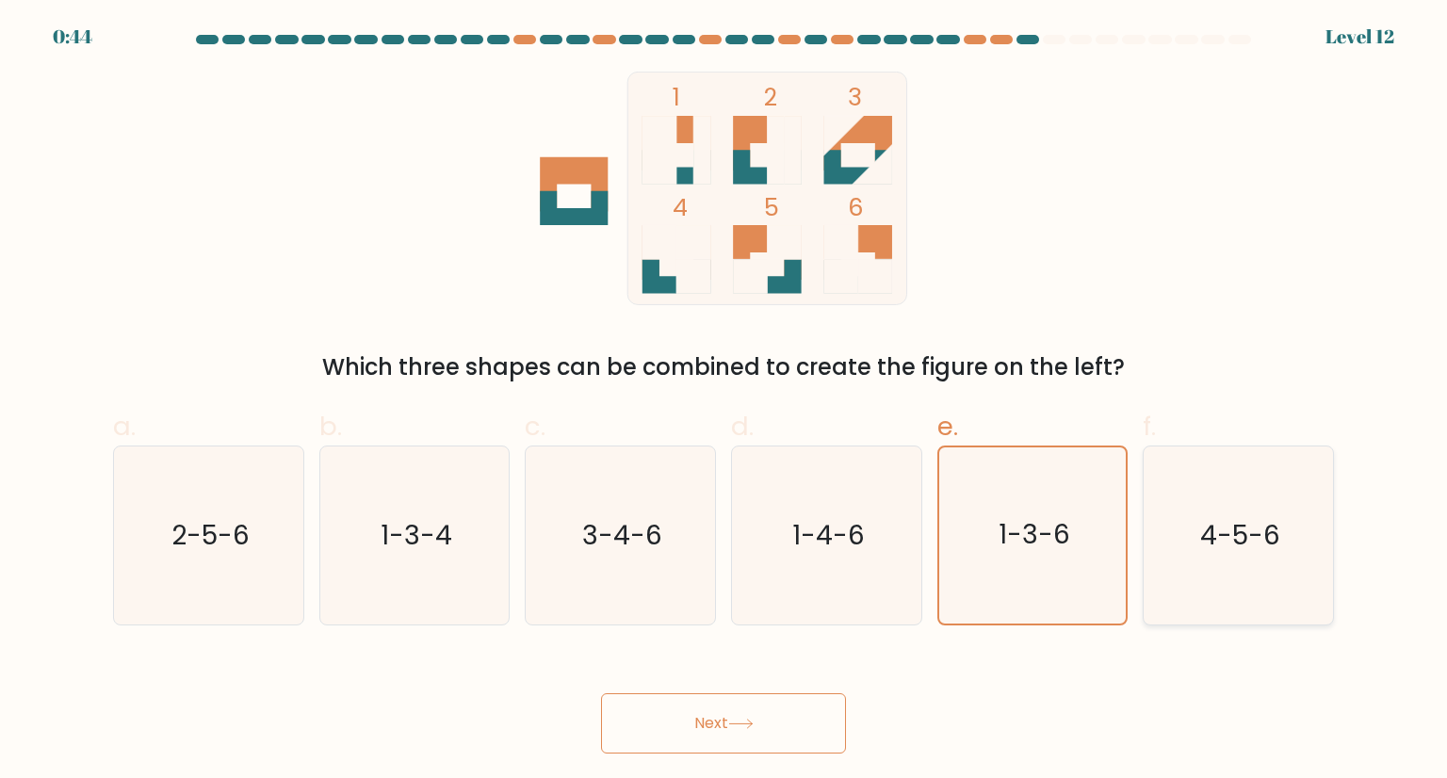
click at [1247, 606] on icon "4-5-6" at bounding box center [1237, 535] width 177 height 177
click at [725, 401] on input "f. 4-5-6" at bounding box center [724, 395] width 1 height 12
radio input "true"
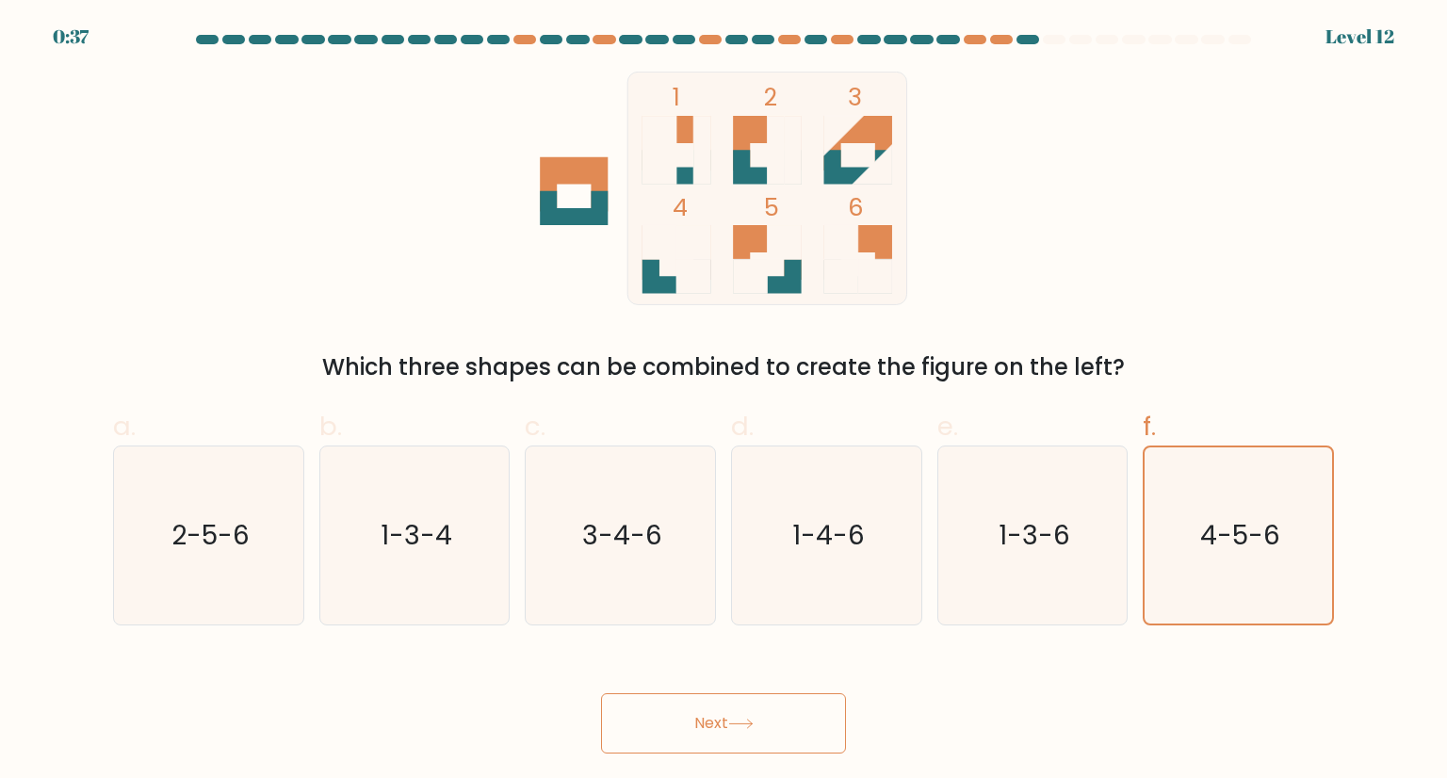
click at [745, 713] on button "Next" at bounding box center [723, 723] width 245 height 60
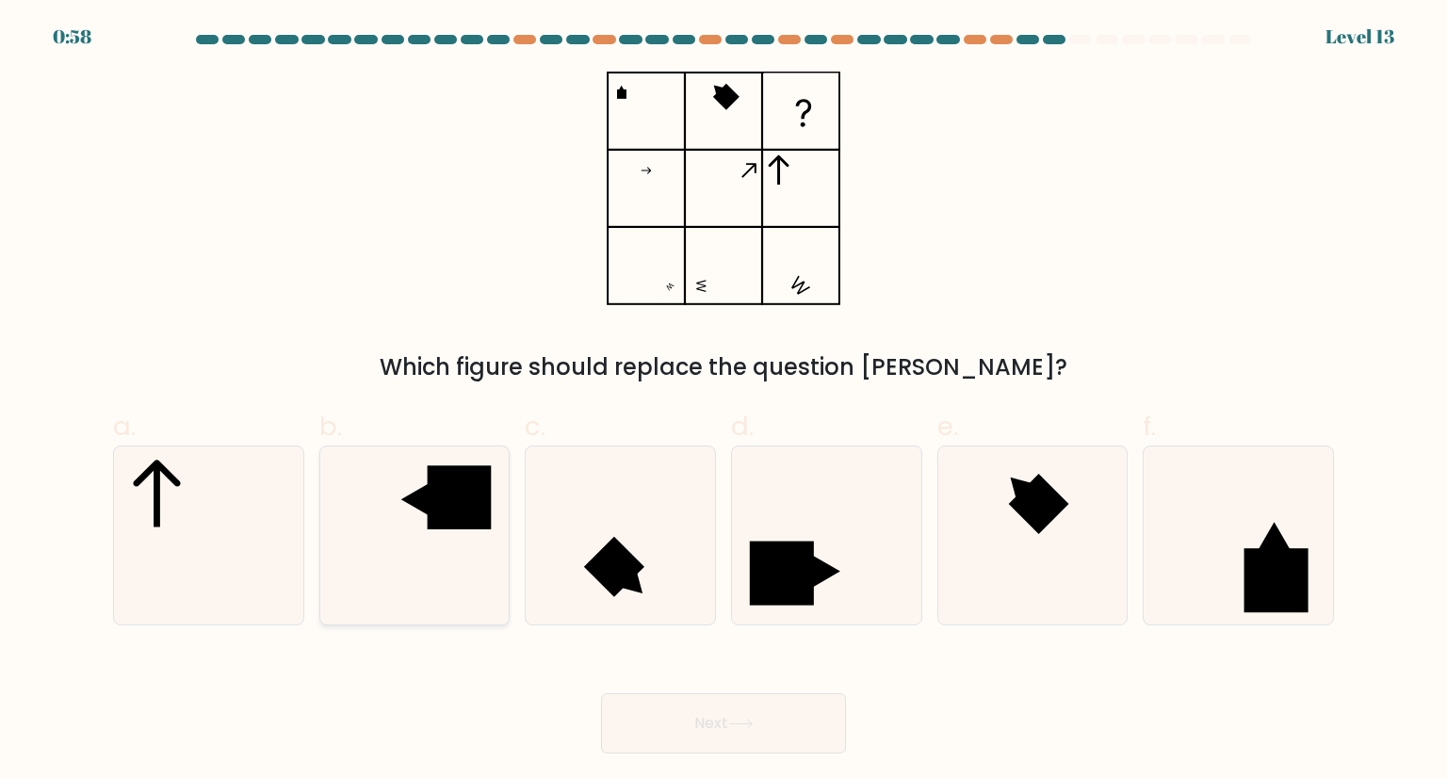
click at [448, 466] on rect at bounding box center [460, 497] width 64 height 64
click at [724, 401] on input "b." at bounding box center [724, 395] width 1 height 12
radio input "true"
click at [740, 715] on button "Next" at bounding box center [723, 723] width 245 height 60
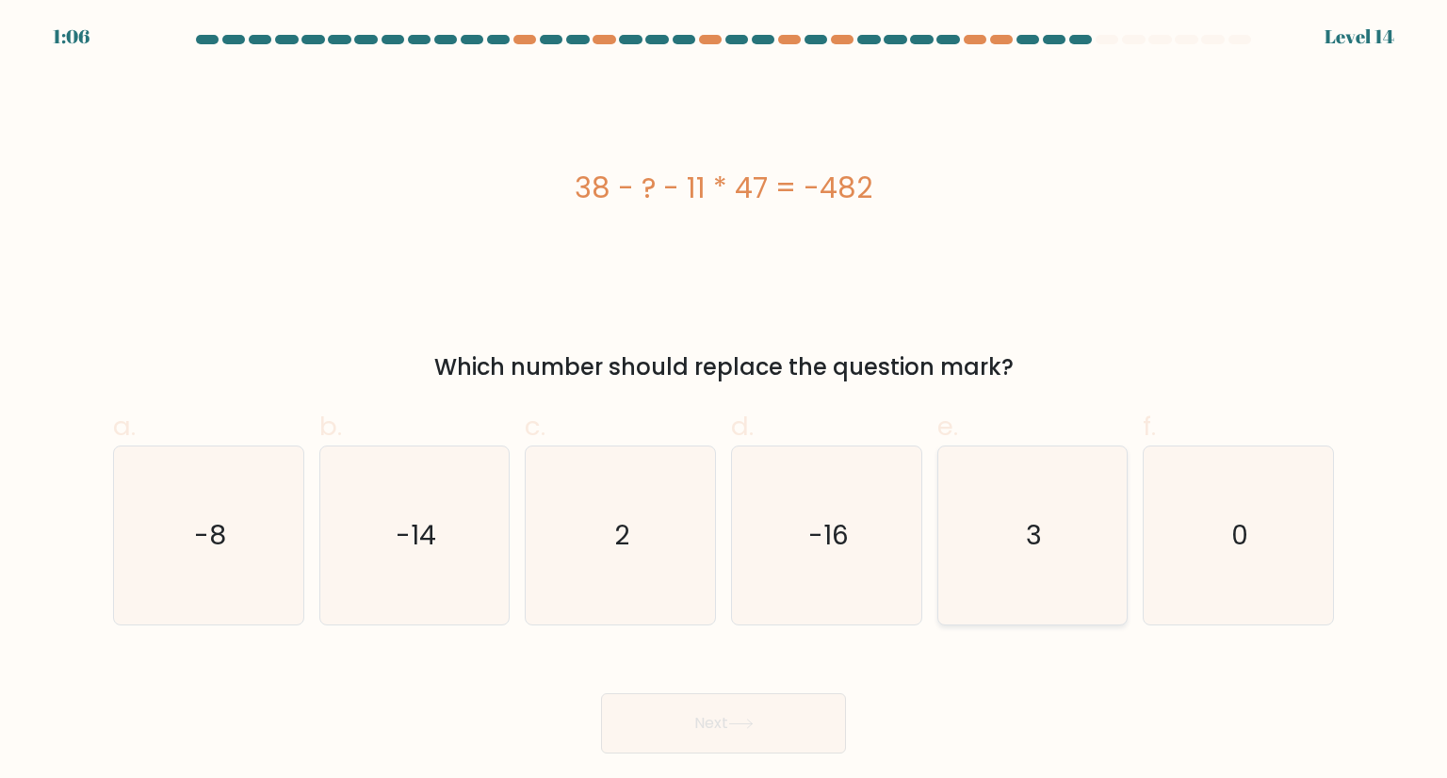
click at [1084, 503] on icon "3" at bounding box center [1032, 535] width 177 height 177
click at [725, 401] on input "e. 3" at bounding box center [724, 395] width 1 height 12
radio input "true"
click at [738, 708] on button "Next" at bounding box center [723, 723] width 245 height 60
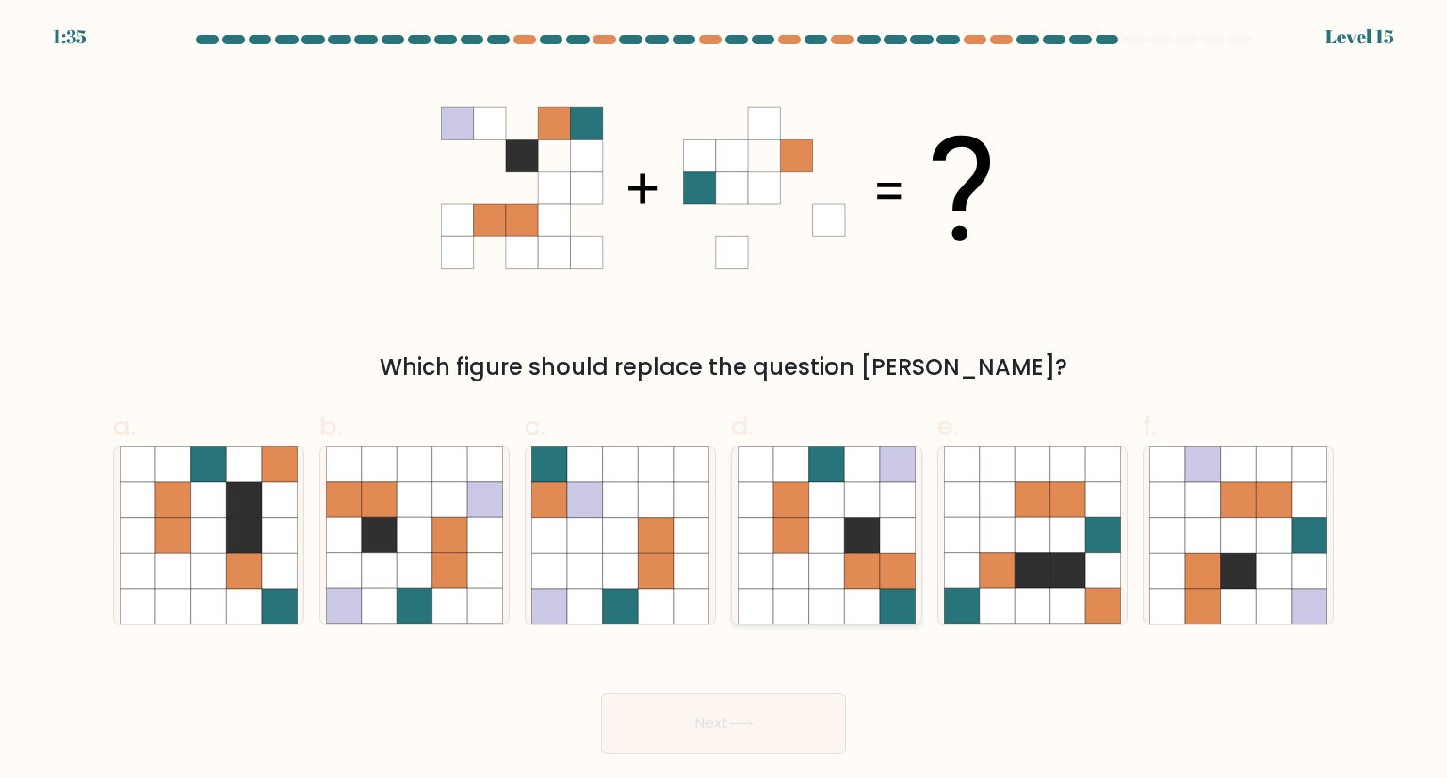
click at [871, 464] on icon at bounding box center [862, 465] width 36 height 36
click at [725, 401] on input "d." at bounding box center [724, 395] width 1 height 12
radio input "true"
click at [701, 731] on button "Next" at bounding box center [723, 723] width 245 height 60
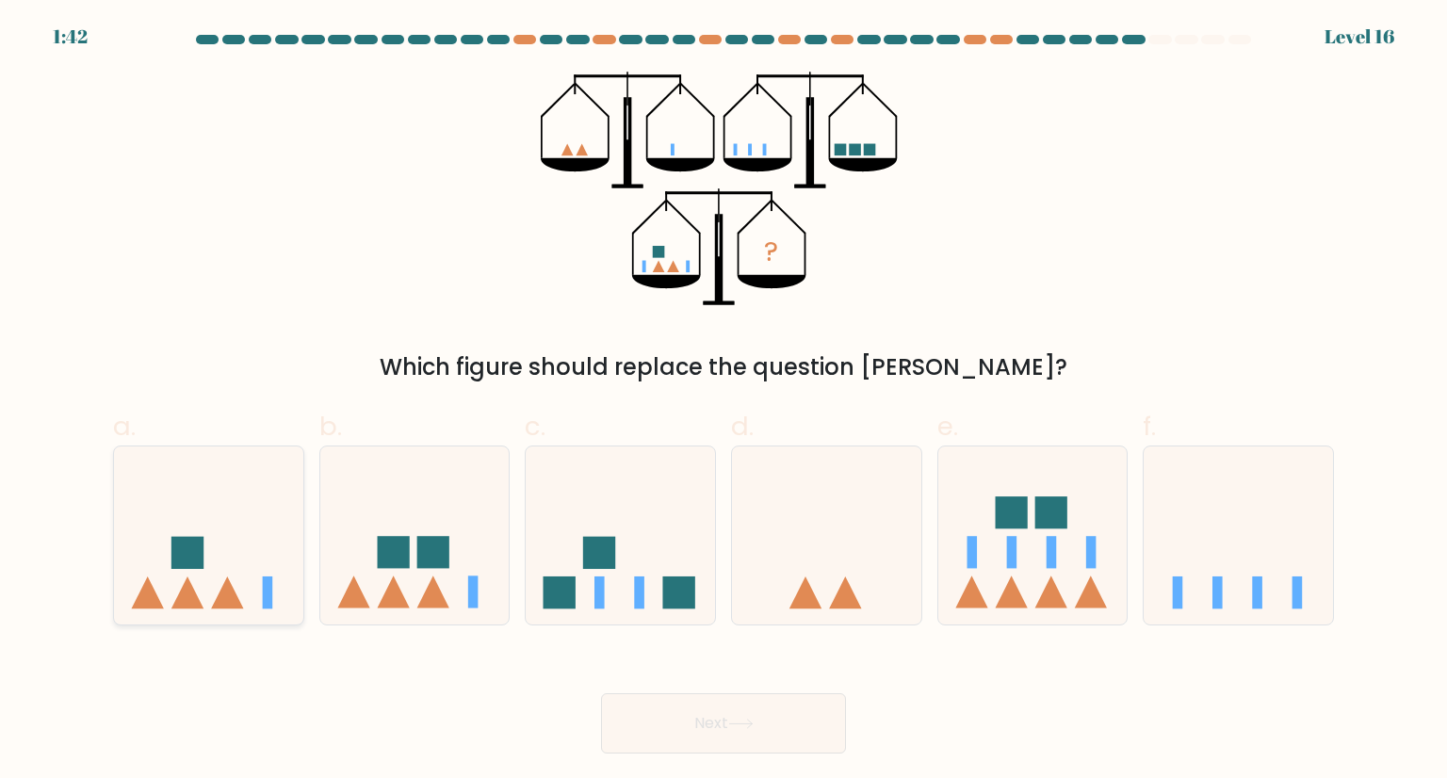
click at [153, 563] on icon at bounding box center [208, 535] width 189 height 156
click at [724, 401] on input "a." at bounding box center [724, 395] width 1 height 12
radio input "true"
click at [399, 567] on rect at bounding box center [393, 553] width 32 height 32
click at [724, 401] on input "b." at bounding box center [724, 395] width 1 height 12
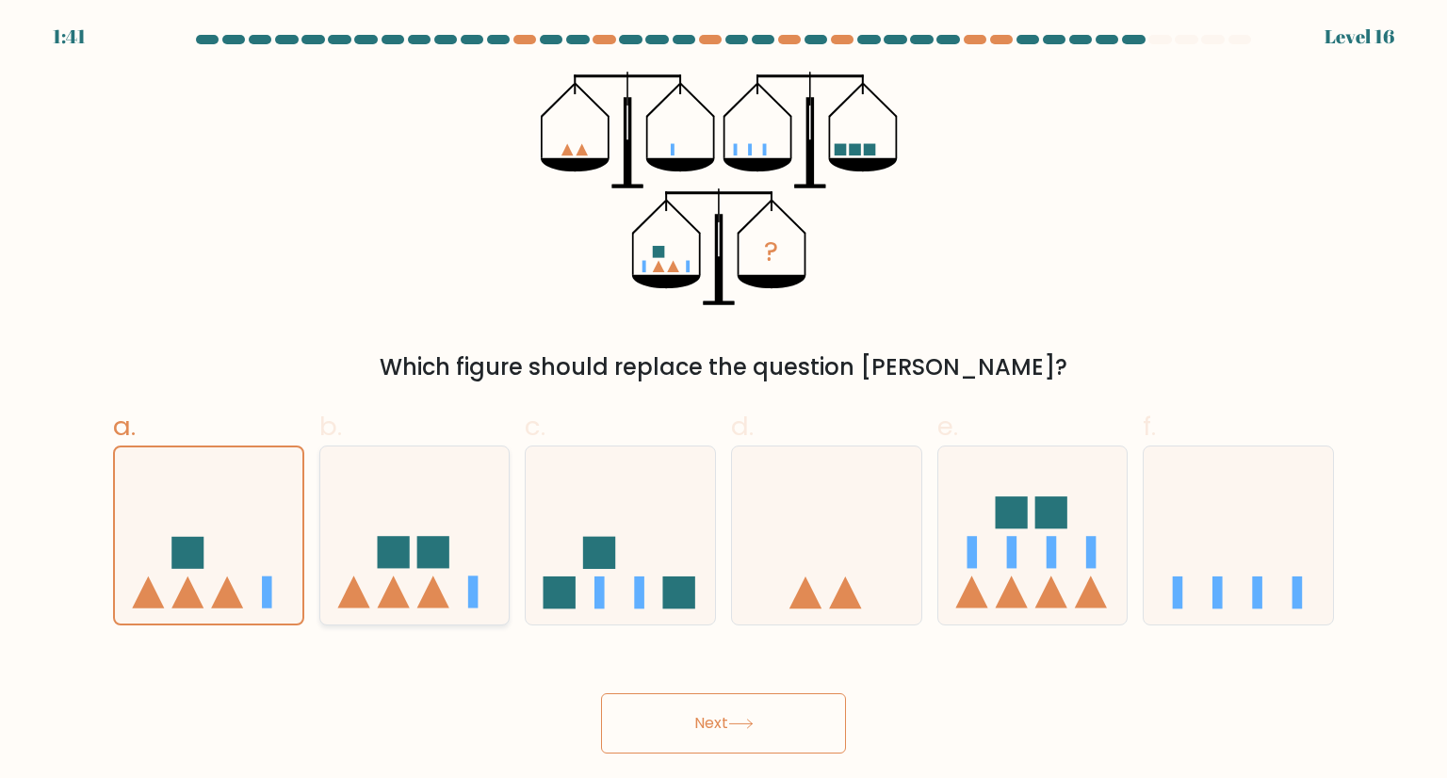
radio input "true"
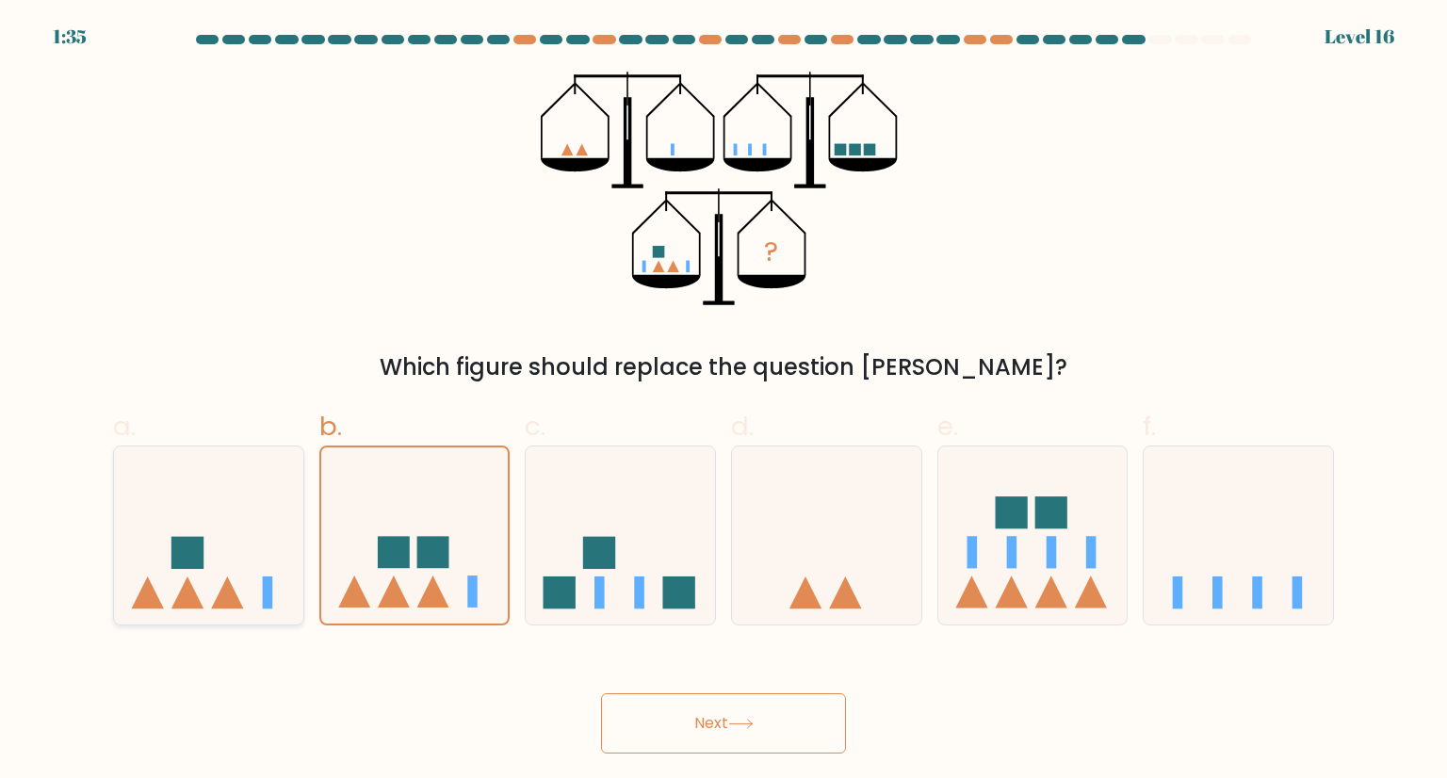
click at [230, 540] on icon at bounding box center [208, 535] width 189 height 156
click at [724, 401] on input "a." at bounding box center [724, 395] width 1 height 12
radio input "true"
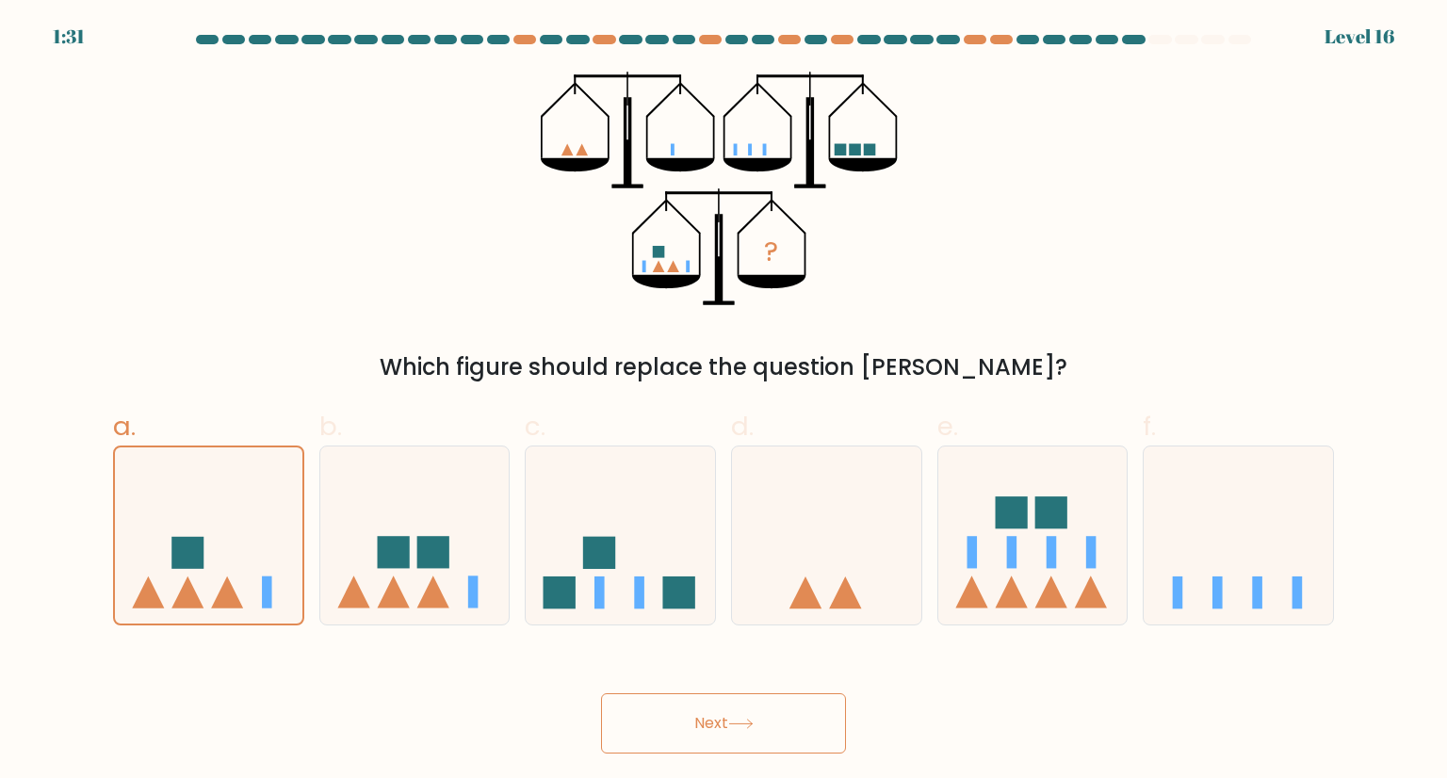
click at [676, 732] on button "Next" at bounding box center [723, 723] width 245 height 60
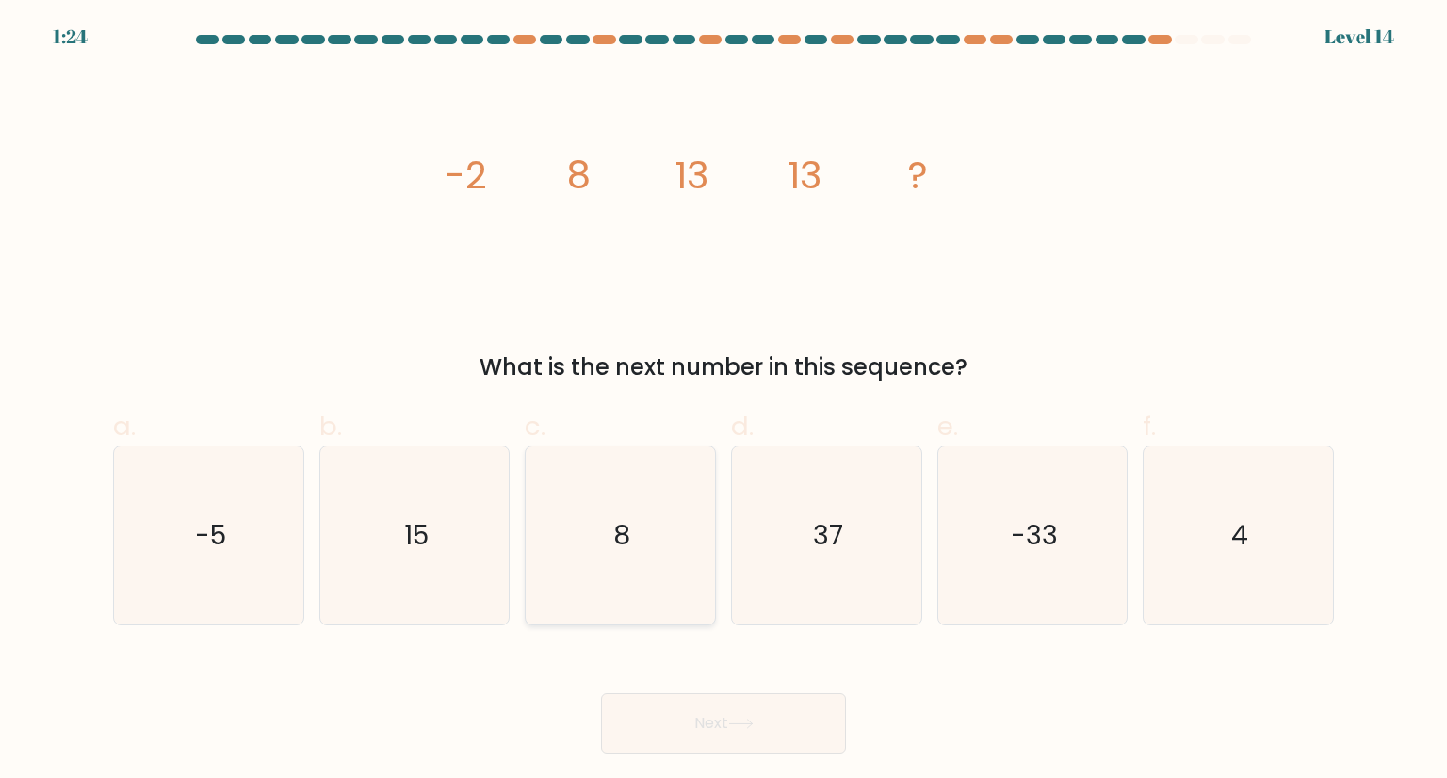
click at [637, 493] on icon "8" at bounding box center [619, 535] width 177 height 177
click at [724, 401] on input "c. 8" at bounding box center [724, 395] width 1 height 12
radio input "true"
click at [729, 724] on button "Next" at bounding box center [723, 723] width 245 height 60
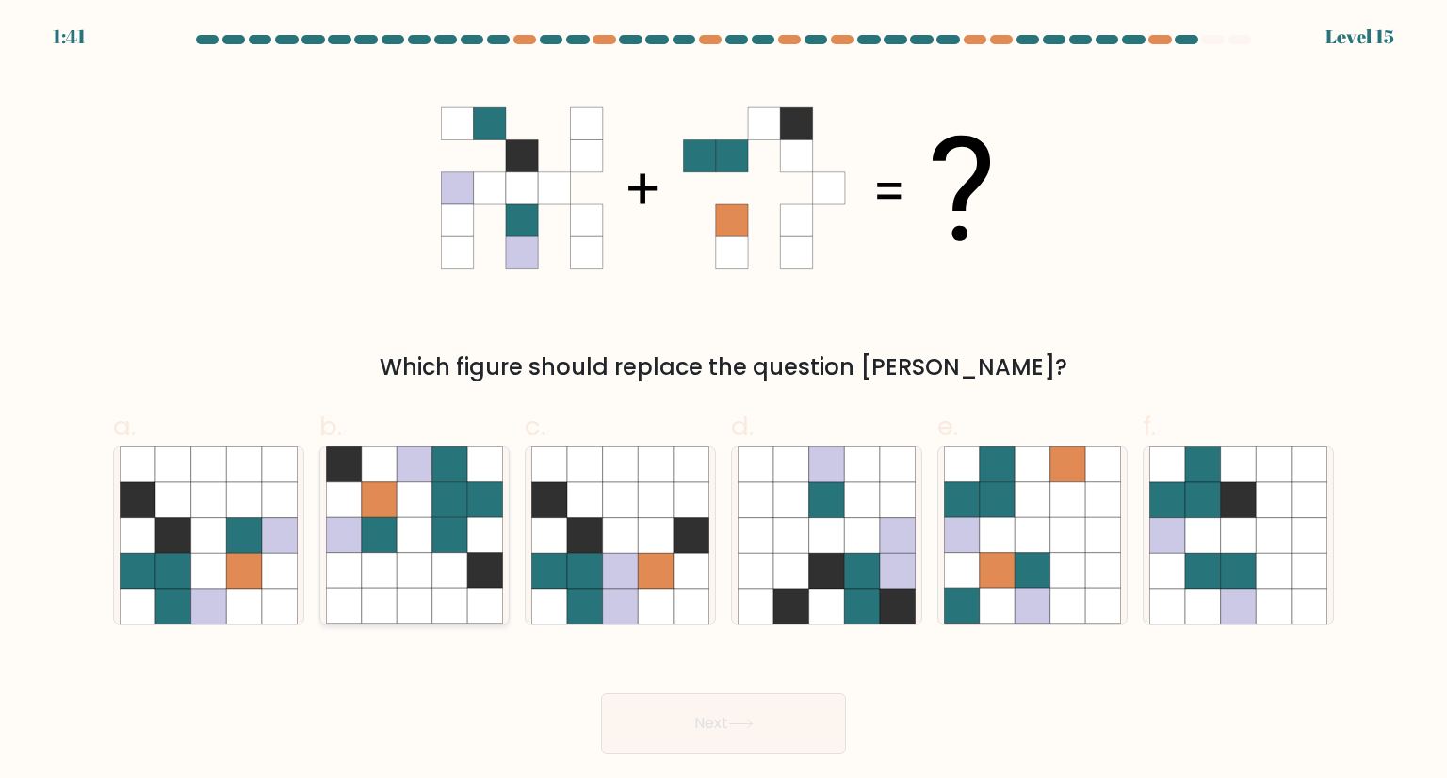
click at [400, 492] on icon at bounding box center [415, 500] width 36 height 36
click at [724, 401] on input "b." at bounding box center [724, 395] width 1 height 12
radio input "true"
click at [663, 727] on button "Next" at bounding box center [723, 723] width 245 height 60
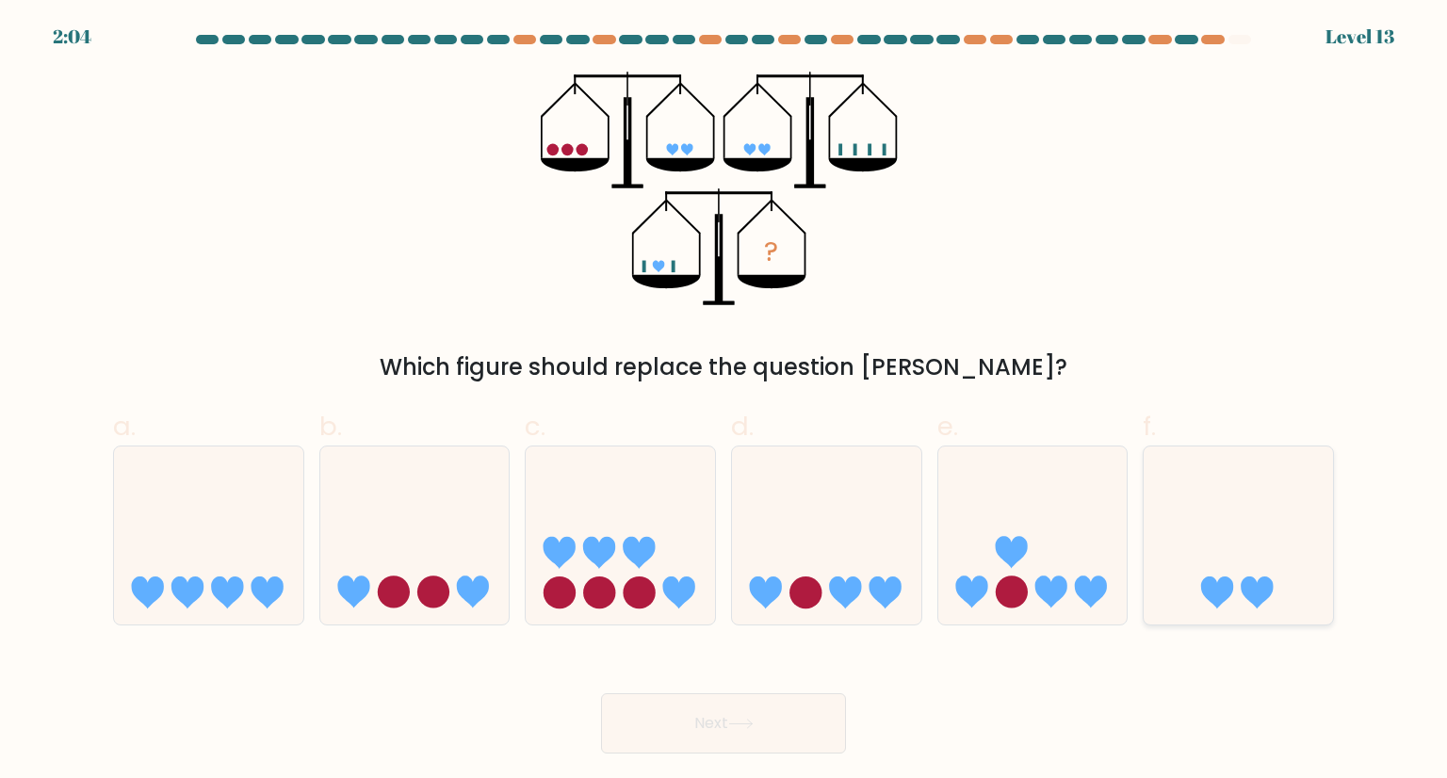
click at [1227, 556] on icon at bounding box center [1238, 535] width 189 height 156
click at [725, 401] on input "f." at bounding box center [724, 395] width 1 height 12
radio input "true"
click at [407, 473] on icon at bounding box center [414, 535] width 189 height 156
click at [724, 401] on input "b." at bounding box center [724, 395] width 1 height 12
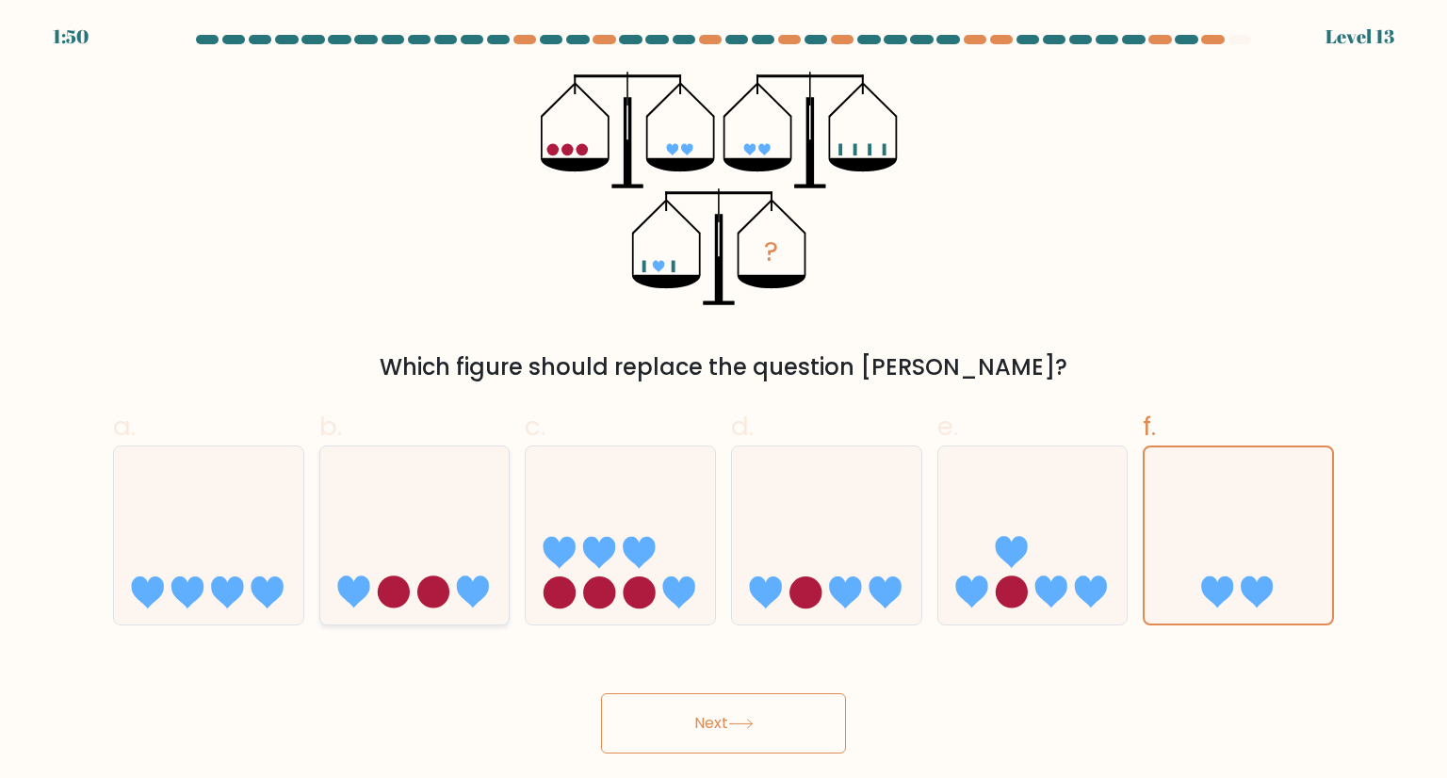
radio input "true"
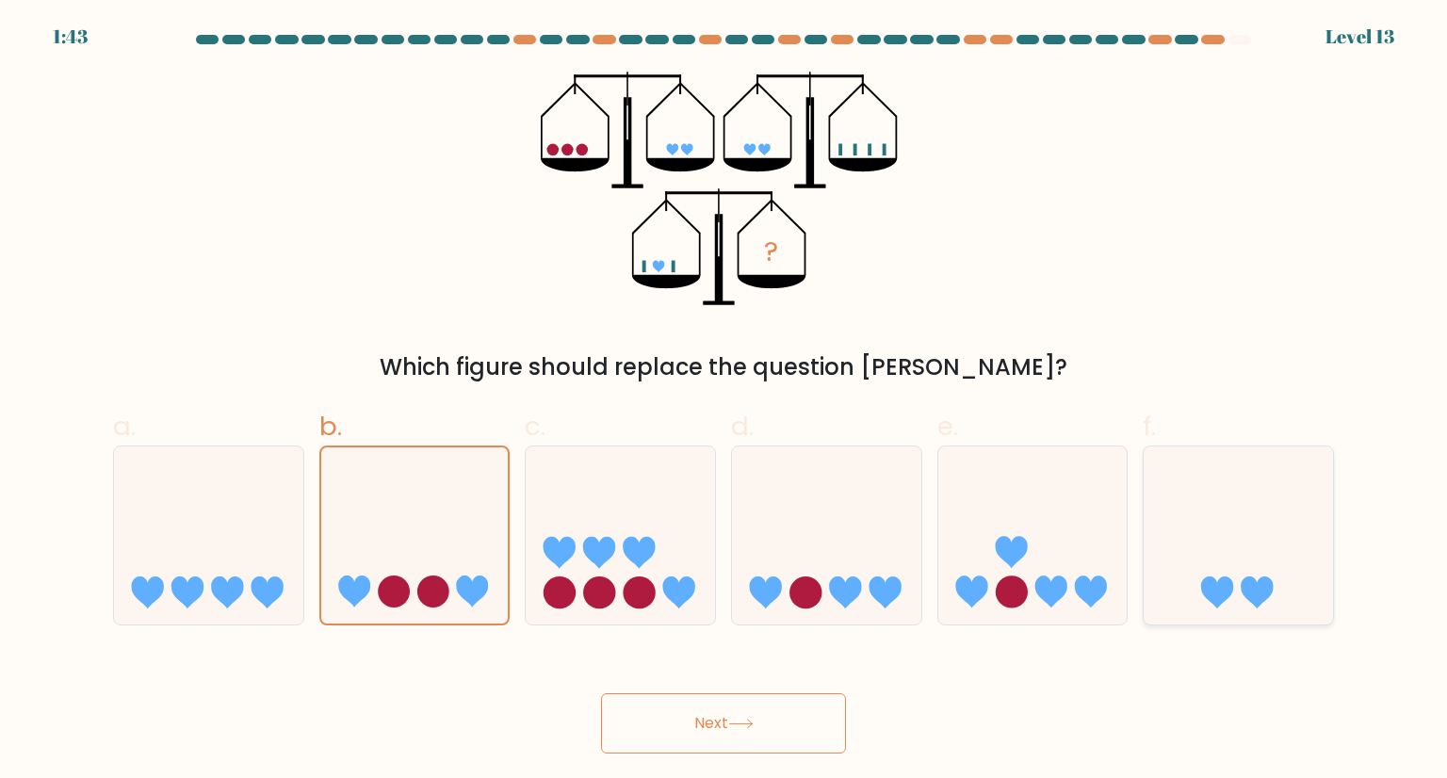
click at [1289, 512] on icon at bounding box center [1238, 535] width 189 height 156
click at [725, 401] on input "f." at bounding box center [724, 395] width 1 height 12
radio input "true"
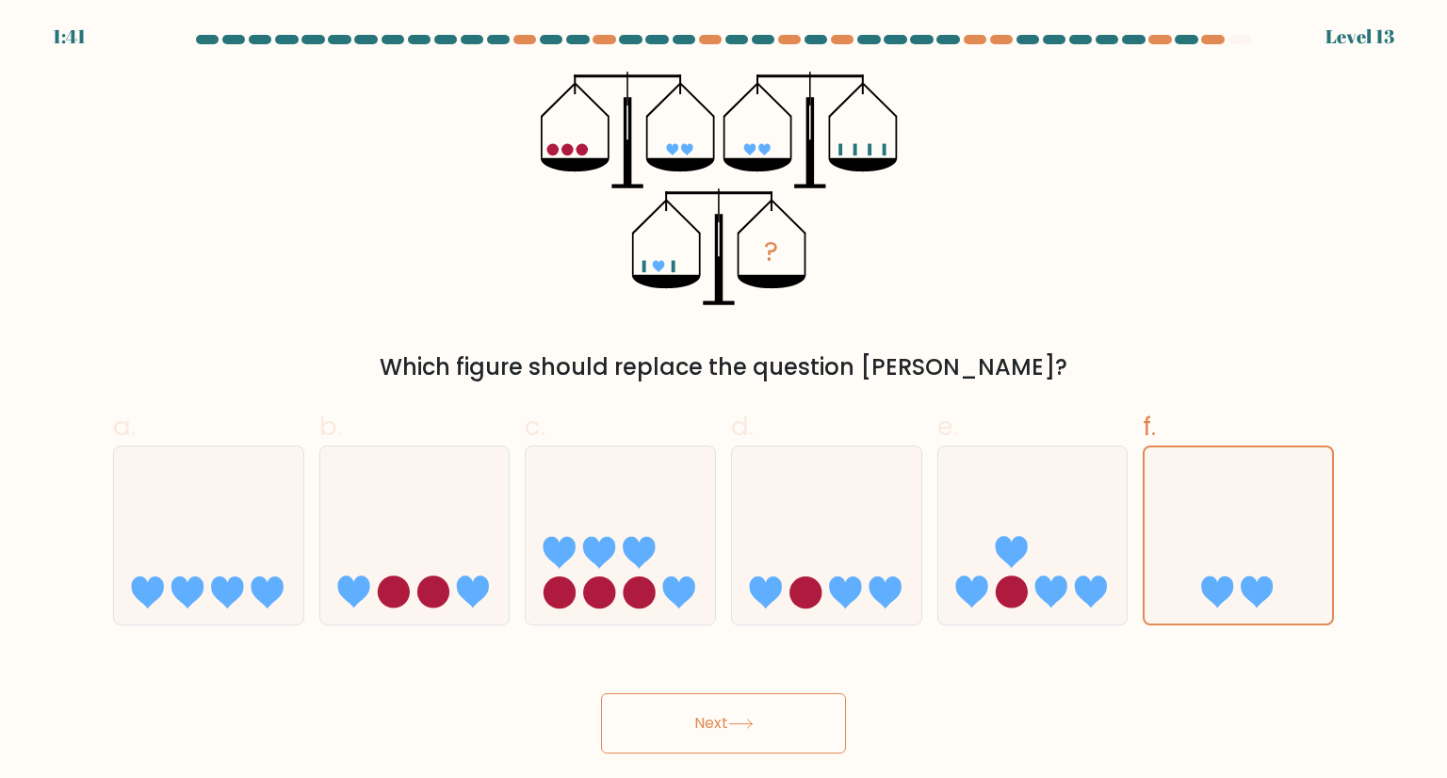
click at [715, 736] on button "Next" at bounding box center [723, 723] width 245 height 60
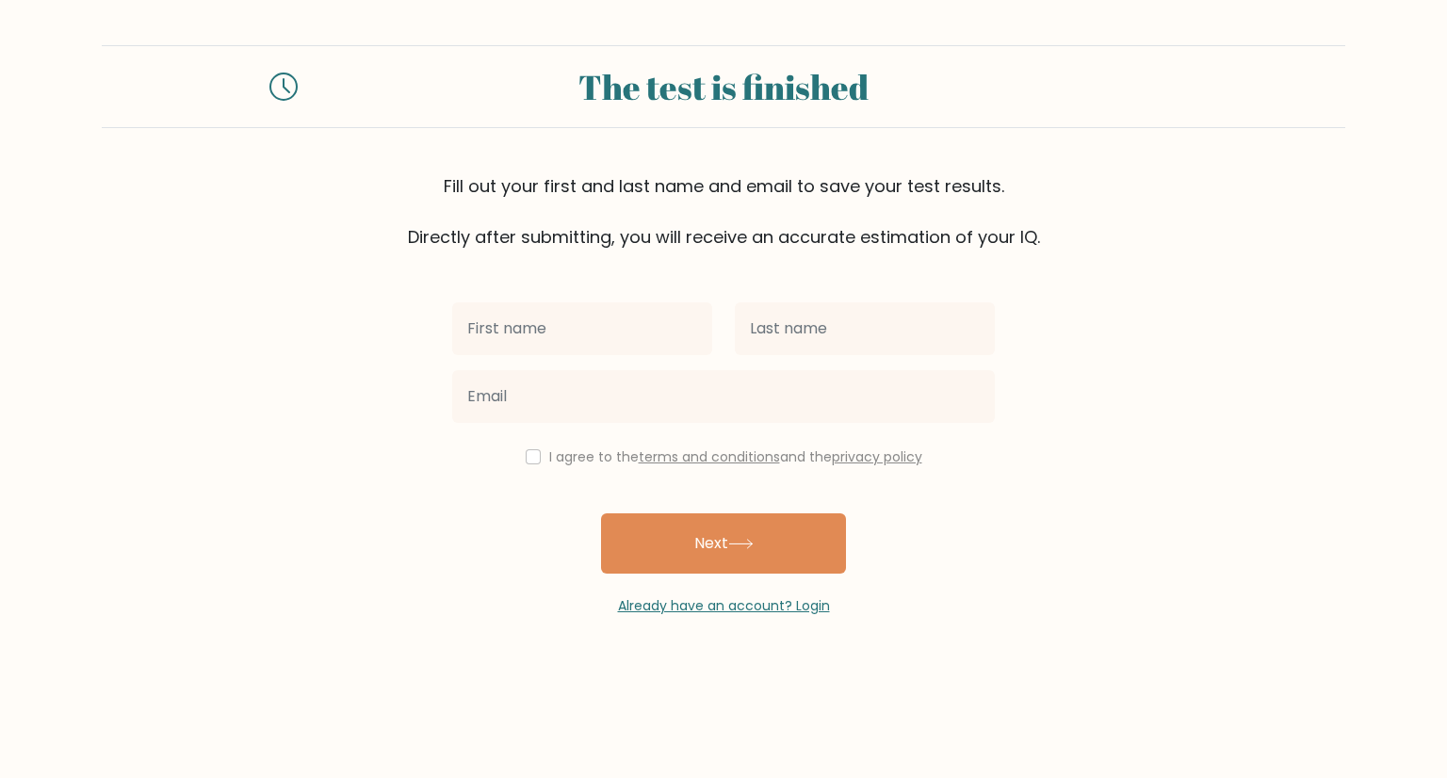
click at [545, 341] on input "text" at bounding box center [582, 328] width 260 height 53
type input "Annalou"
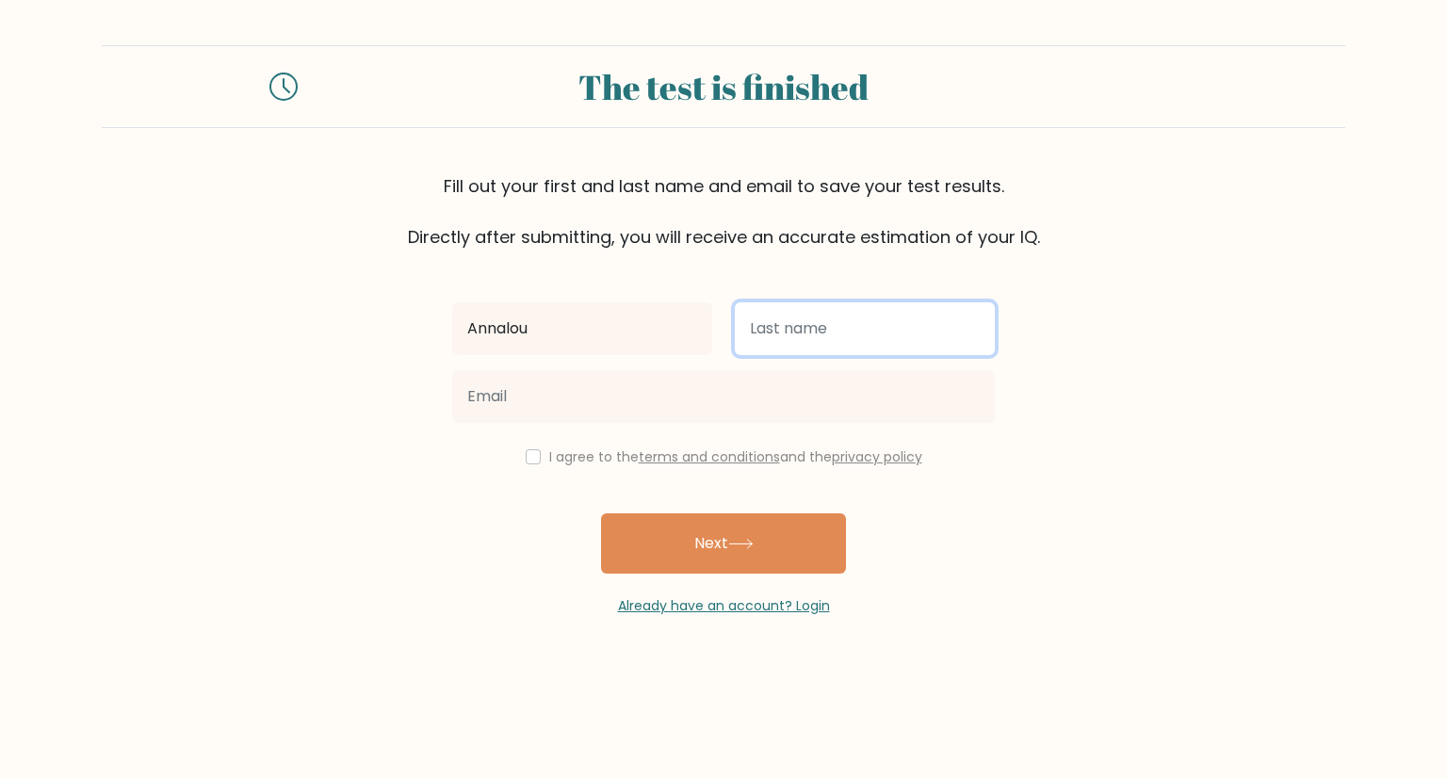
click at [785, 321] on input "text" at bounding box center [865, 328] width 260 height 53
type input "Cabuco"
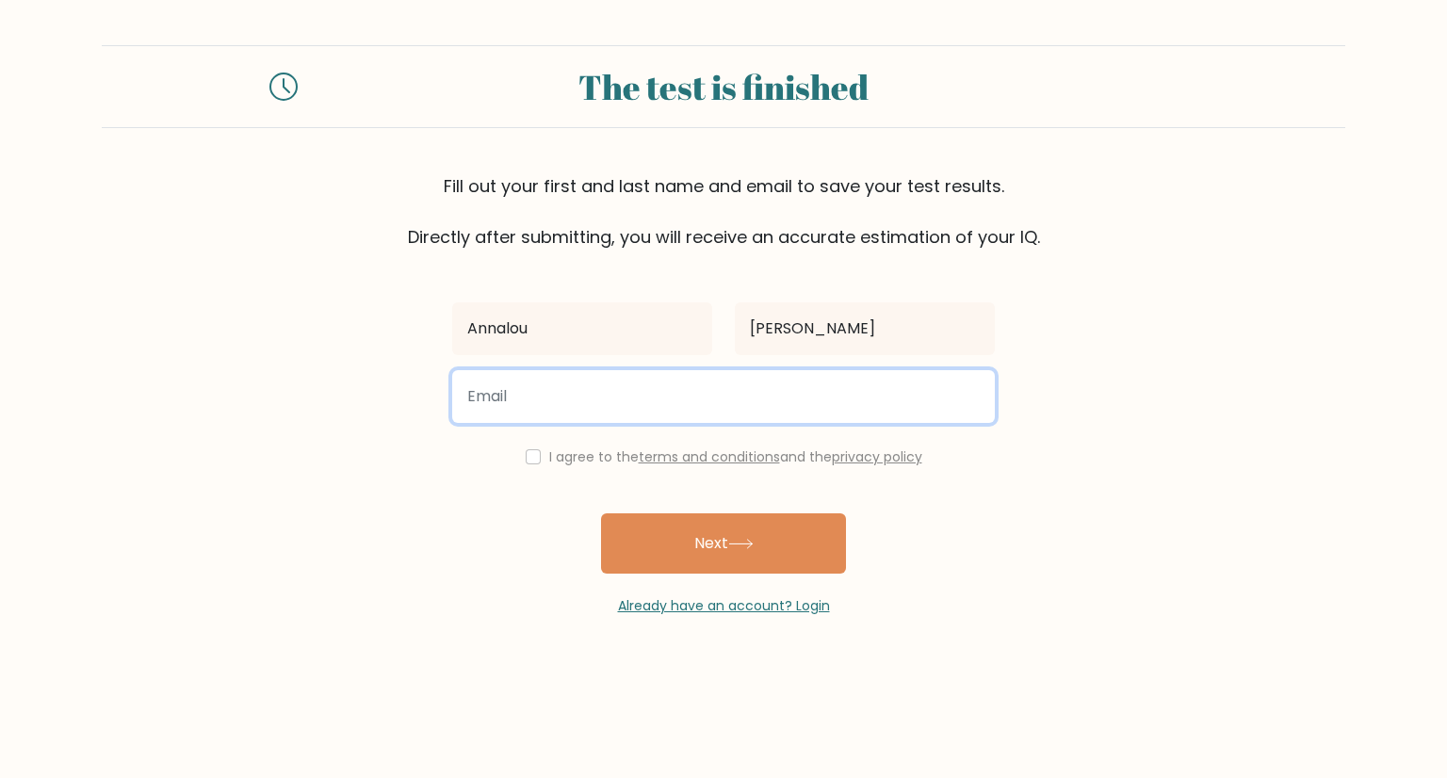
click at [599, 394] on input "email" at bounding box center [723, 396] width 543 height 53
type input "GAAnnalouuu@gmail.com"
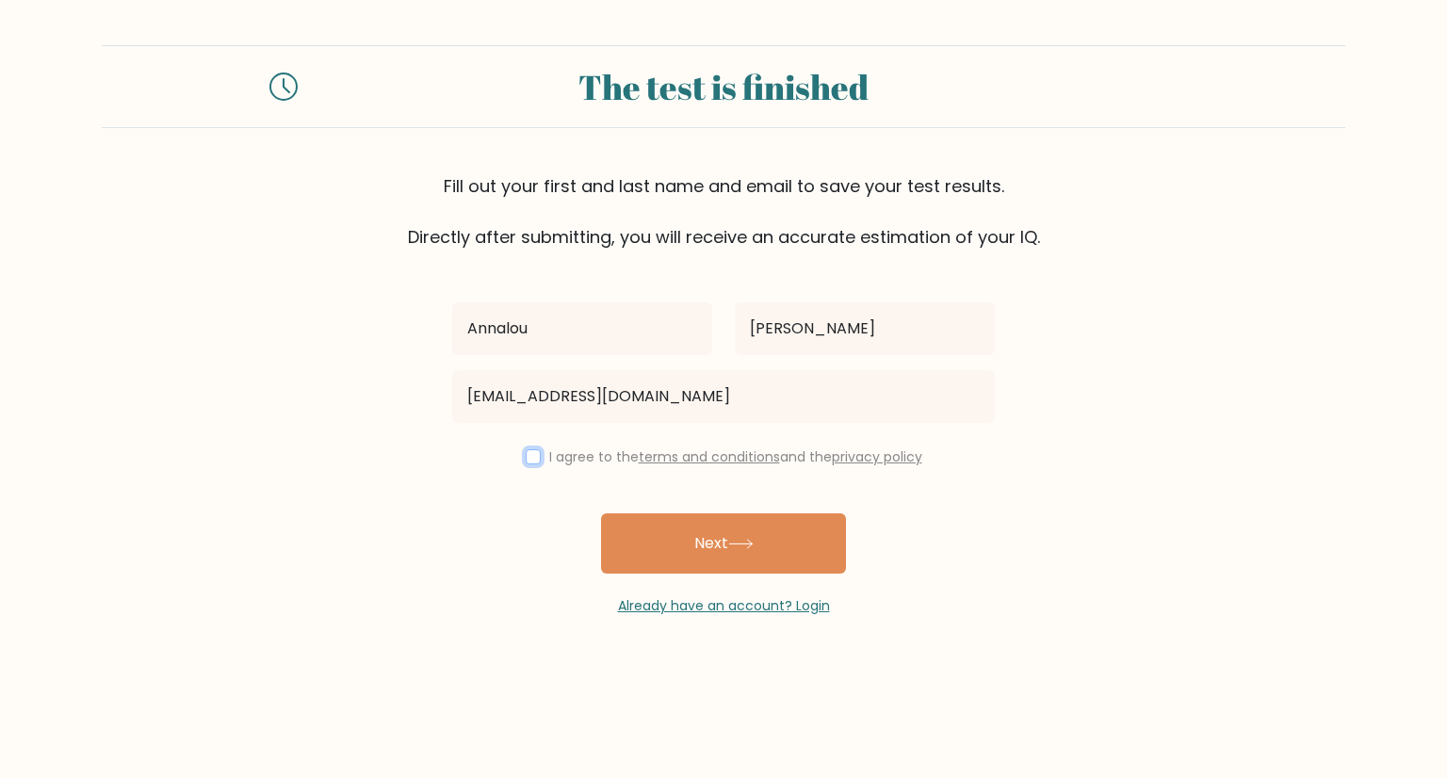
click at [529, 464] on input "checkbox" at bounding box center [533, 456] width 15 height 15
checkbox input "true"
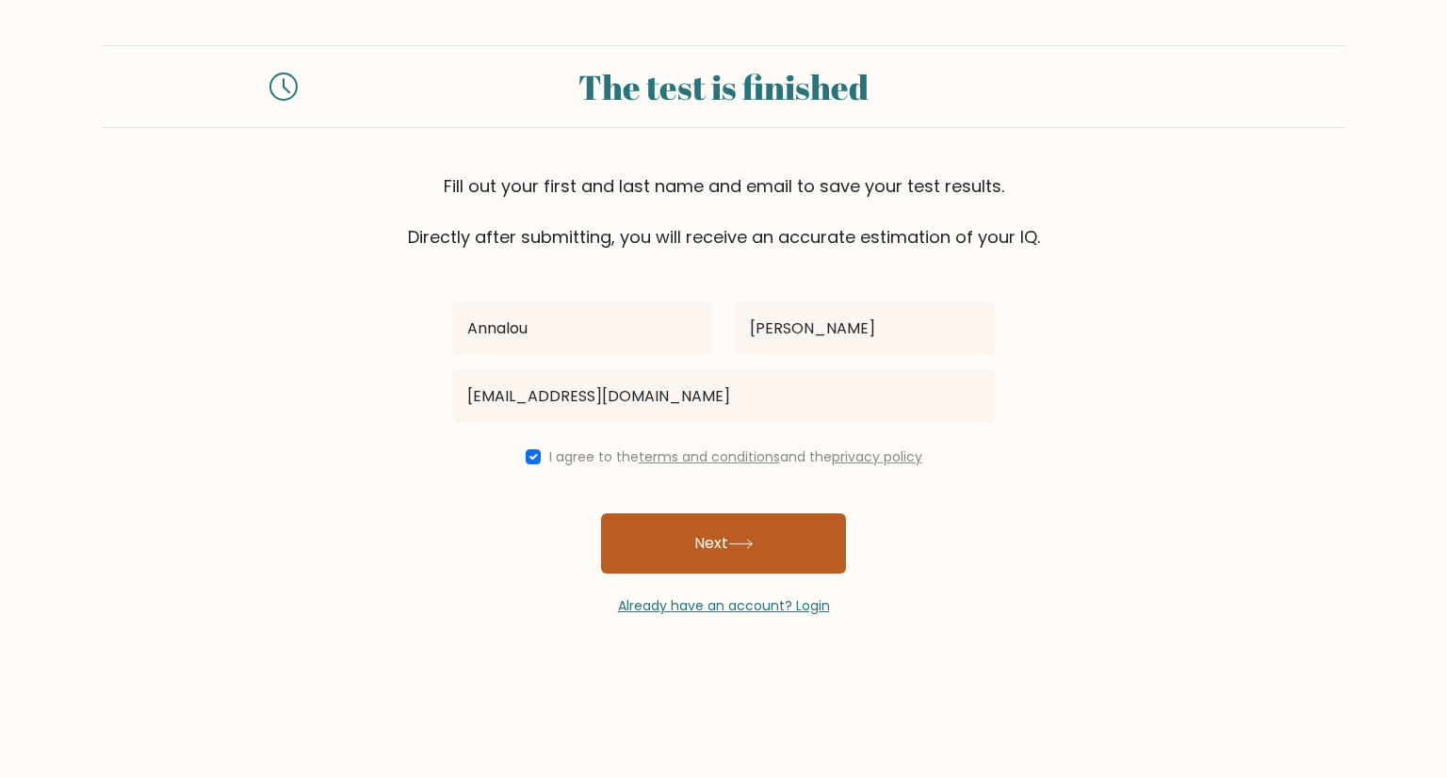
click at [696, 526] on button "Next" at bounding box center [723, 543] width 245 height 60
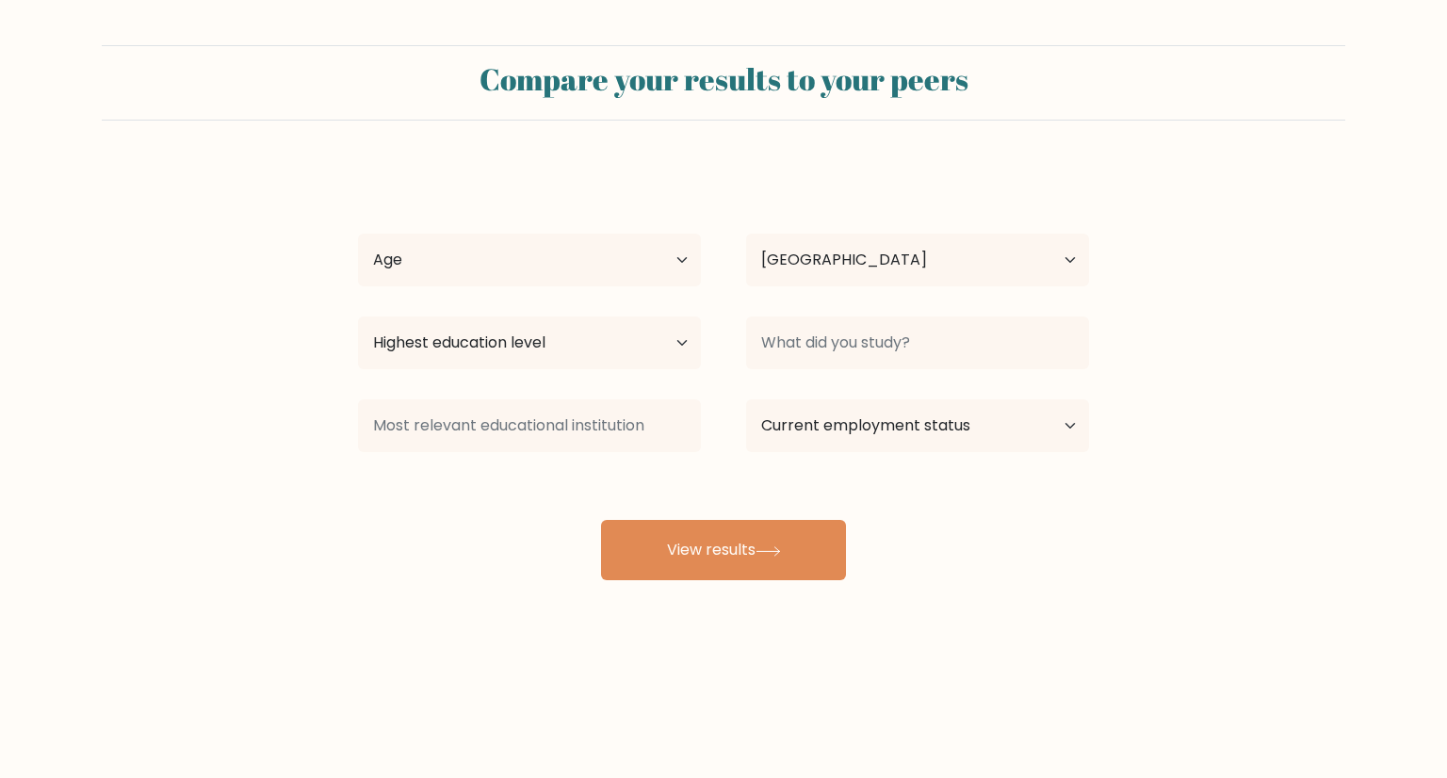
select select "PH"
click at [696, 526] on button "View results" at bounding box center [723, 550] width 245 height 60
click at [497, 253] on select "Age Under 18 years old 18-24 years old 25-34 years old 35-44 years old 45-54 ye…" at bounding box center [529, 260] width 343 height 53
select select "18_24"
click at [358, 234] on select "Age Under 18 years old 18-24 years old 25-34 years old 35-44 years old 45-54 ye…" at bounding box center [529, 260] width 343 height 53
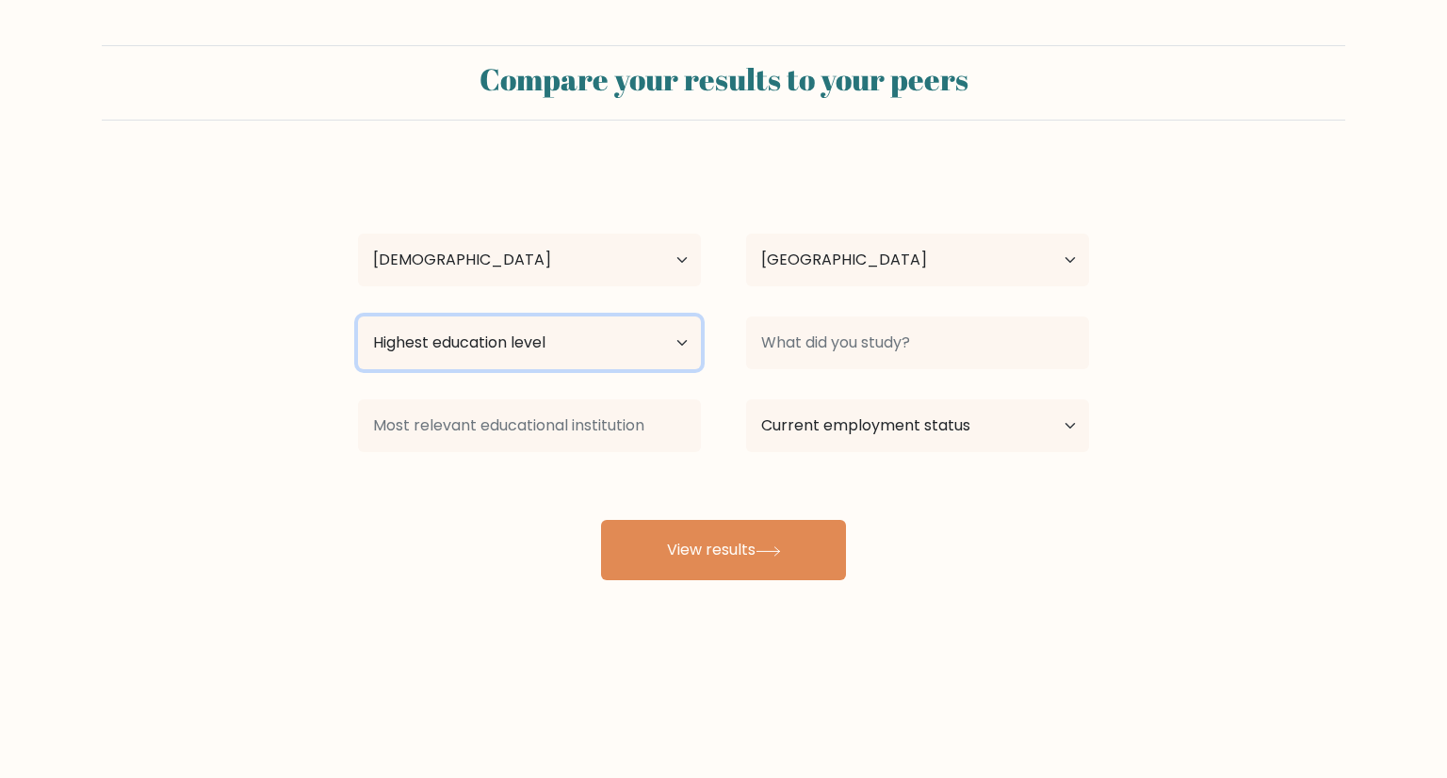
click at [474, 348] on select "Highest education level No schooling Primary Lower Secondary Upper Secondary Oc…" at bounding box center [529, 343] width 343 height 53
select select "bachelors_degree"
click at [358, 317] on select "Highest education level No schooling Primary Lower Secondary Upper Secondary Oc…" at bounding box center [529, 343] width 343 height 53
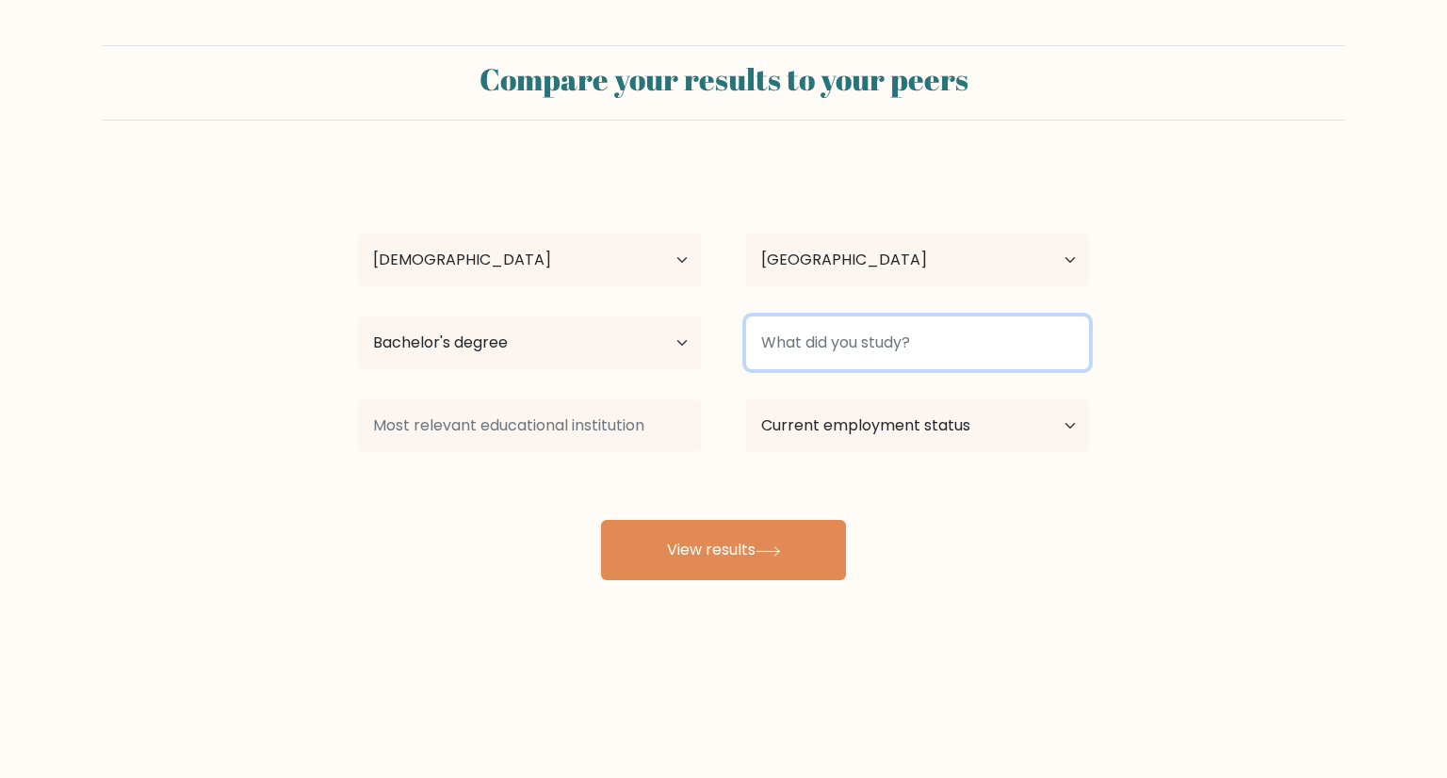
click at [843, 329] on input at bounding box center [917, 343] width 343 height 53
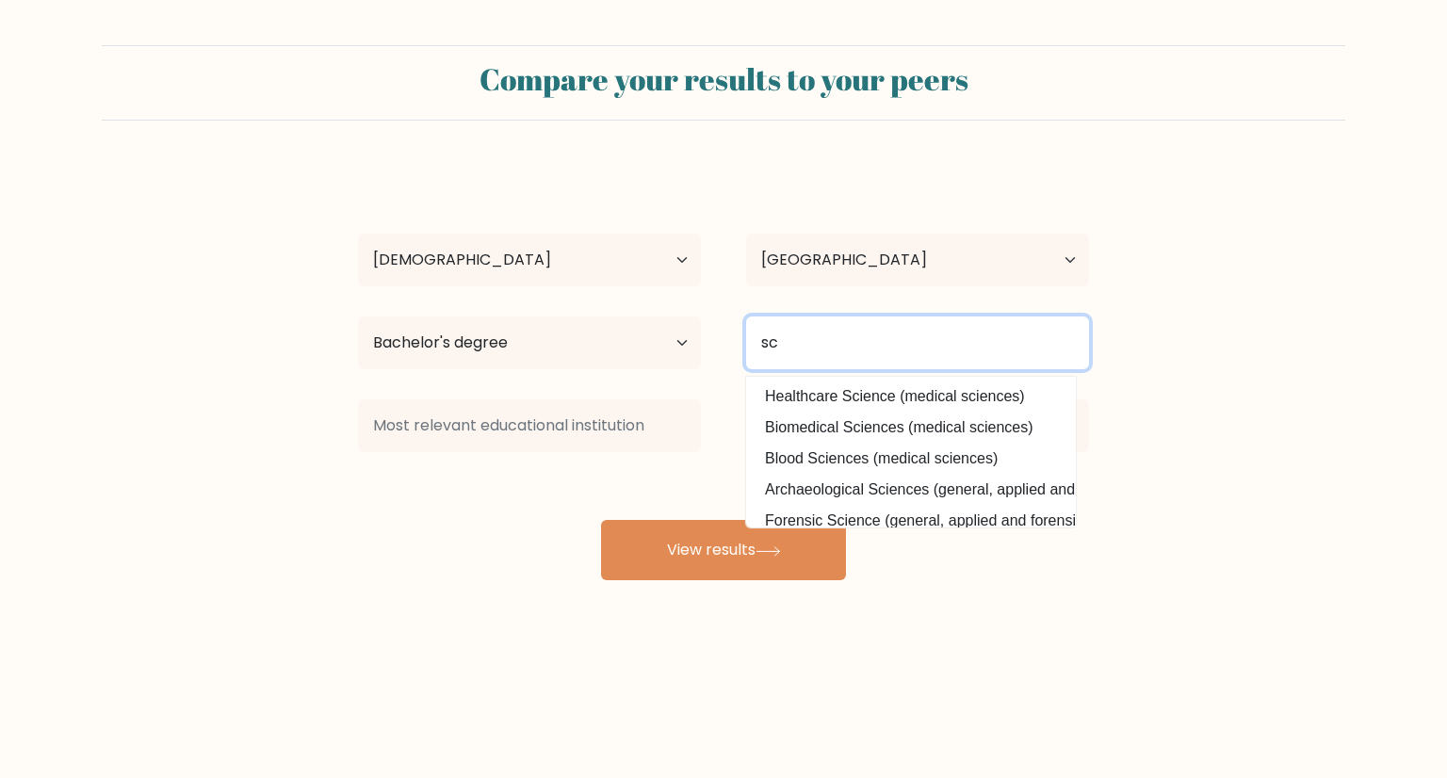
type input "s"
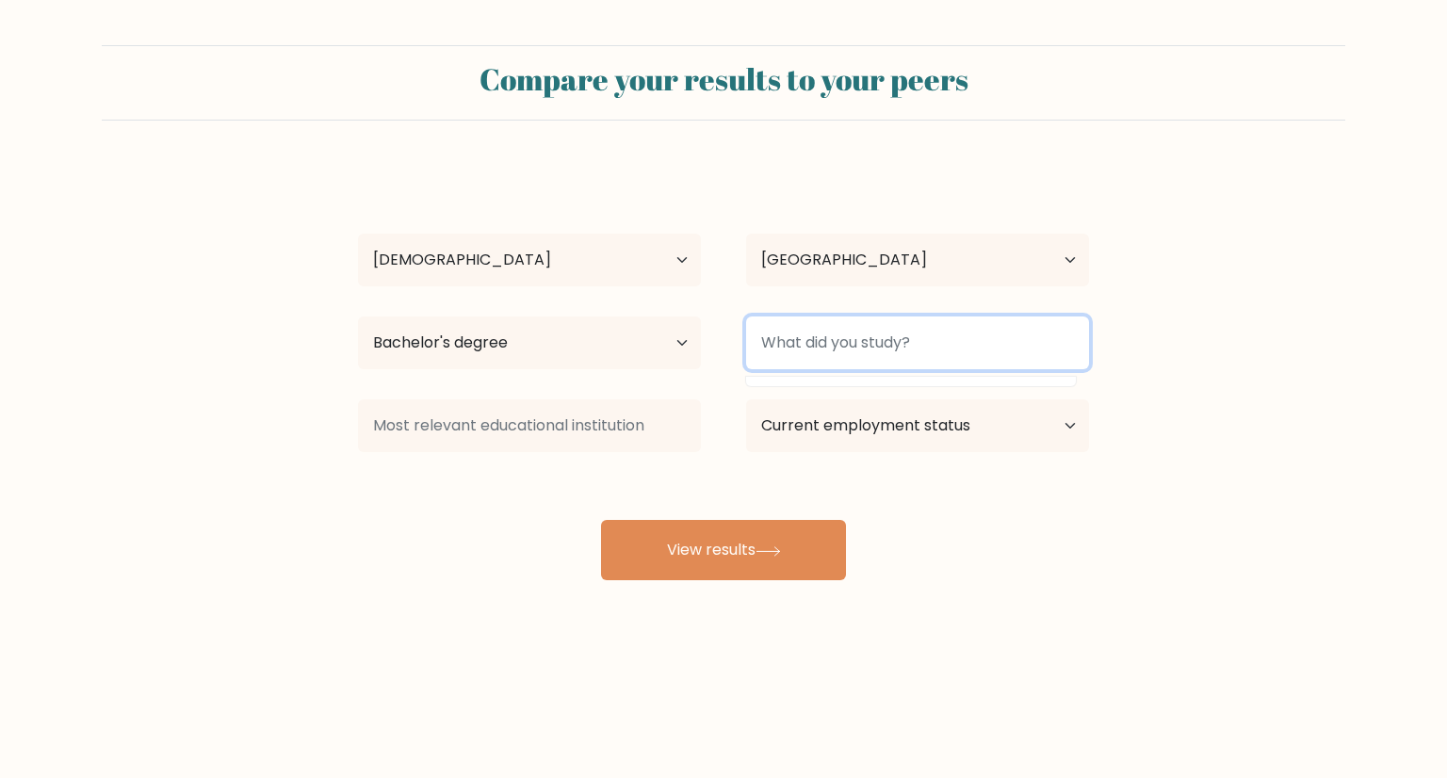
type input "S"
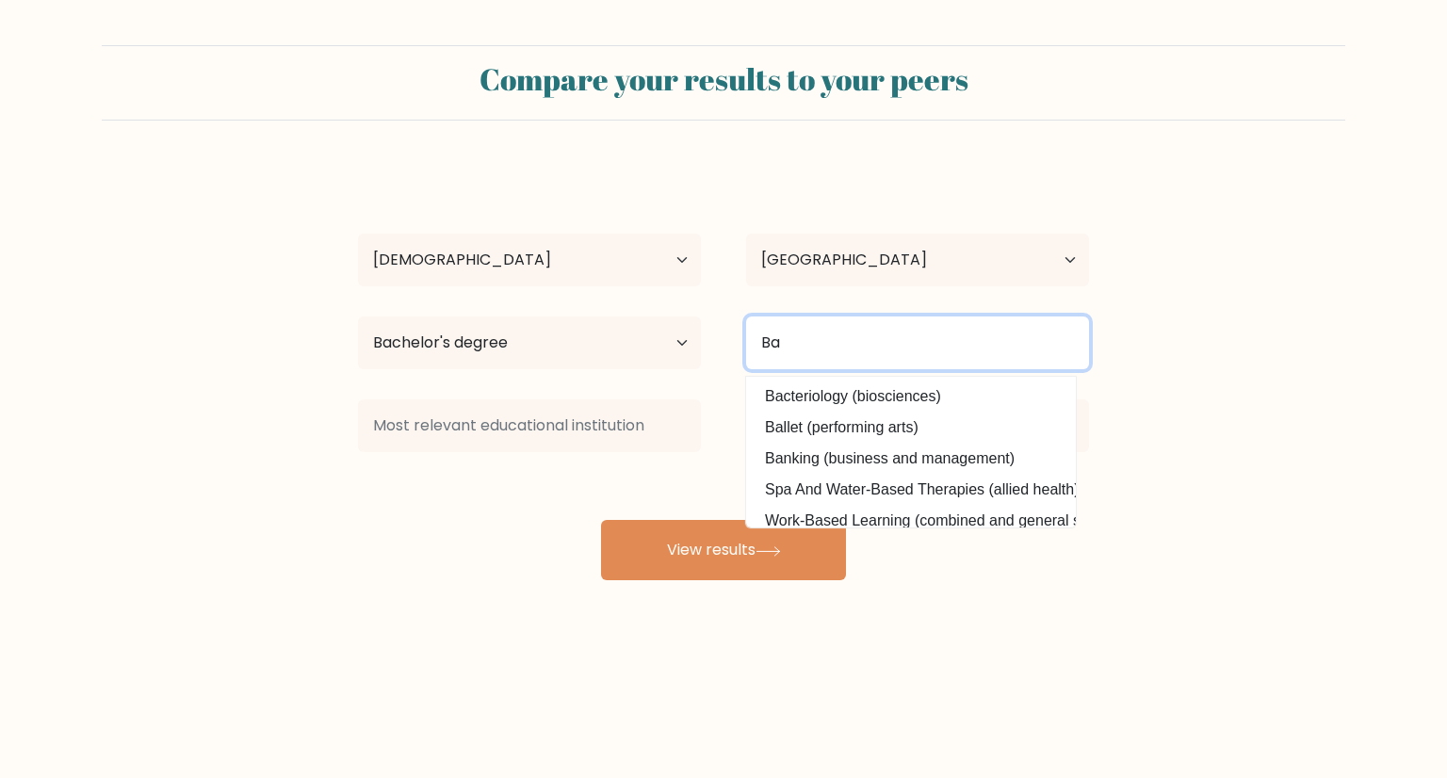
type input "B"
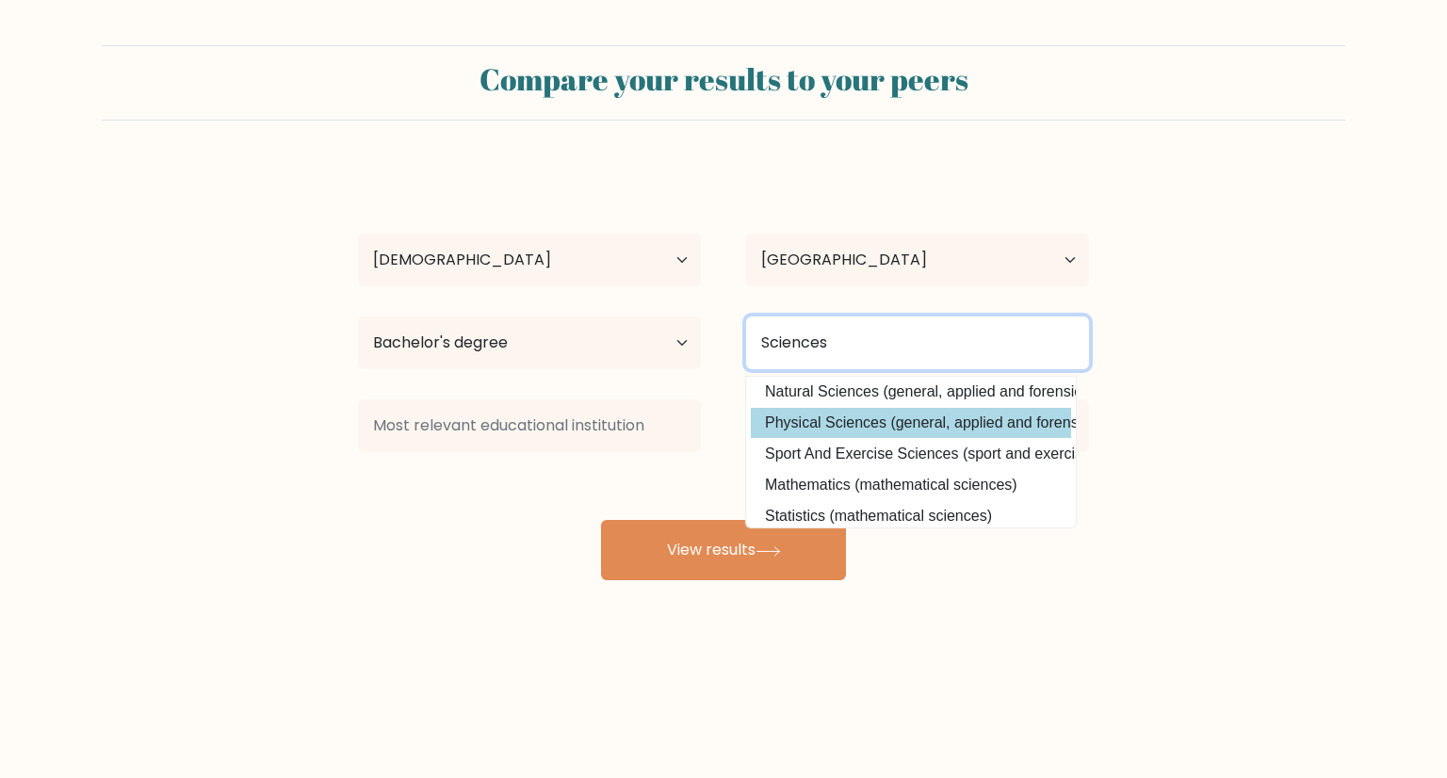
type input "Sciences"
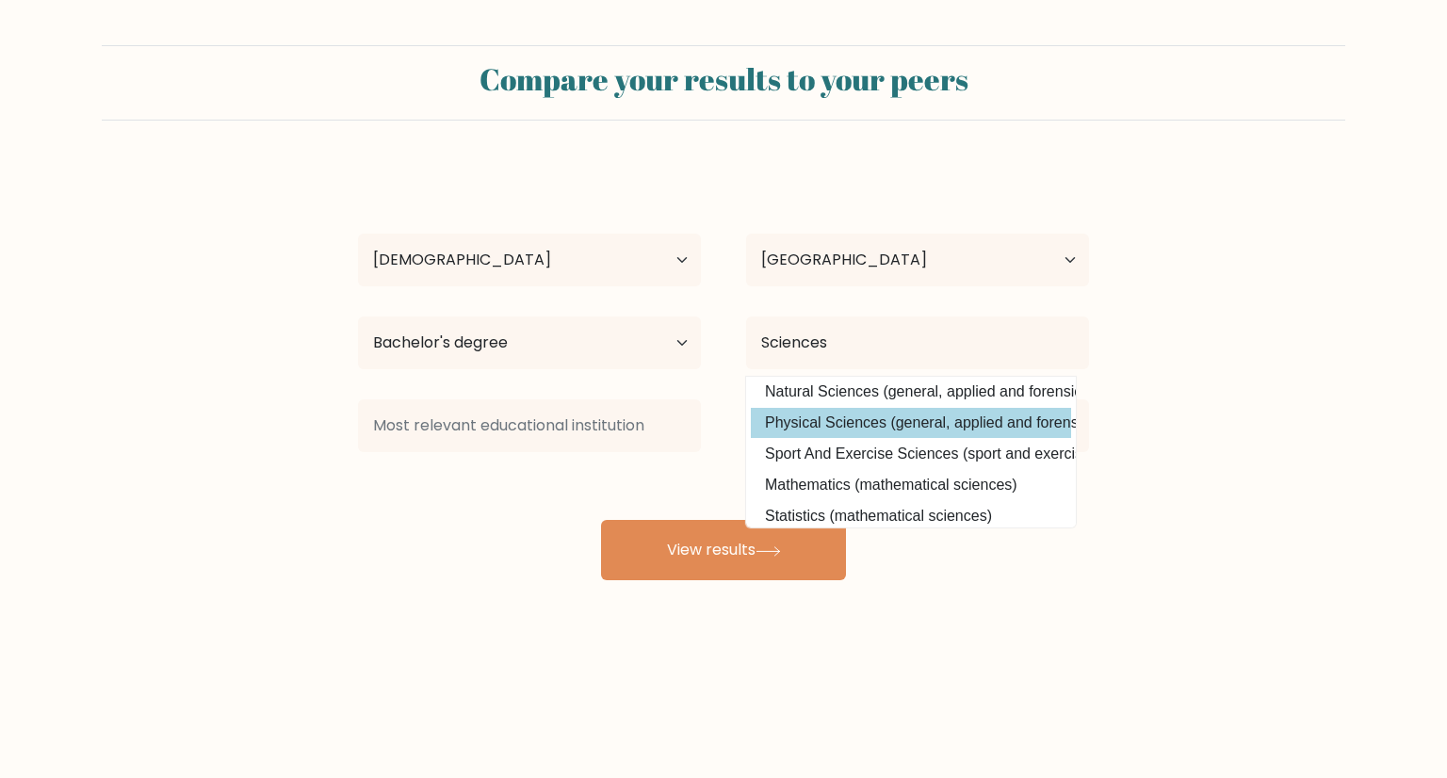
click at [965, 416] on div "Annalou Cabuco Age Under 18 years old 18-24 years old 25-34 years old 35-44 yea…" at bounding box center [724, 373] width 754 height 415
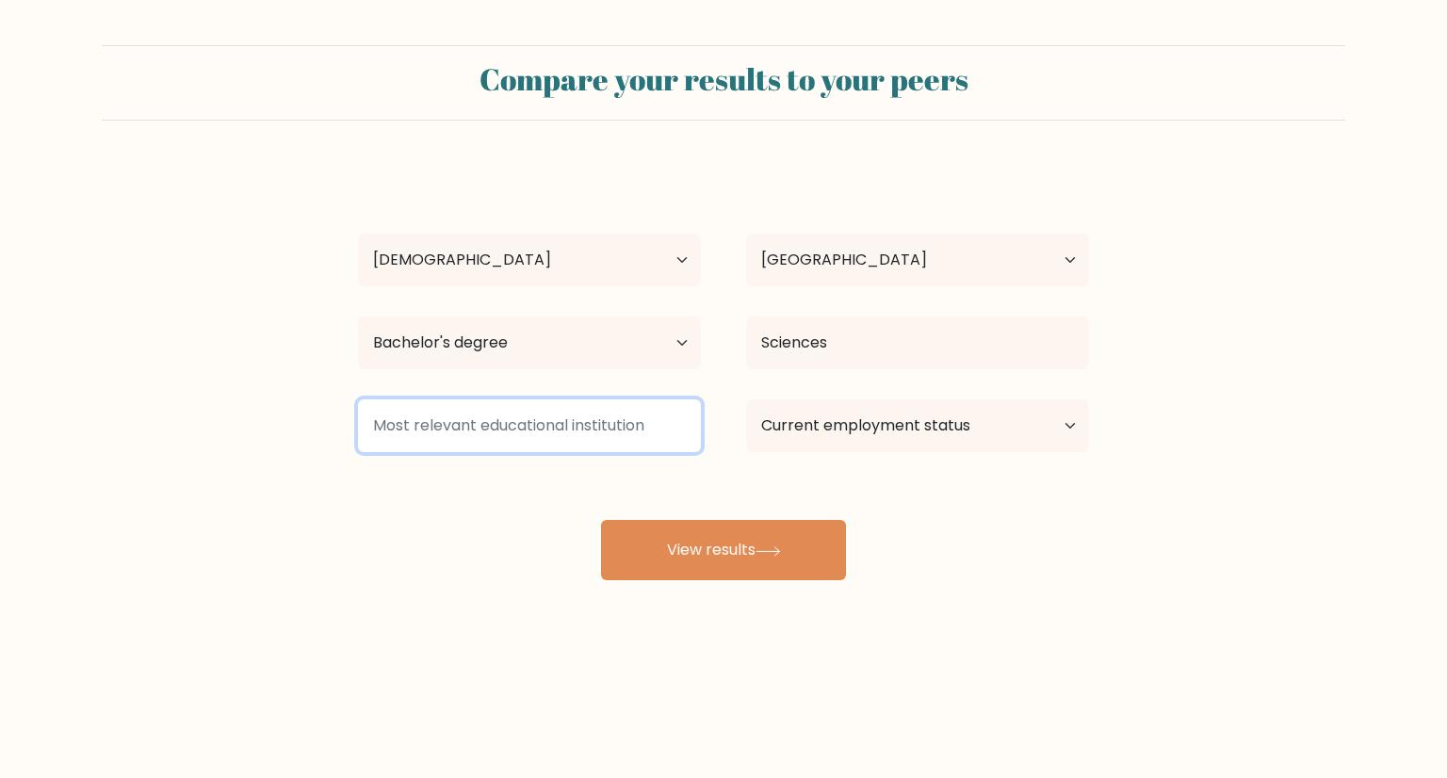
click at [563, 425] on input at bounding box center [529, 425] width 343 height 53
type input "s"
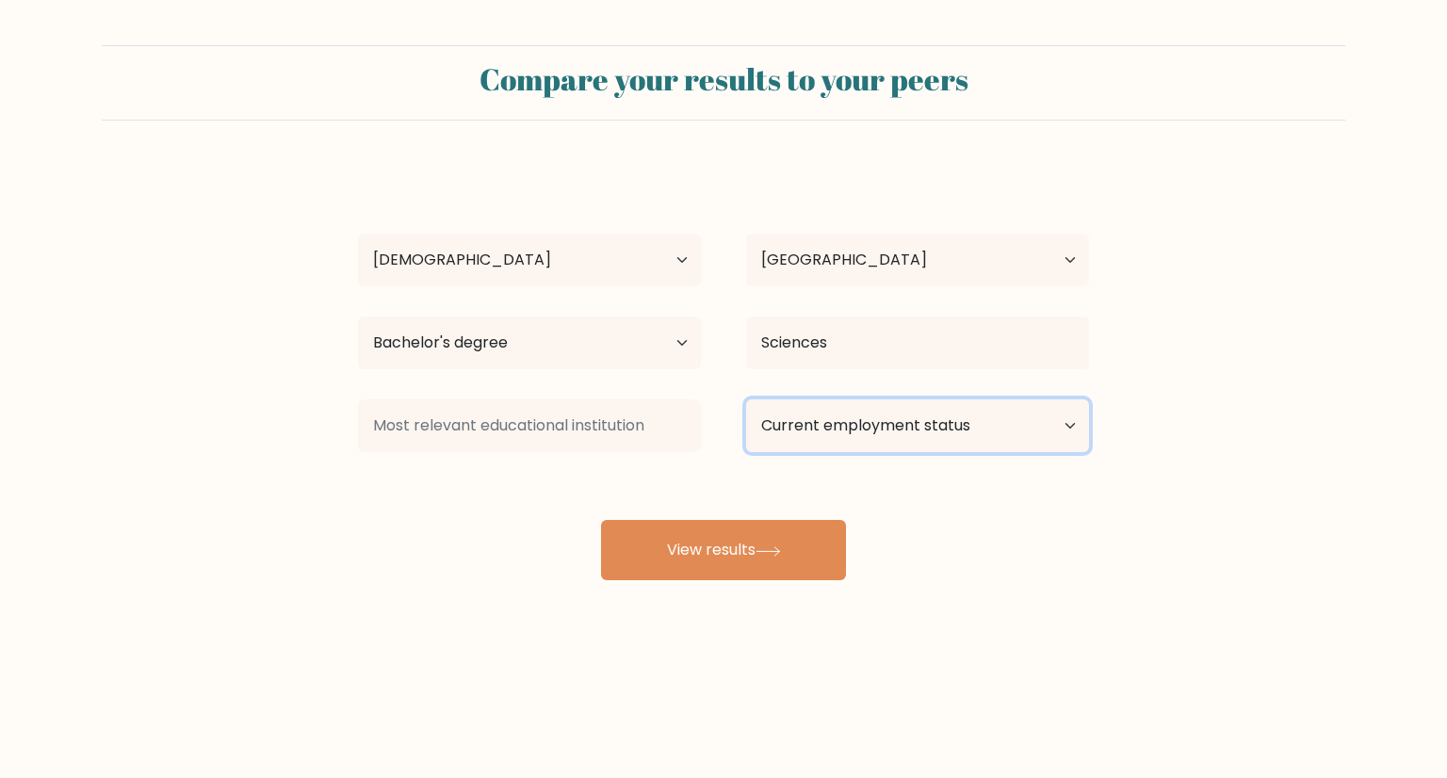
click at [897, 418] on select "Current employment status Employed Student Retired Other / prefer not to answer" at bounding box center [917, 425] width 343 height 53
select select "employed"
click at [746, 399] on select "Current employment status Employed Student Retired Other / prefer not to answer" at bounding box center [917, 425] width 343 height 53
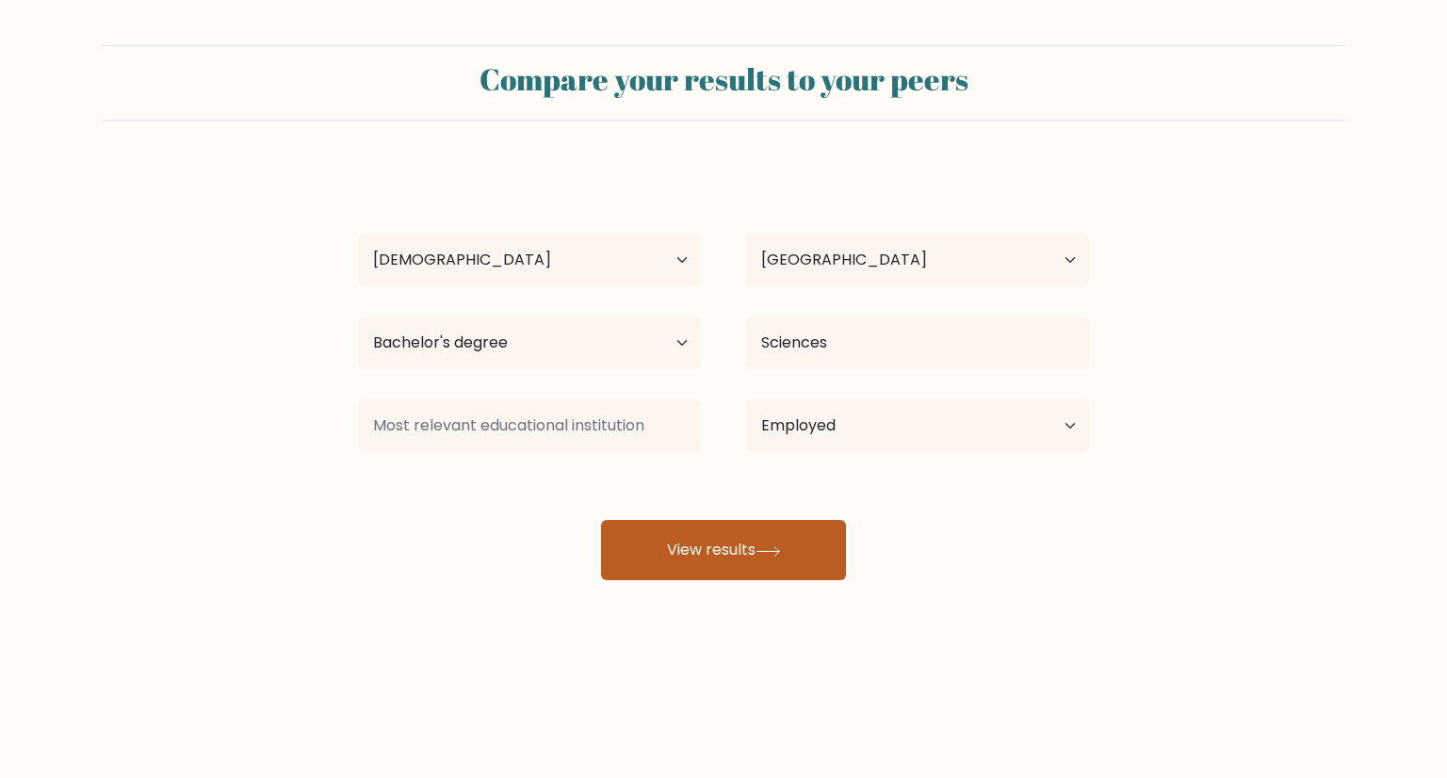
click at [709, 569] on button "View results" at bounding box center [723, 550] width 245 height 60
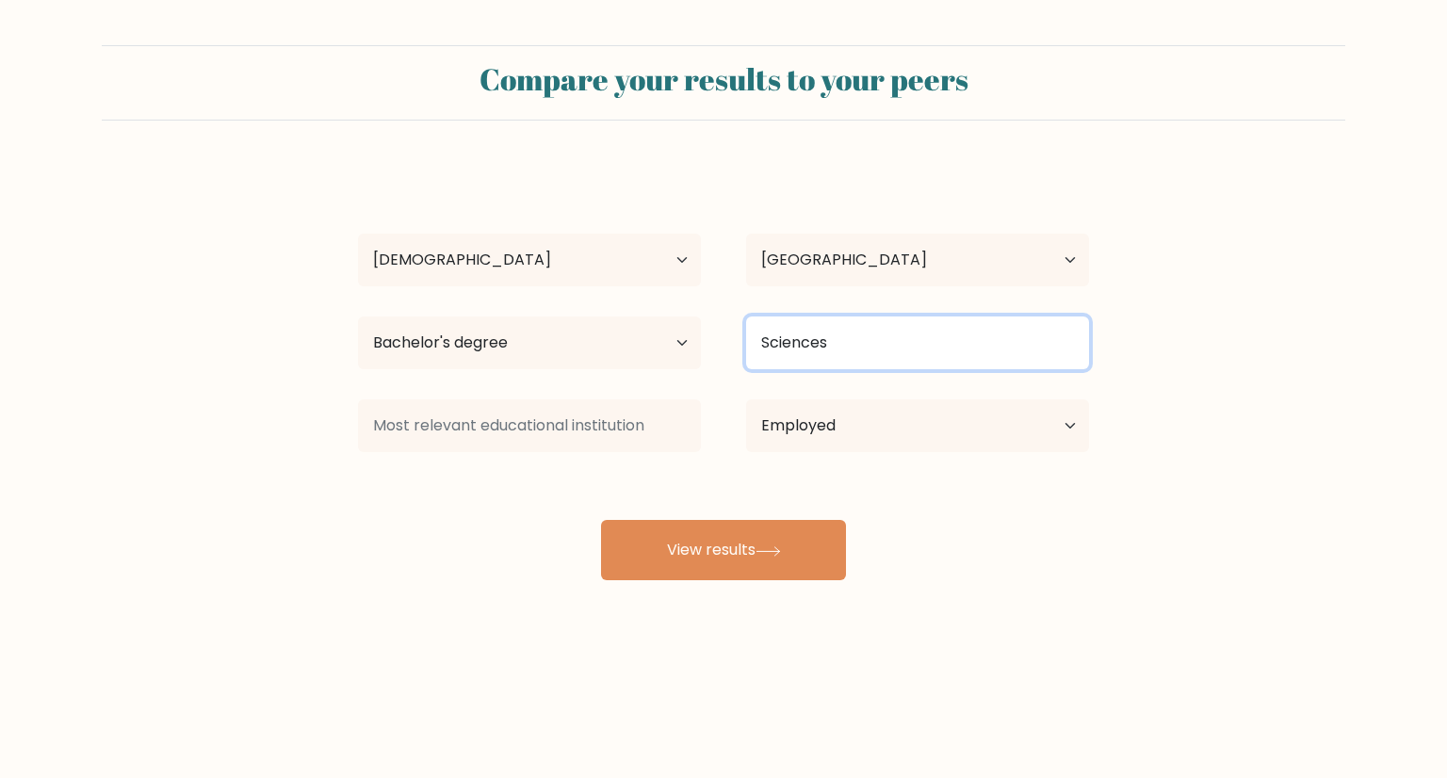
click at [810, 355] on input "Sciences" at bounding box center [917, 343] width 343 height 53
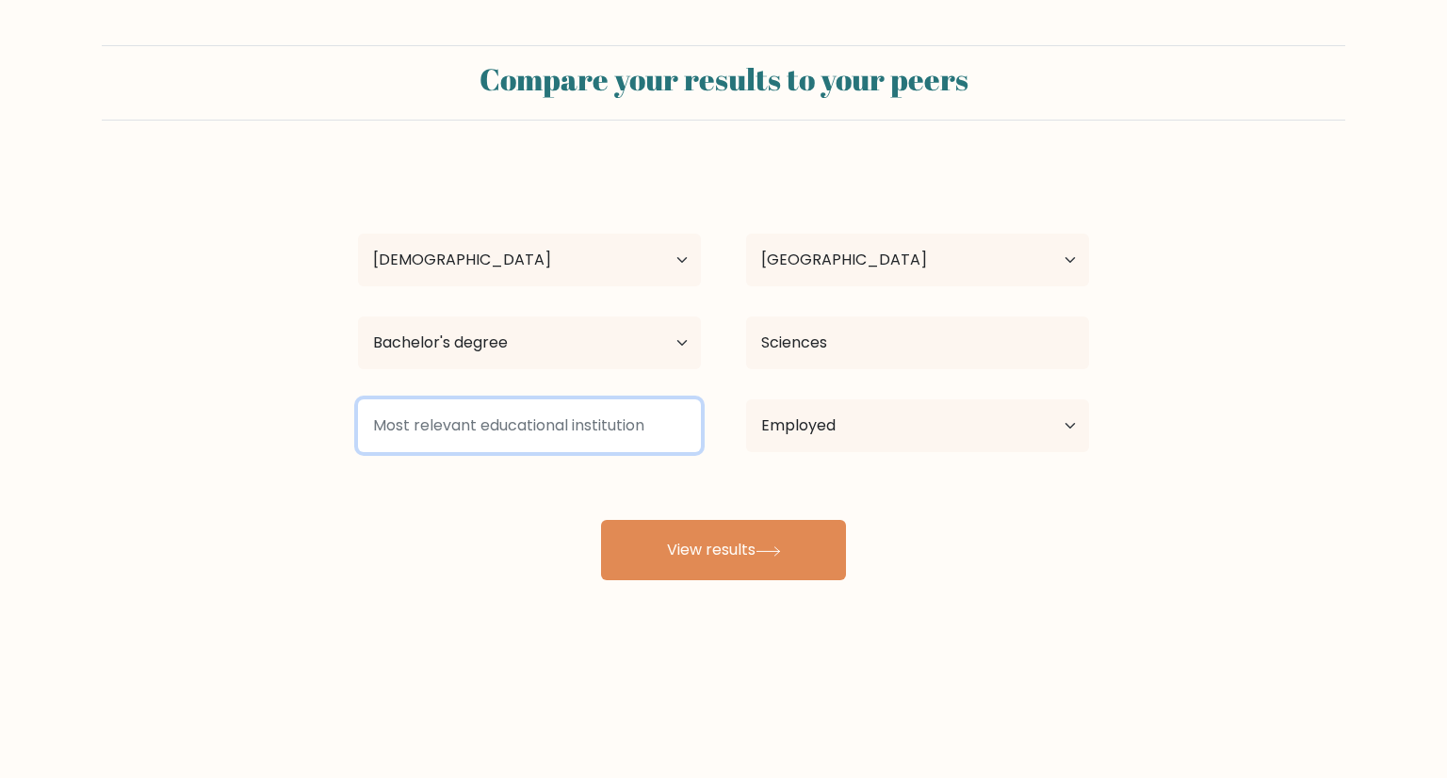
click at [589, 415] on input at bounding box center [529, 425] width 343 height 53
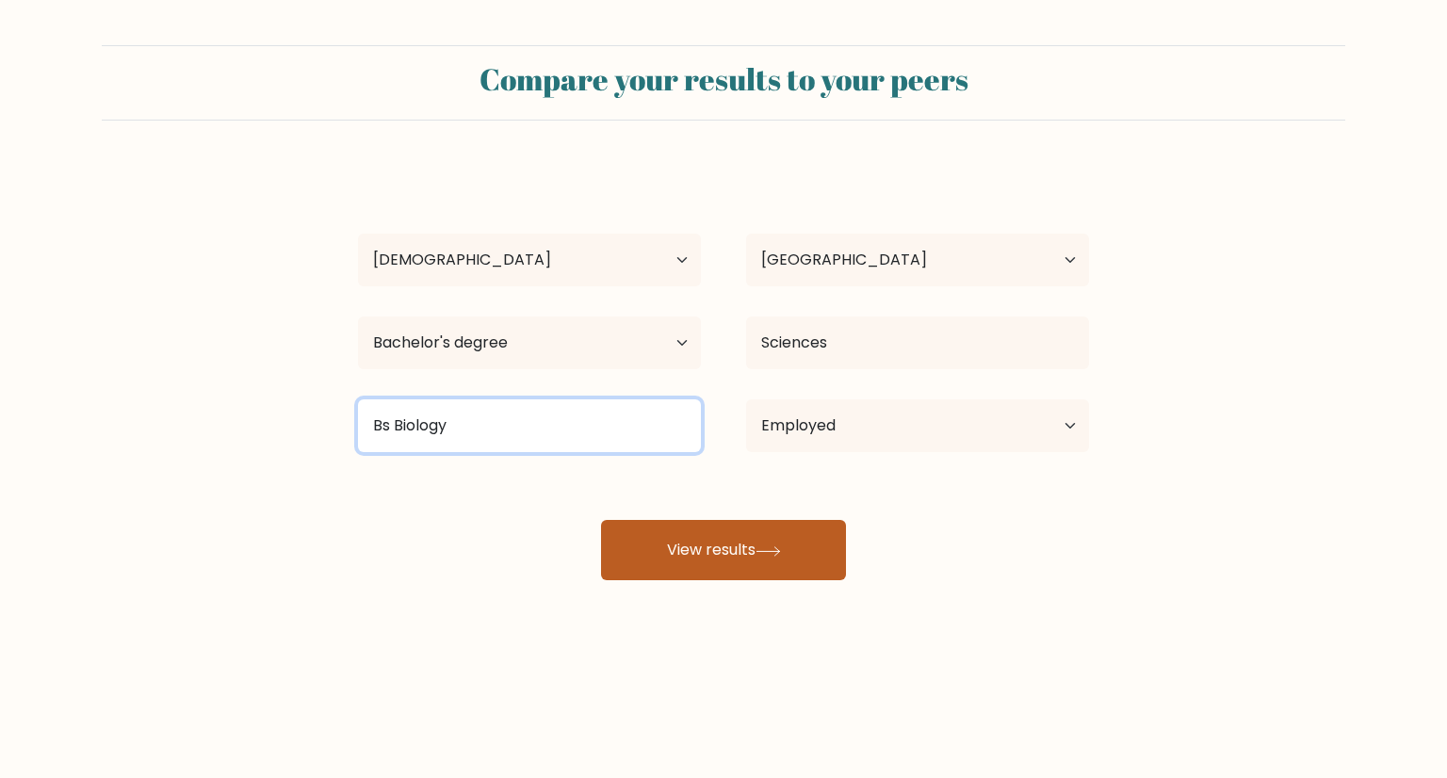
type input "Bs Biology"
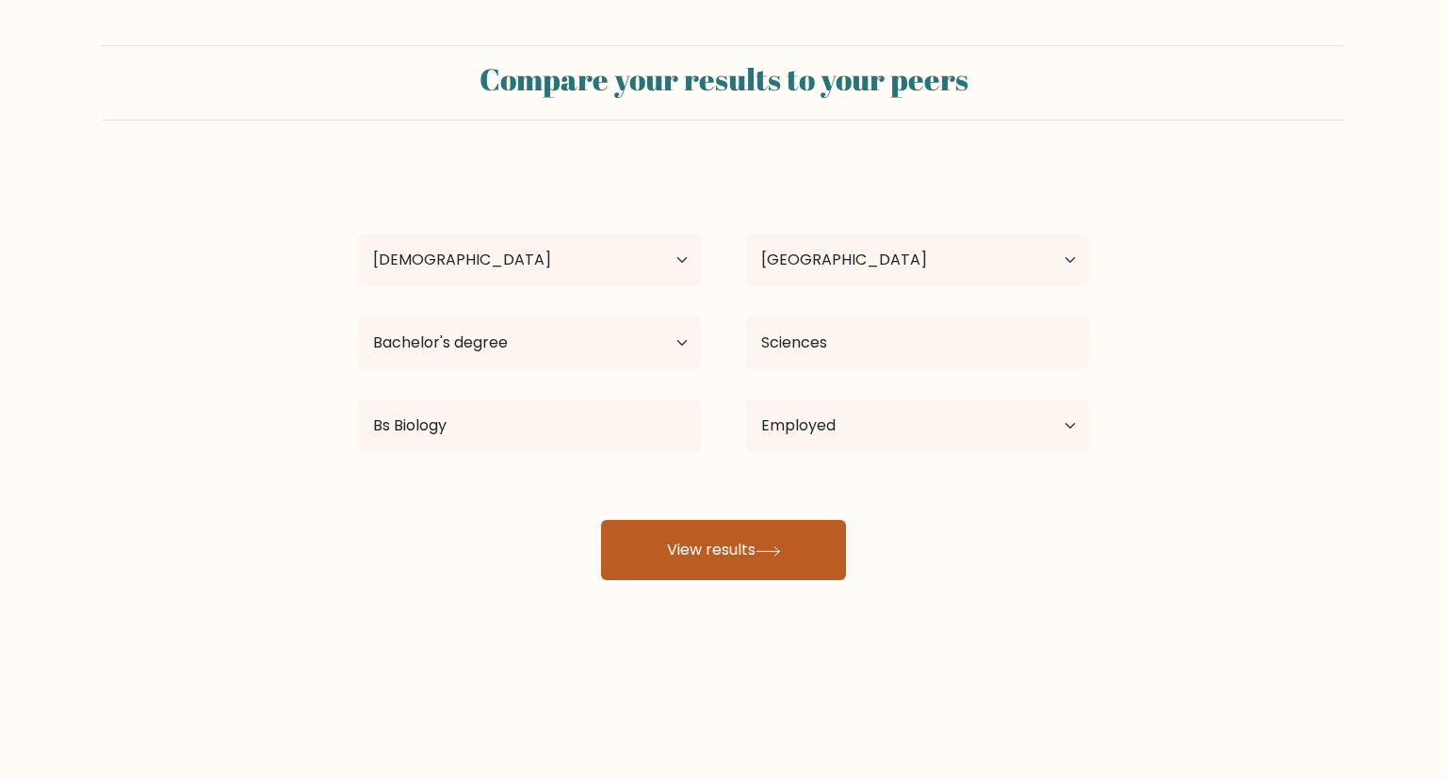
click at [701, 559] on button "View results" at bounding box center [723, 550] width 245 height 60
